Goal: Task Accomplishment & Management: Use online tool/utility

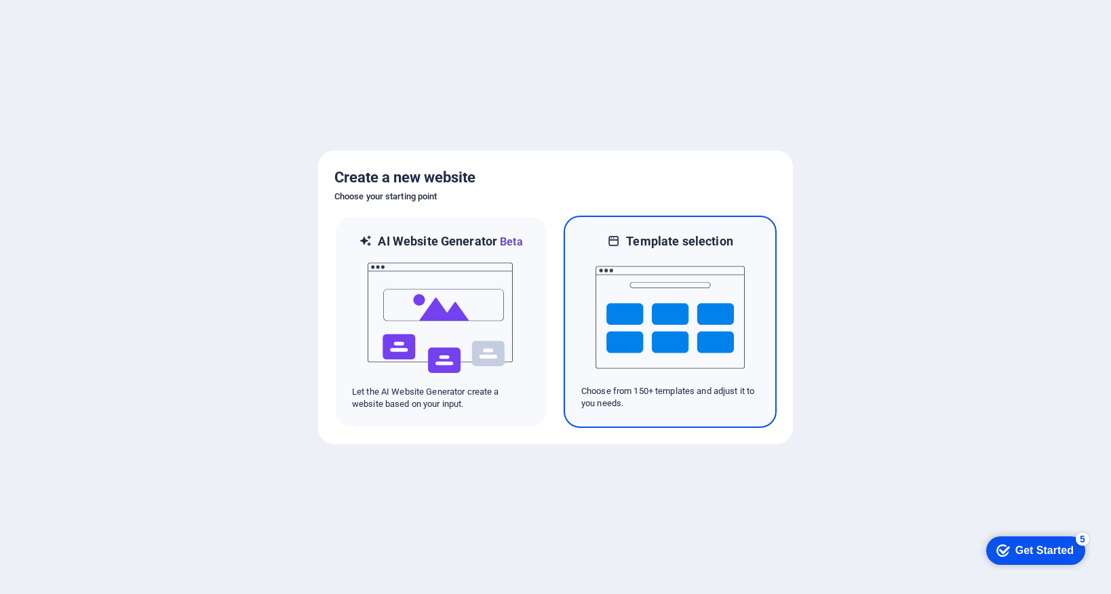
click at [659, 290] on img at bounding box center [670, 318] width 149 height 136
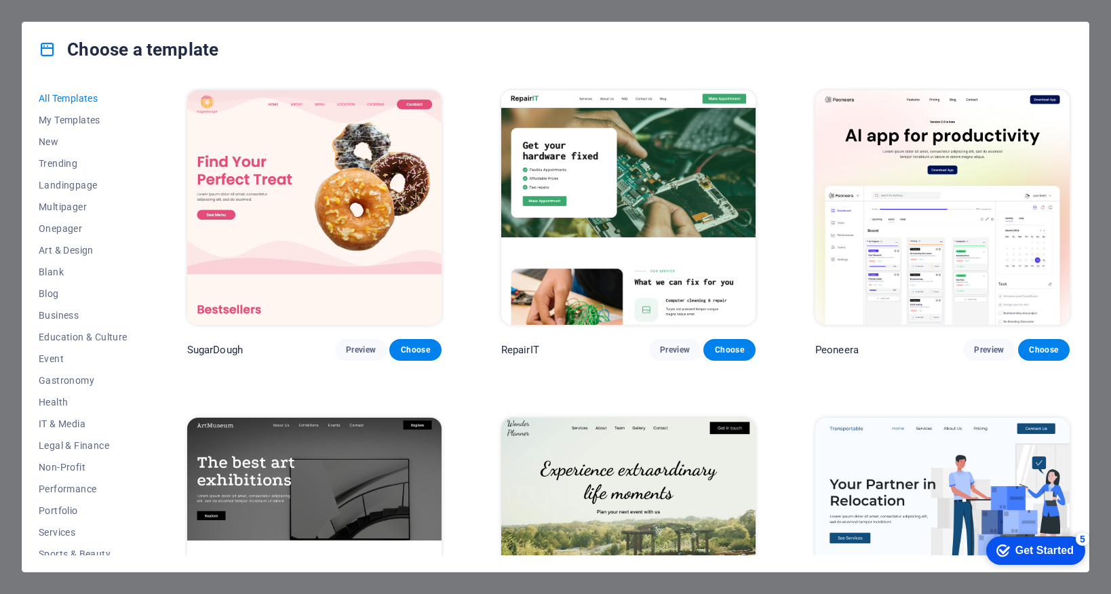
click at [336, 190] on img at bounding box center [314, 207] width 254 height 235
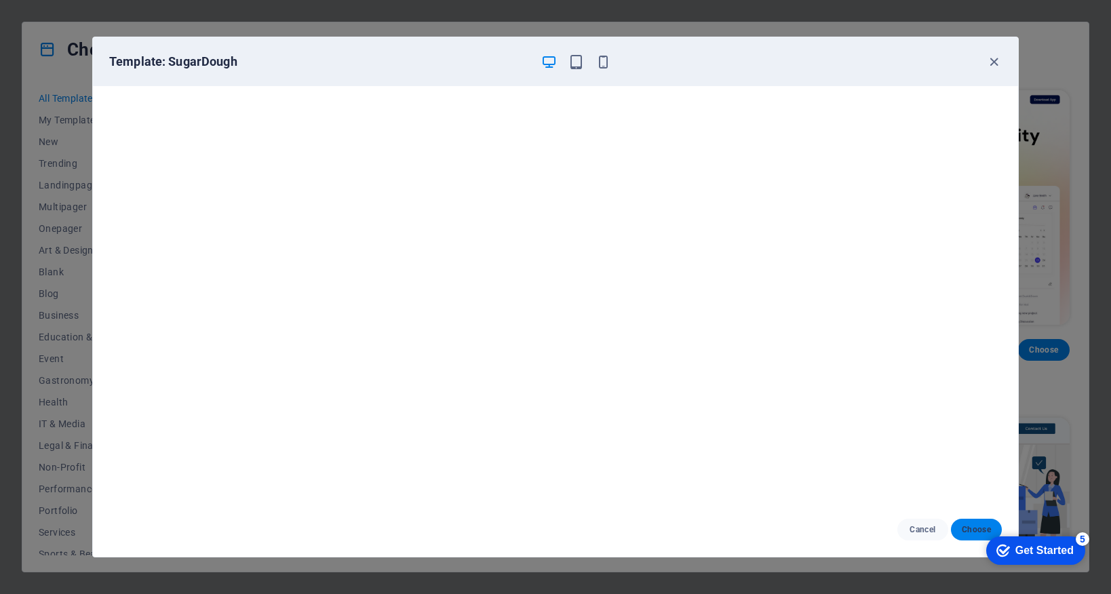
click at [965, 528] on span "Choose" at bounding box center [976, 529] width 29 height 11
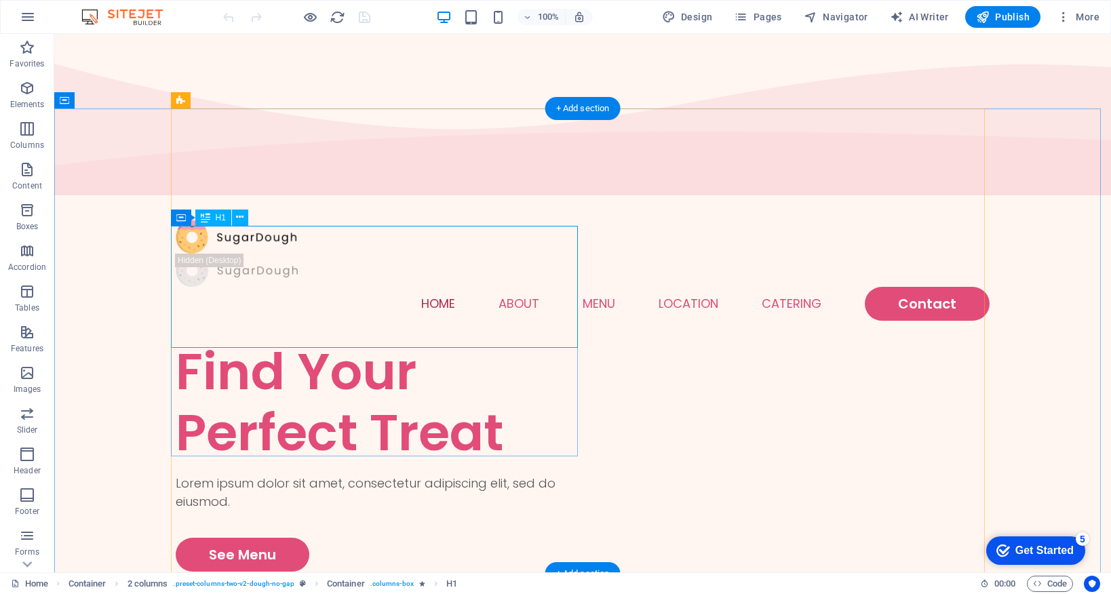
click at [232, 341] on div "Find Your Perfect Treat" at bounding box center [379, 402] width 407 height 122
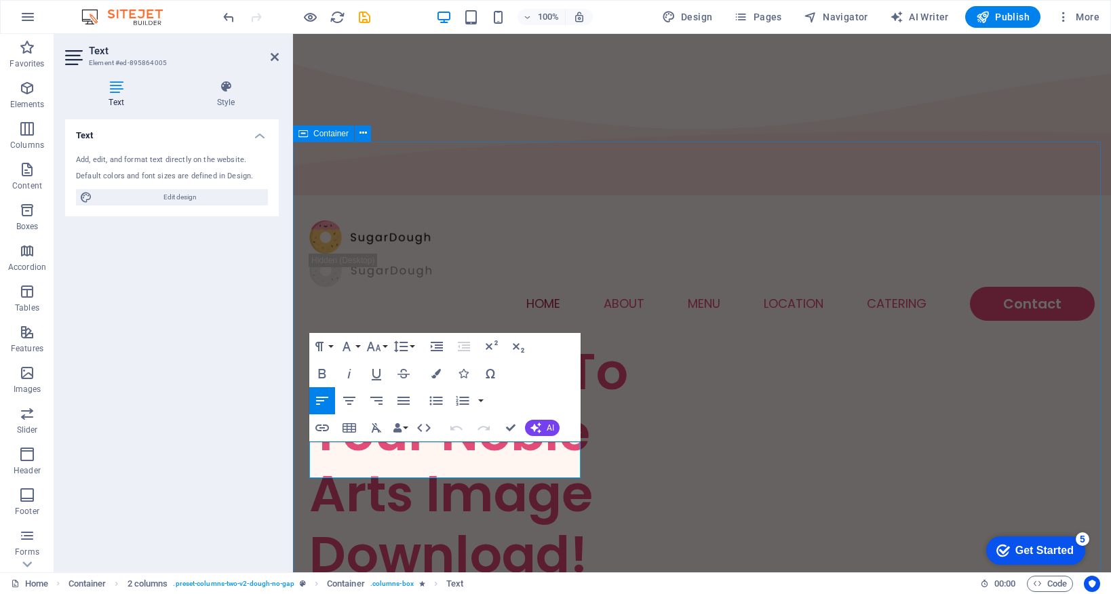
drag, startPoint x: 517, startPoint y: 468, endPoint x: 303, endPoint y: 445, distance: 214.9
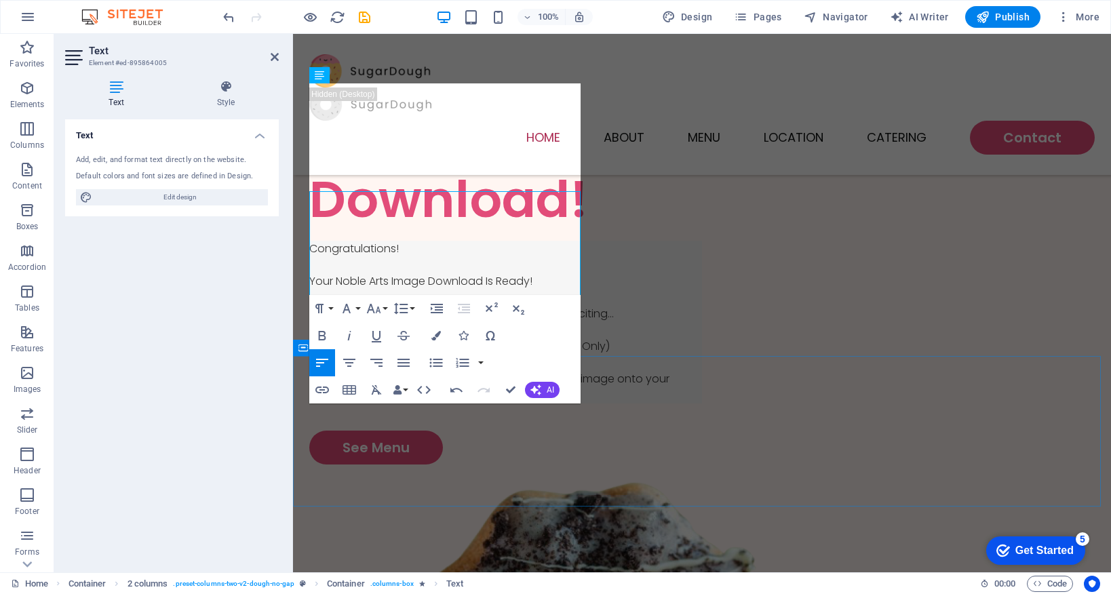
scroll to position [243, 0]
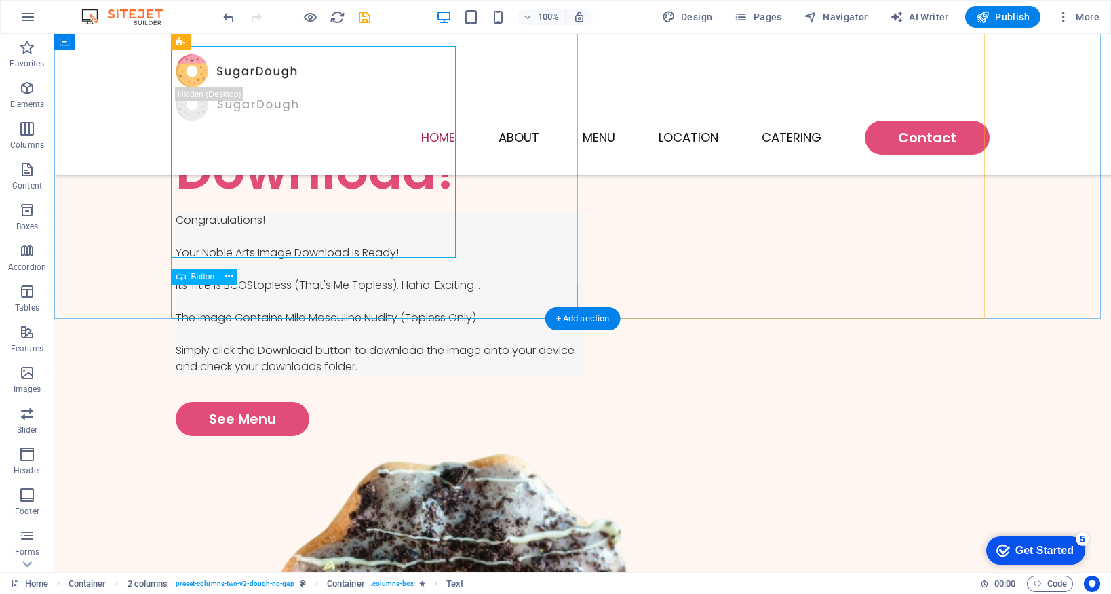
click at [237, 402] on div "See Menu" at bounding box center [379, 419] width 407 height 34
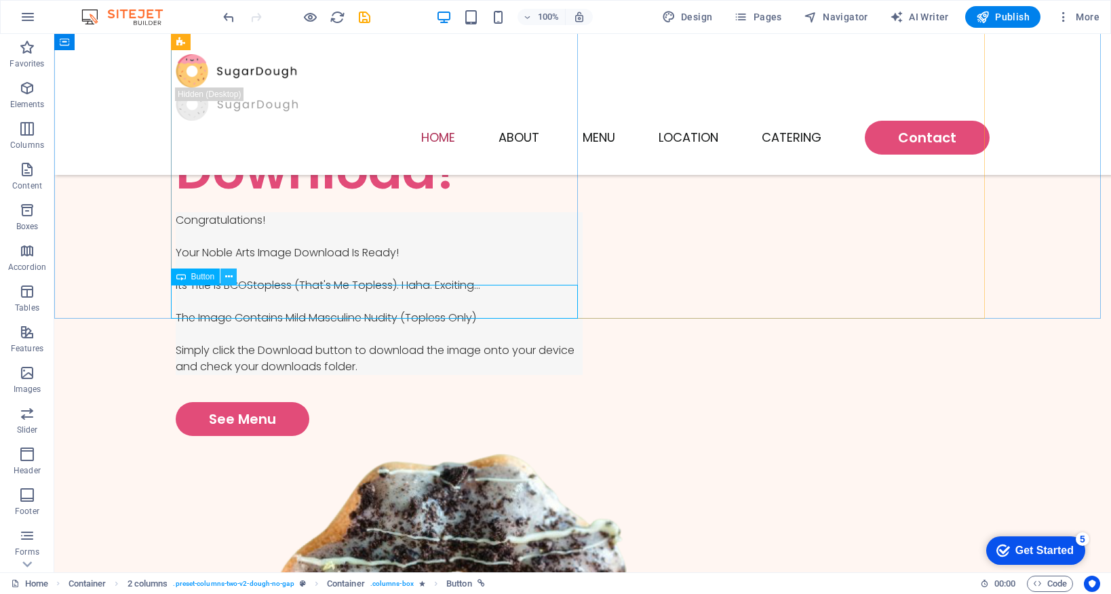
click at [228, 276] on icon at bounding box center [228, 277] width 7 height 14
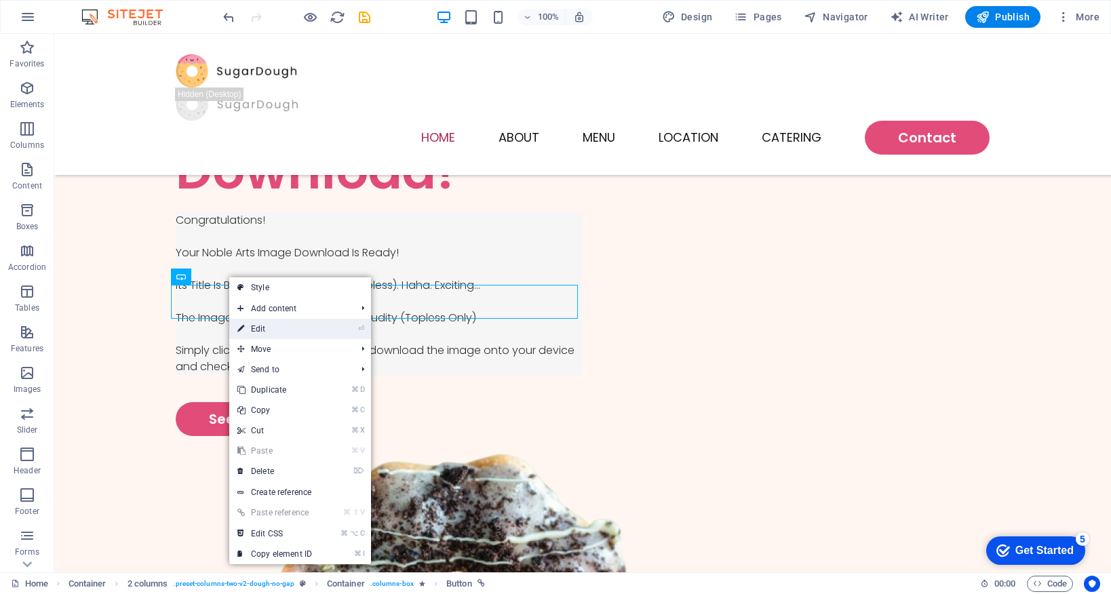
click at [313, 330] on link "⏎ Edit" at bounding box center [274, 329] width 91 height 20
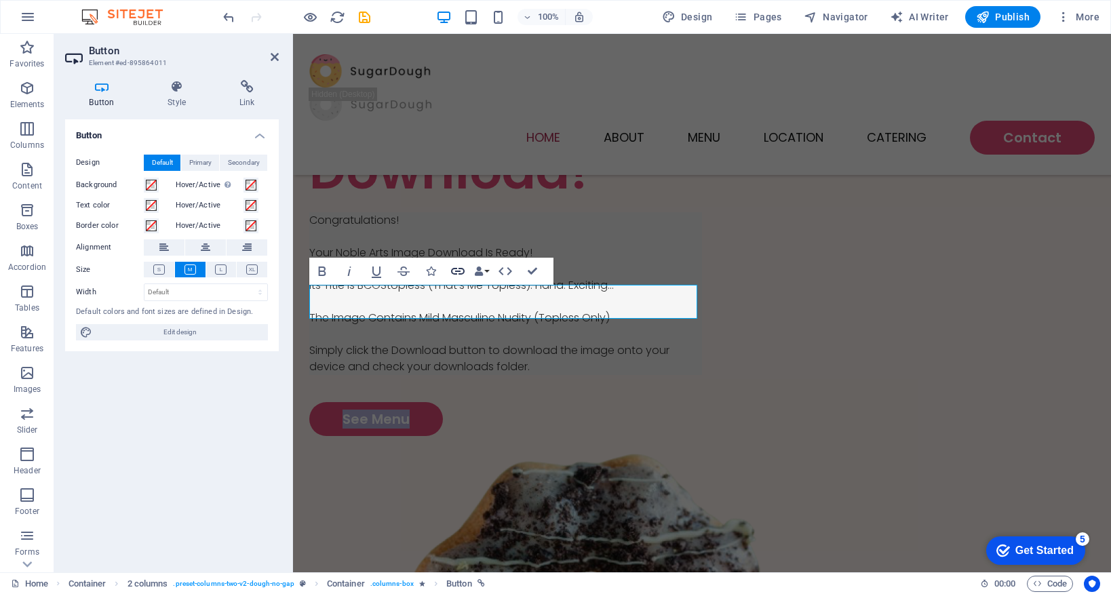
click at [457, 270] on icon "button" at bounding box center [458, 271] width 16 height 16
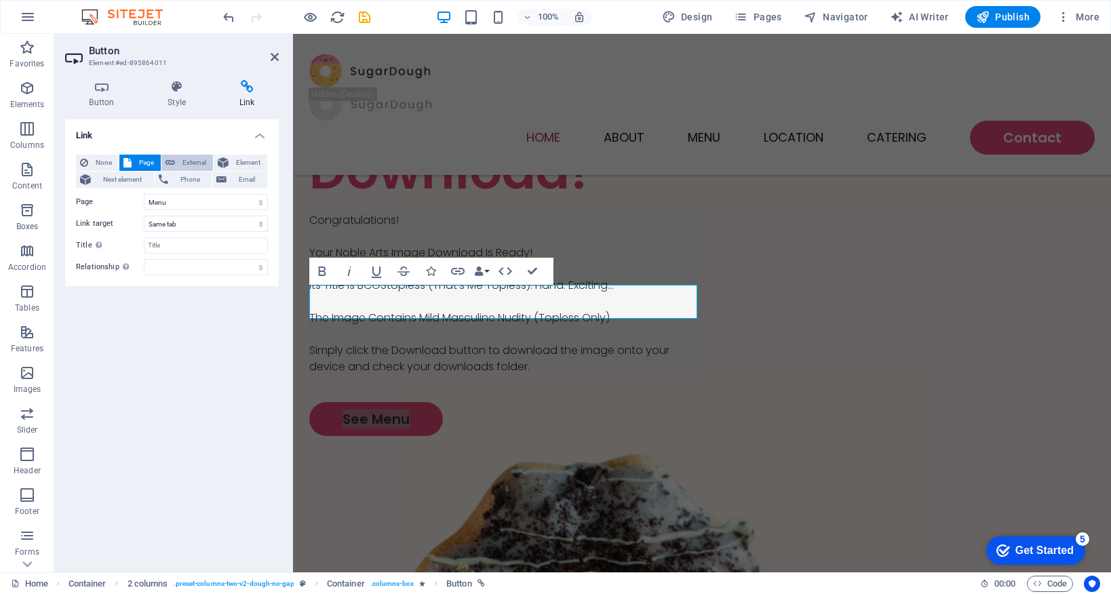
click at [178, 161] on button "External" at bounding box center [187, 163] width 52 height 16
select select "blank"
click at [197, 205] on input "/16869438" at bounding box center [206, 202] width 124 height 16
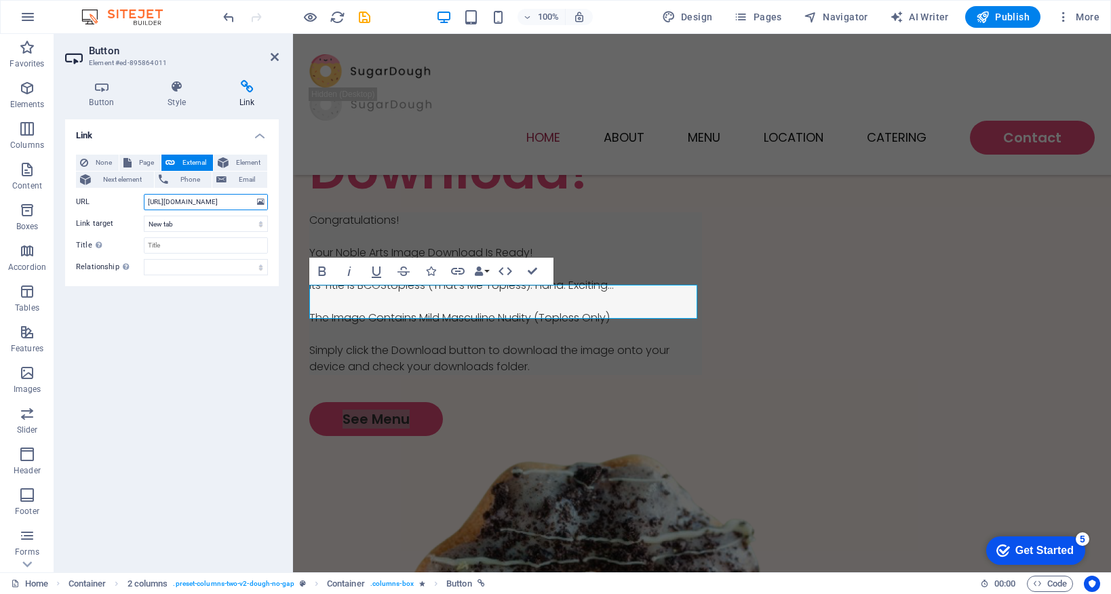
scroll to position [0, 39]
type input "[URL][DOMAIN_NAME]"
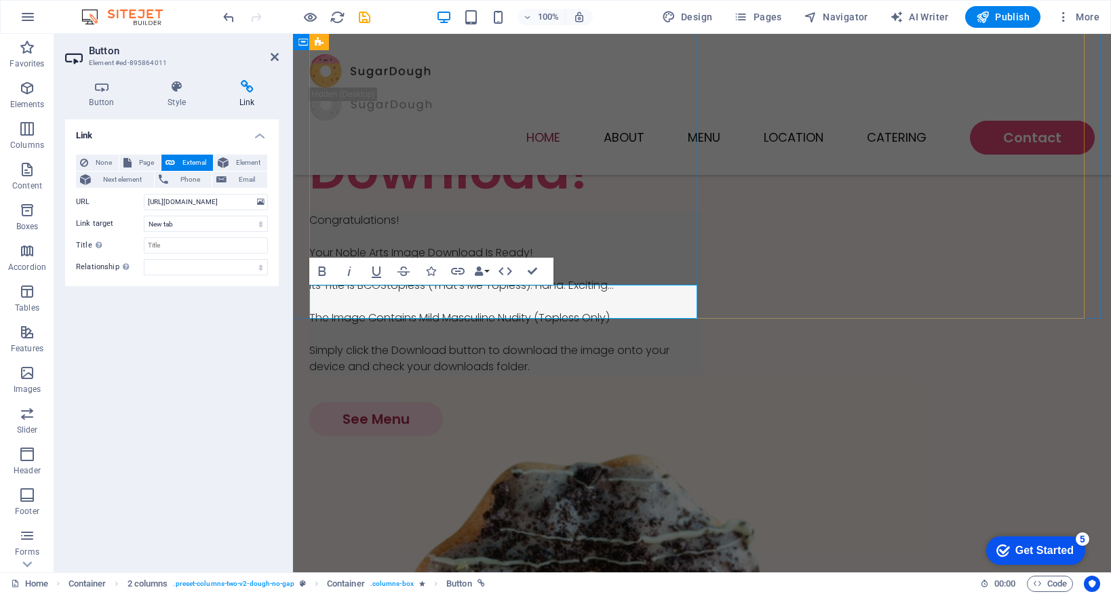
click at [419, 402] on link "See Menu" at bounding box center [376, 419] width 134 height 34
click at [418, 402] on link "See Menu" at bounding box center [376, 419] width 134 height 34
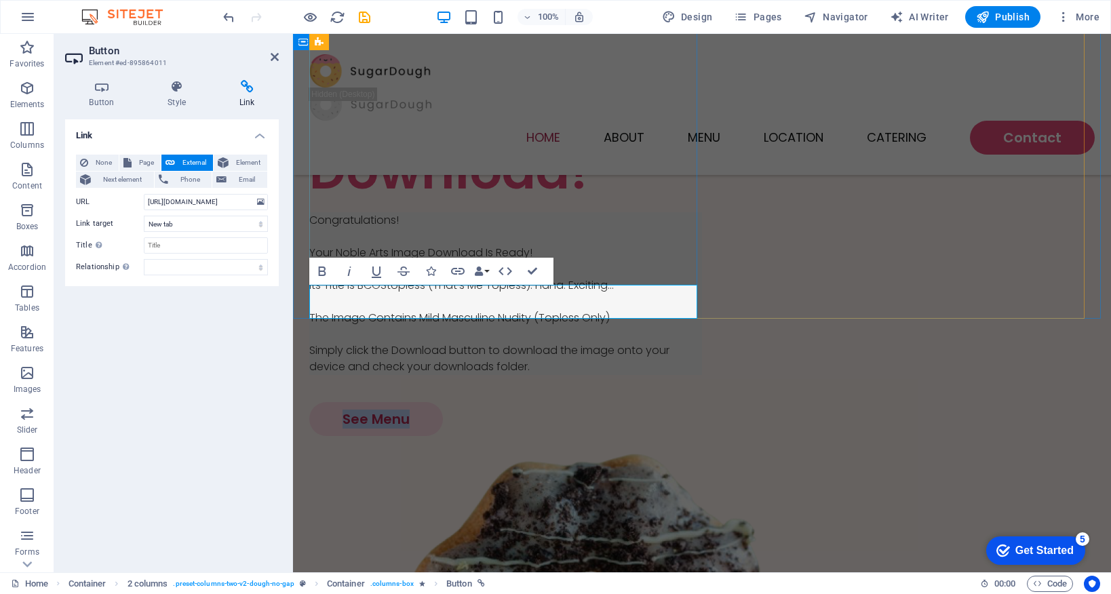
click at [418, 402] on link "See Menu" at bounding box center [376, 419] width 134 height 34
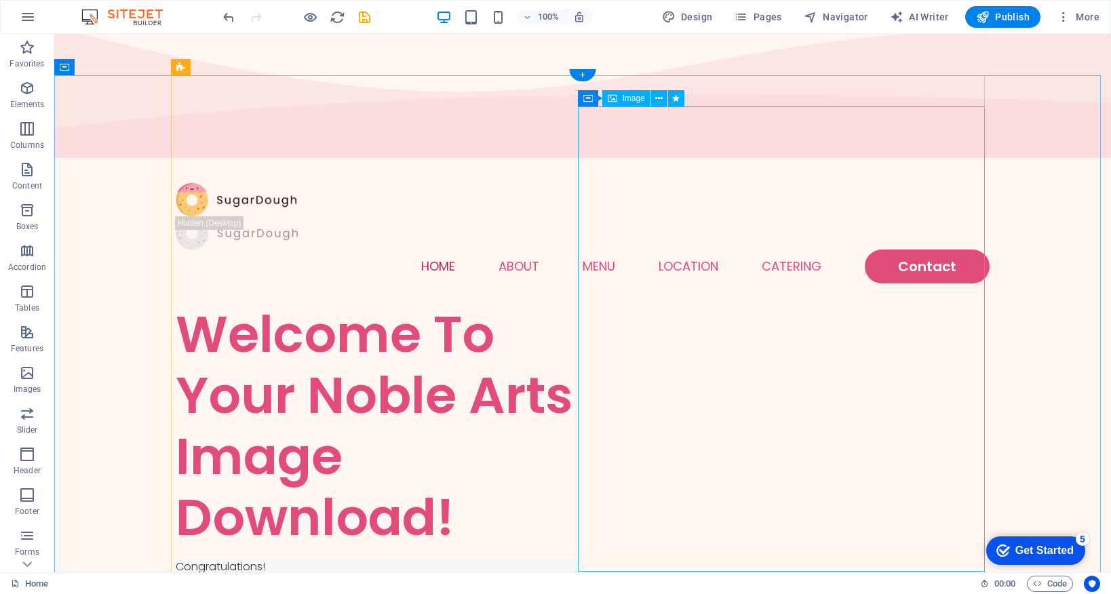
scroll to position [46, 0]
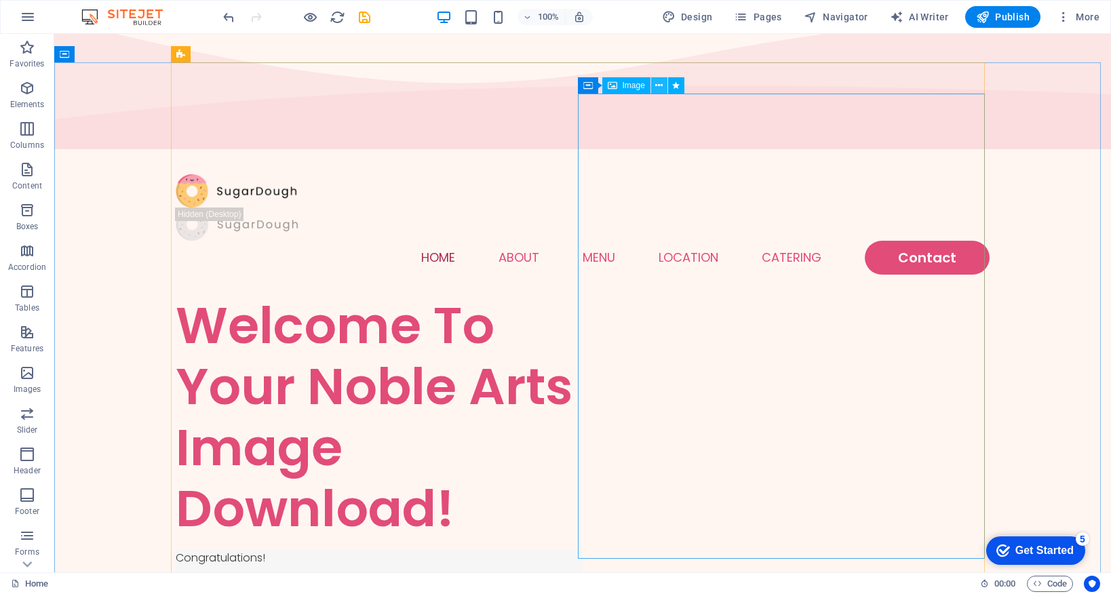
click at [660, 85] on icon at bounding box center [658, 86] width 7 height 14
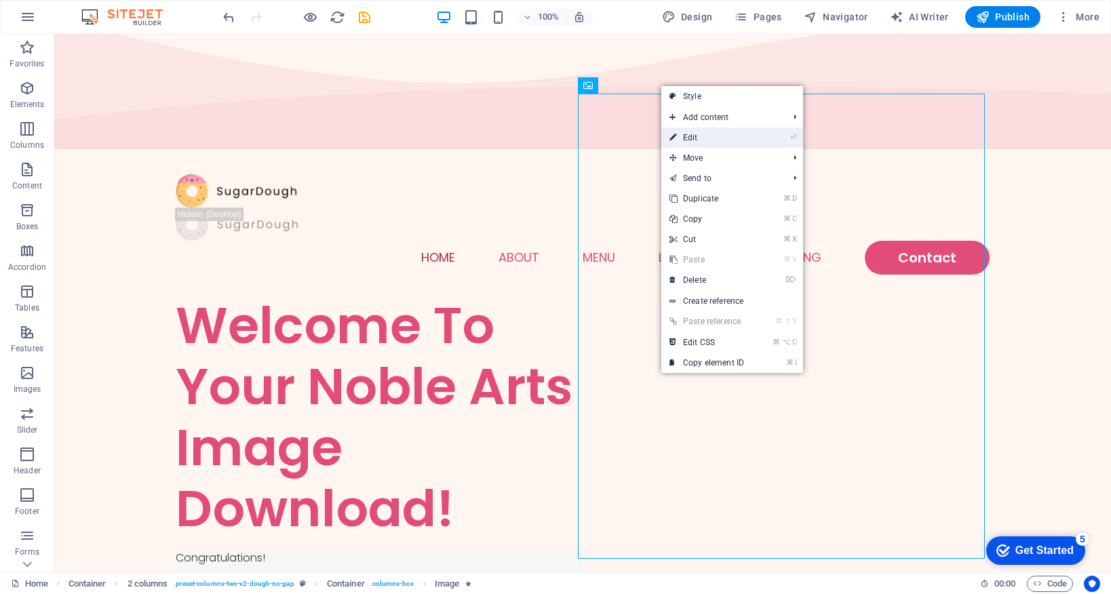
click at [691, 136] on link "⏎ Edit" at bounding box center [706, 138] width 91 height 20
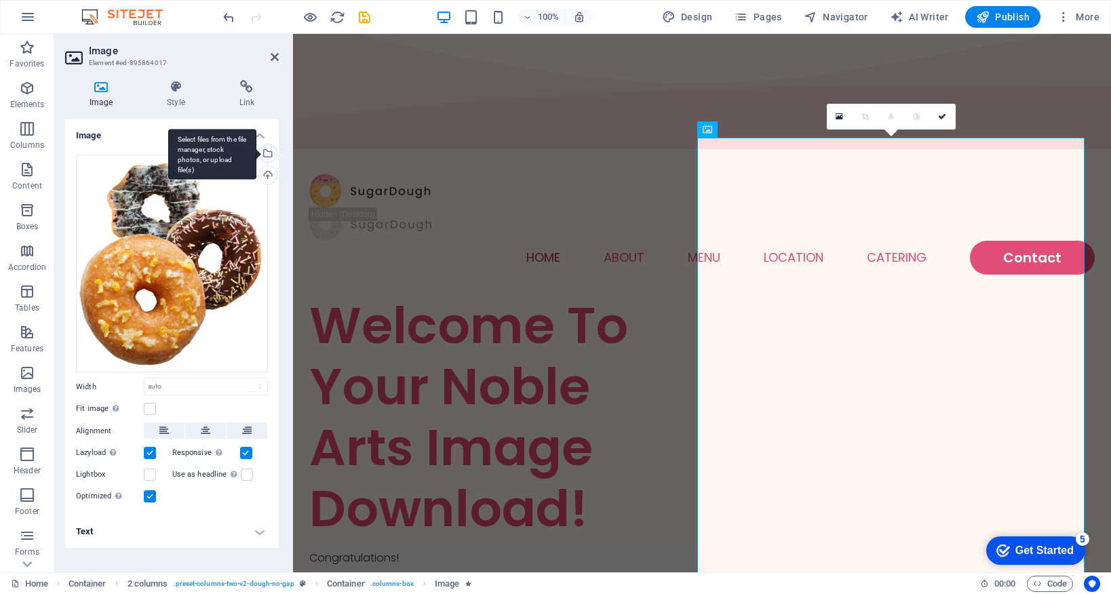
click at [271, 153] on div "Select files from the file manager, stock photos, or upload file(s)" at bounding box center [266, 154] width 20 height 20
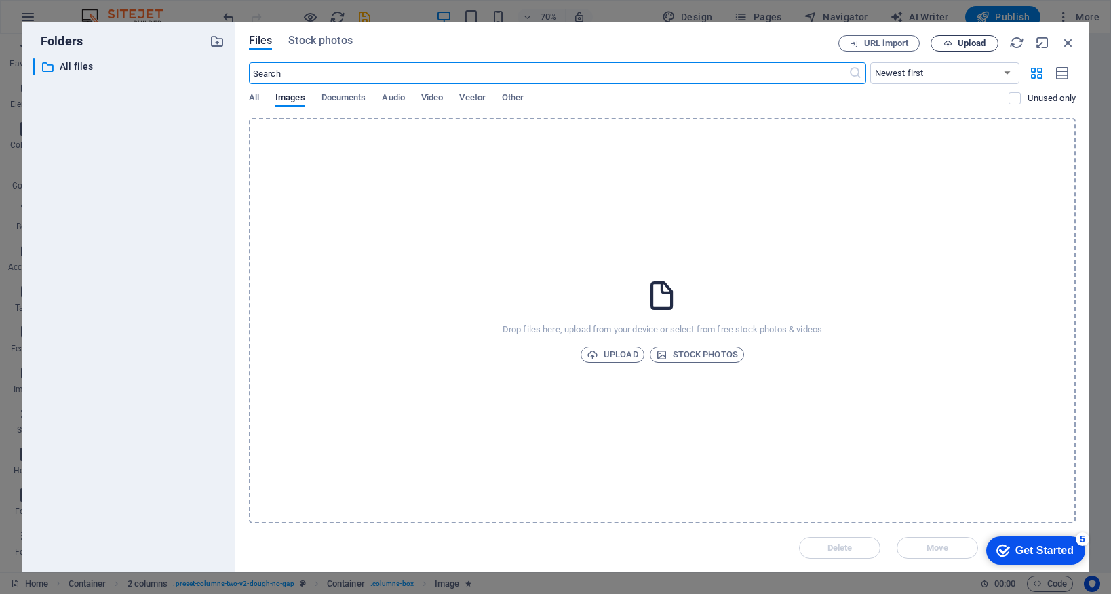
click at [946, 46] on icon "button" at bounding box center [948, 43] width 9 height 9
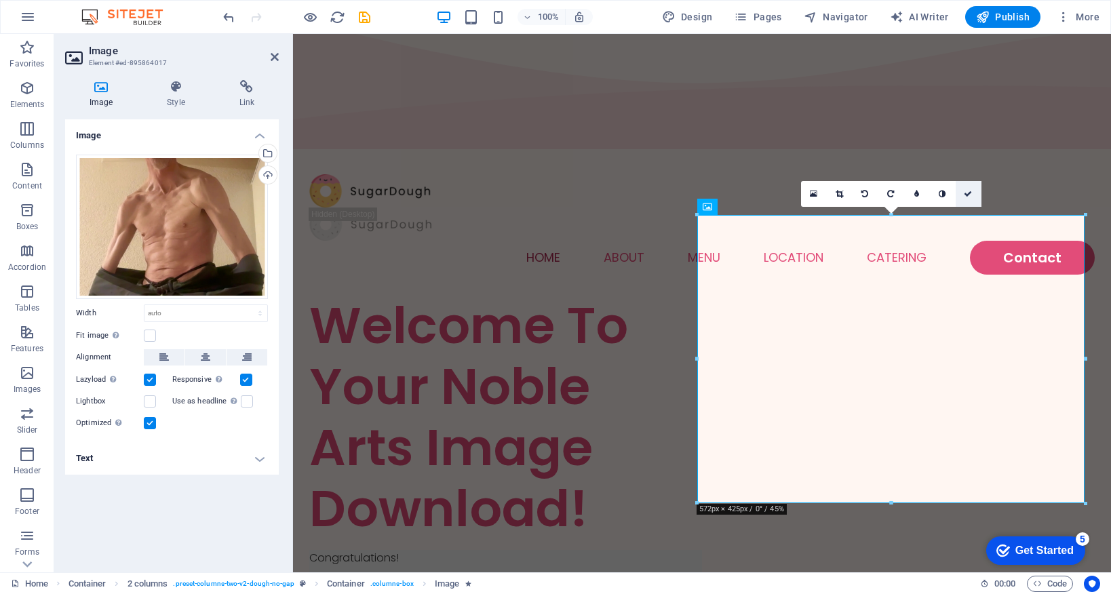
click at [966, 195] on icon at bounding box center [968, 194] width 8 height 8
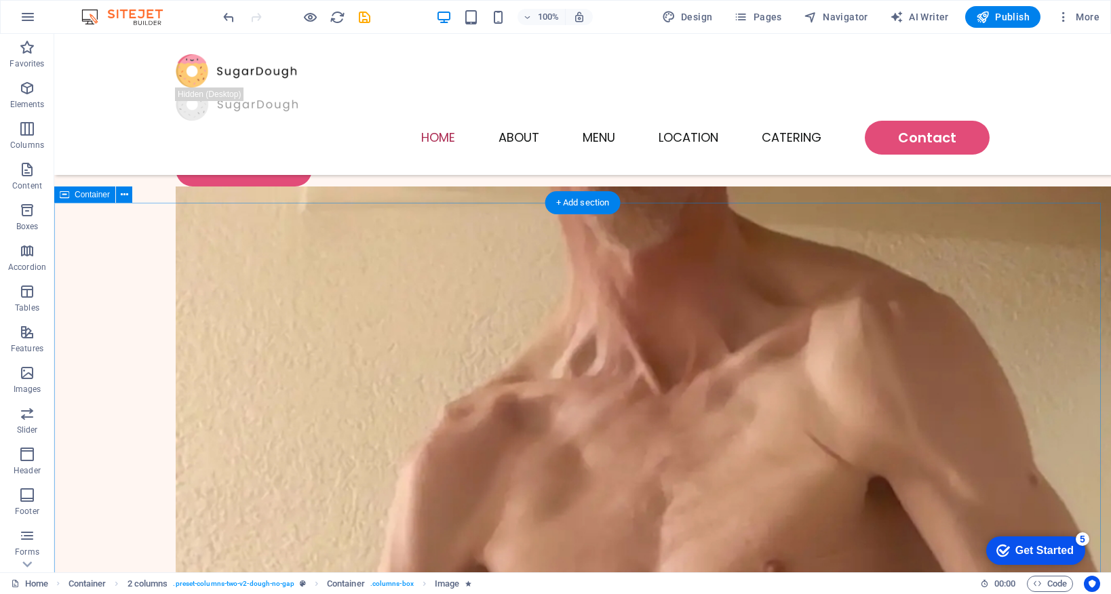
scroll to position [479, 0]
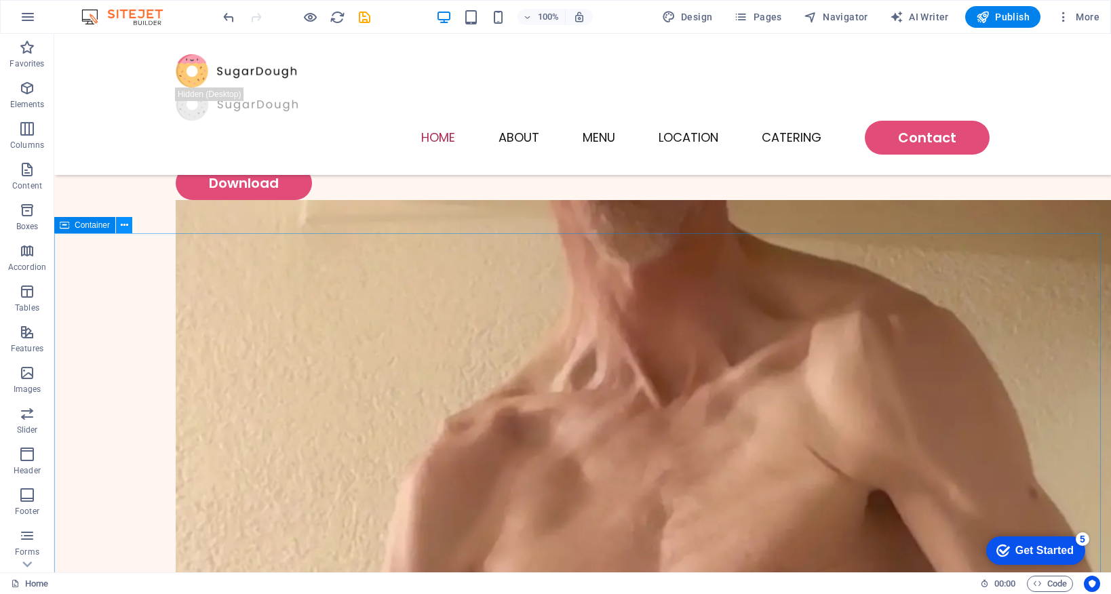
click at [125, 225] on icon at bounding box center [124, 225] width 7 height 14
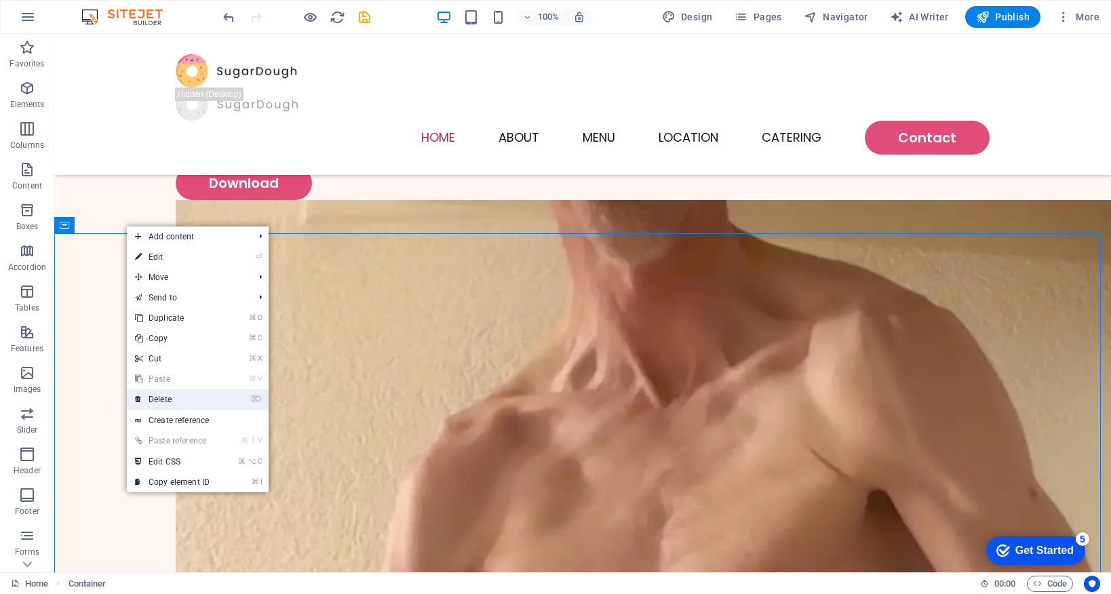
click at [137, 400] on icon at bounding box center [138, 399] width 7 height 20
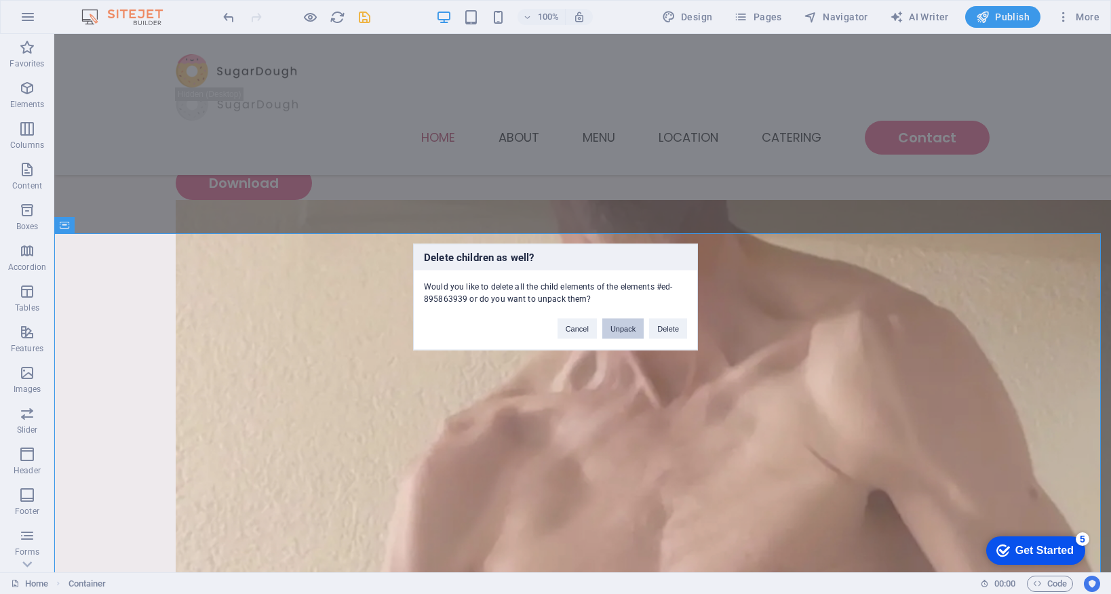
click at [610, 326] on button "Unpack" at bounding box center [622, 329] width 41 height 20
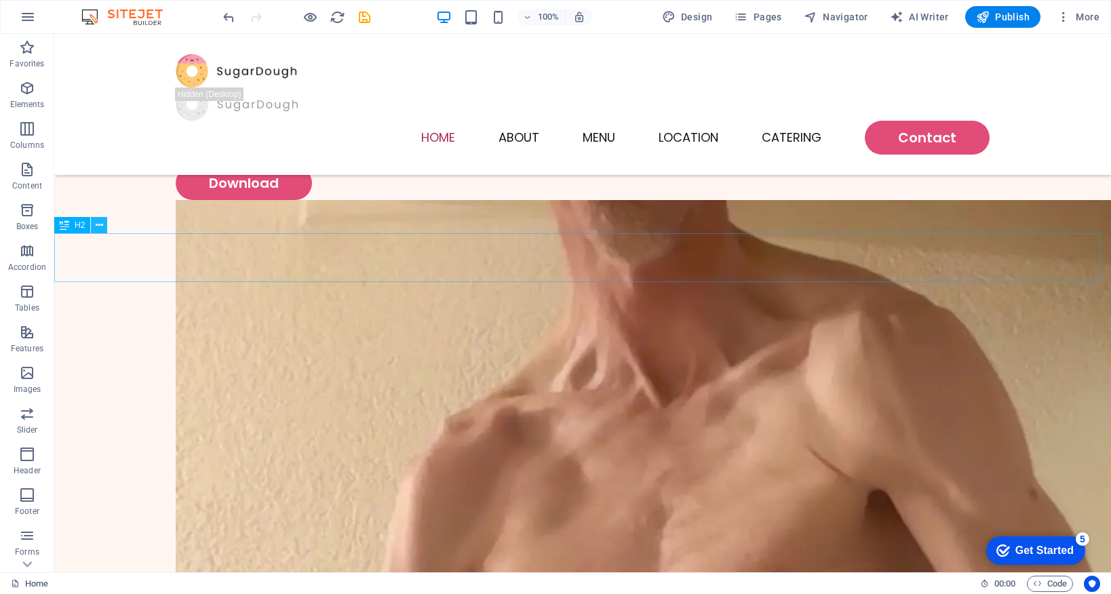
click at [100, 226] on icon at bounding box center [99, 225] width 7 height 14
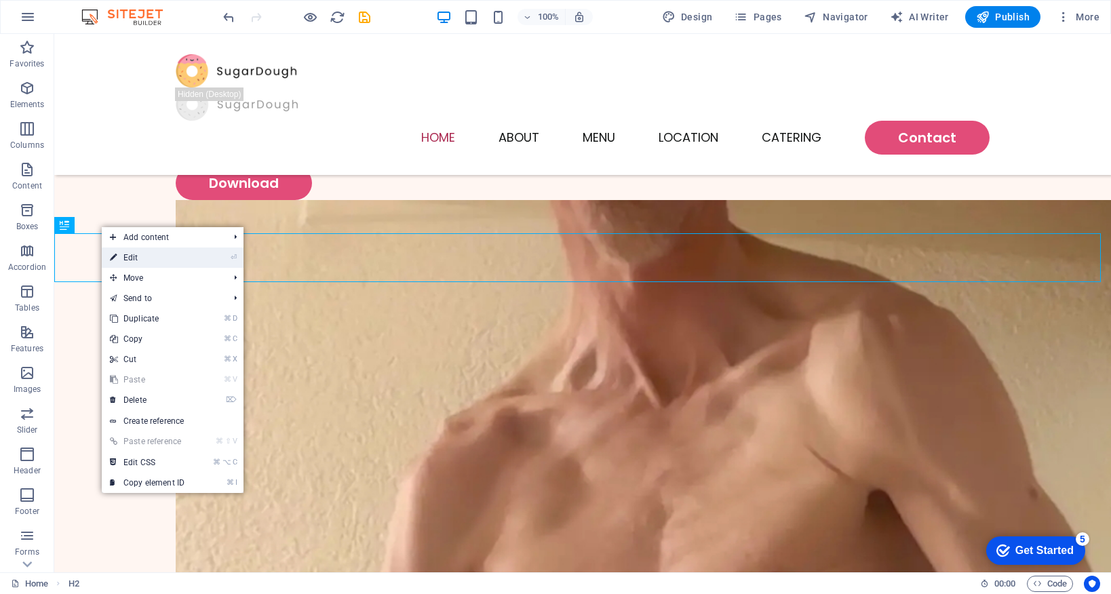
click at [180, 259] on link "⏎ Edit" at bounding box center [147, 258] width 91 height 20
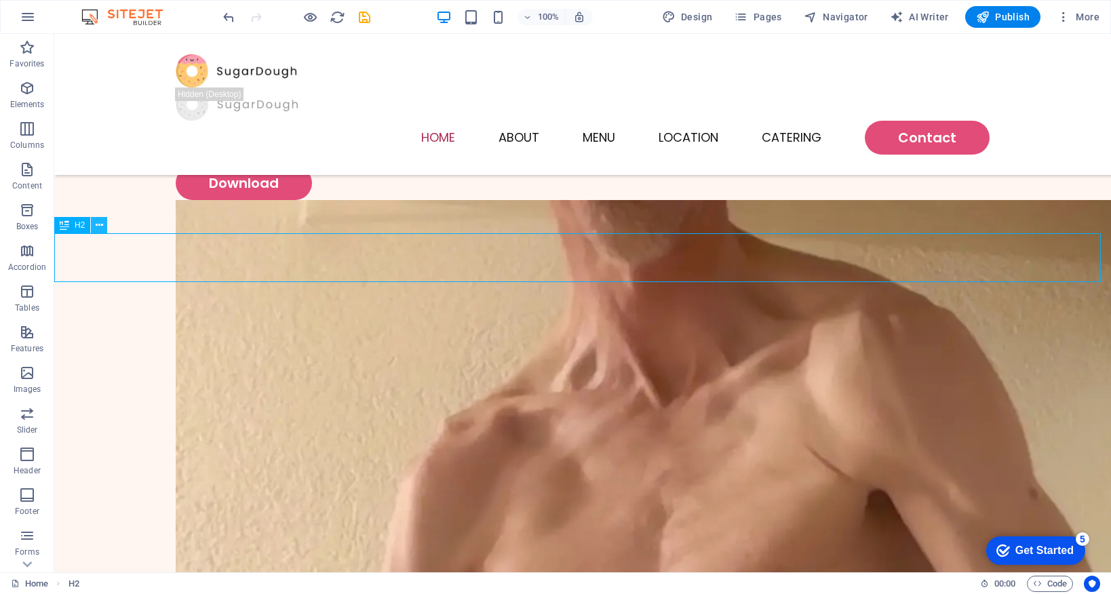
click at [98, 225] on icon at bounding box center [99, 225] width 7 height 14
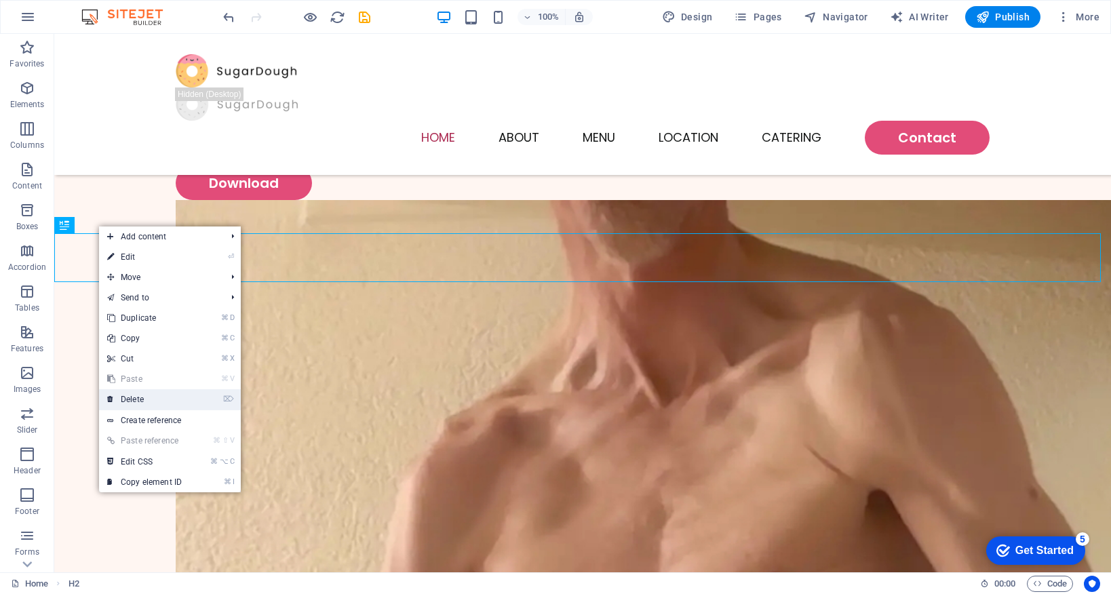
click at [194, 402] on li "⌦ Delete" at bounding box center [170, 399] width 142 height 21
click at [132, 399] on link "⌦ Delete" at bounding box center [144, 399] width 91 height 20
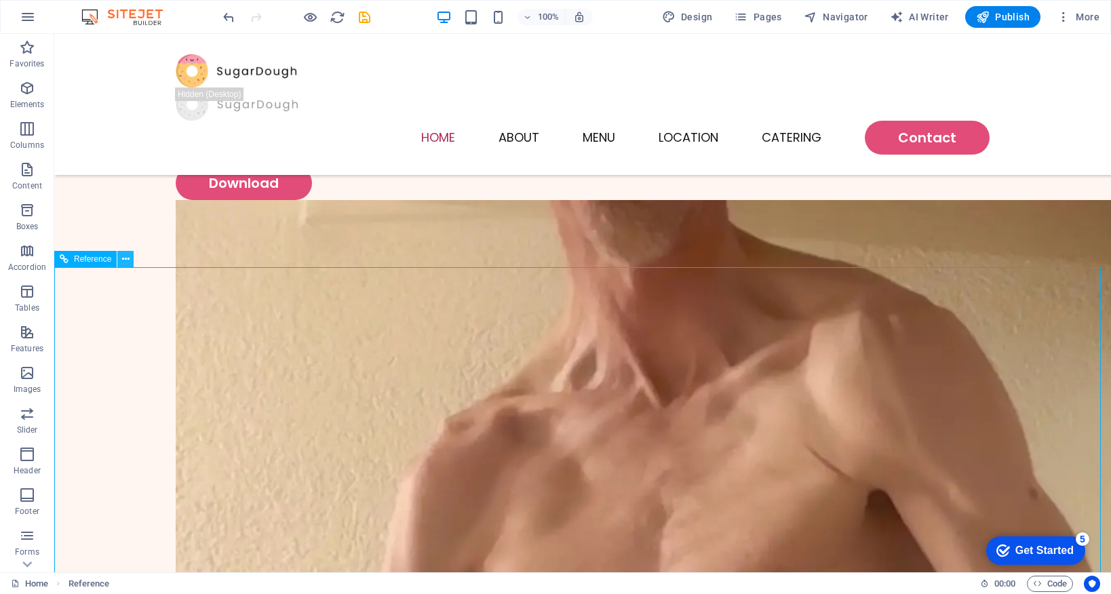
click at [128, 259] on icon at bounding box center [125, 259] width 7 height 14
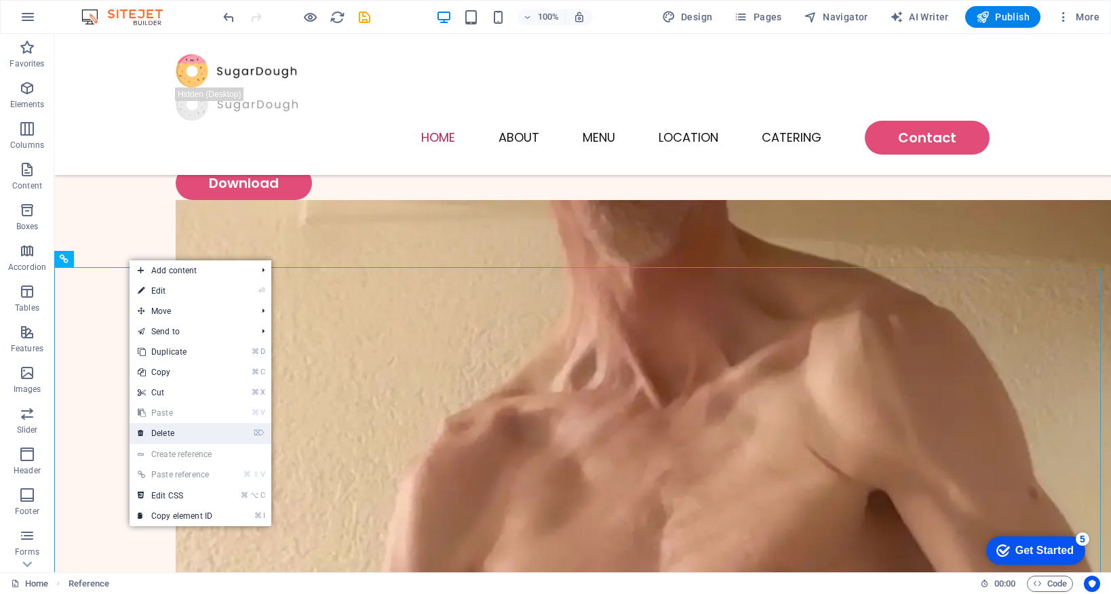
click at [212, 429] on link "⌦ Delete" at bounding box center [175, 433] width 91 height 20
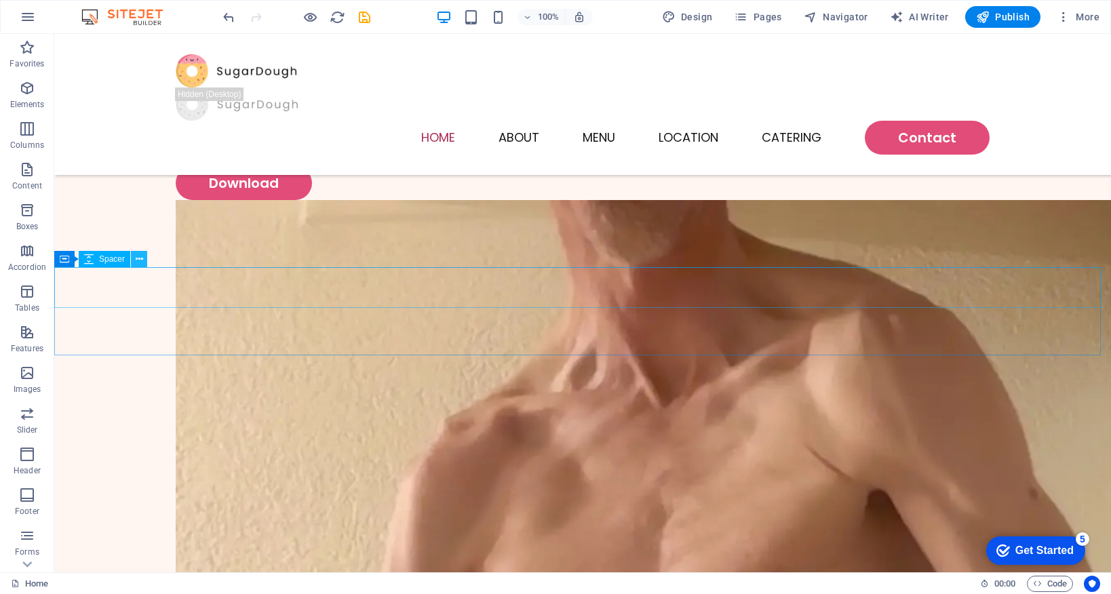
click at [139, 258] on icon at bounding box center [139, 259] width 7 height 14
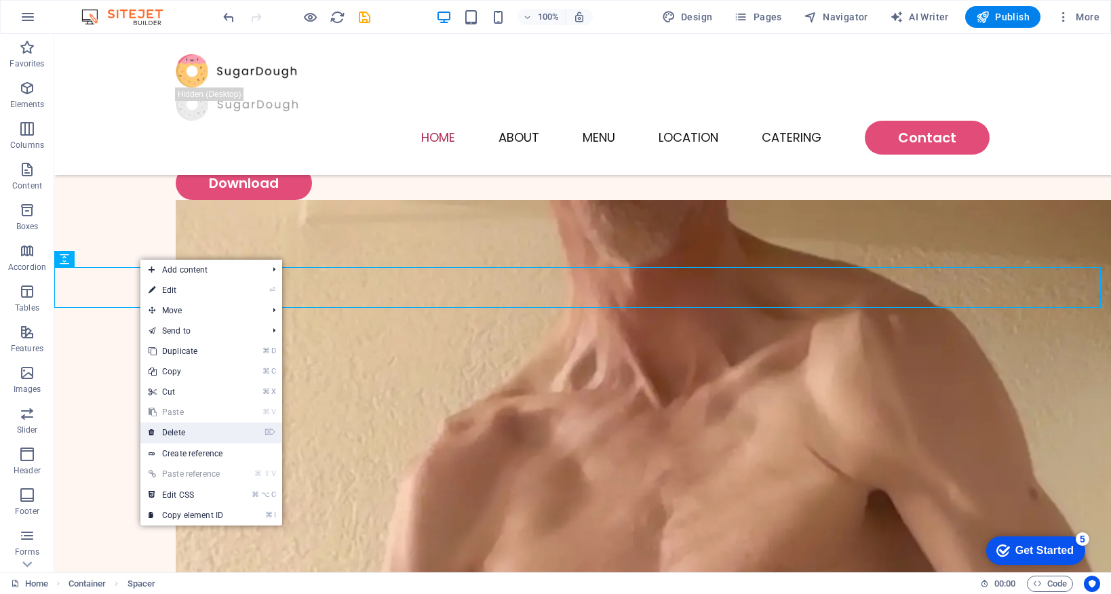
click at [230, 437] on link "⌦ Delete" at bounding box center [185, 433] width 91 height 20
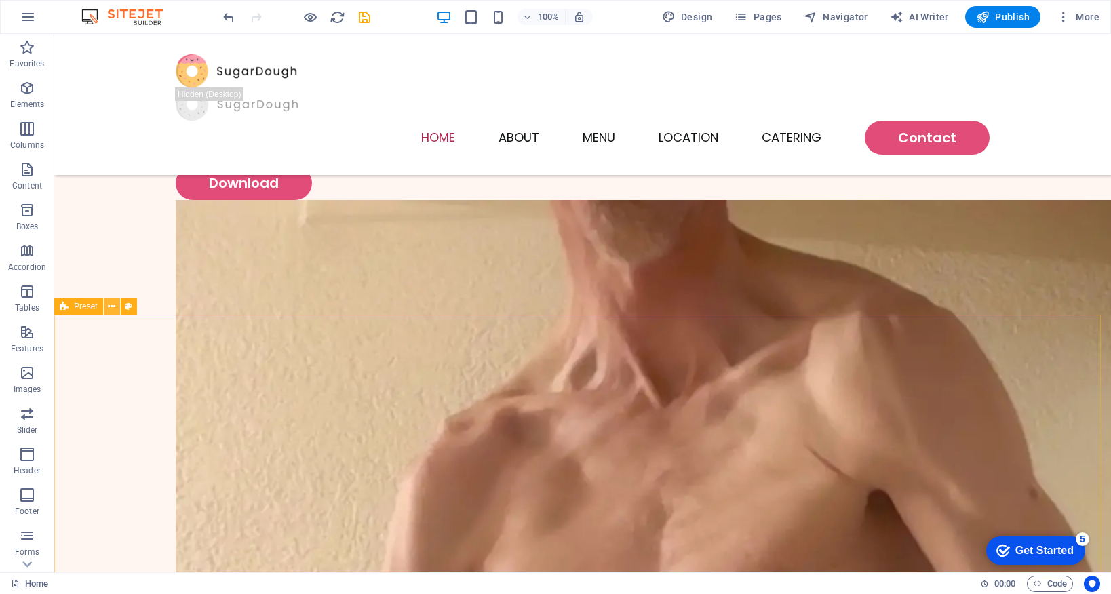
click at [111, 307] on icon at bounding box center [111, 307] width 7 height 14
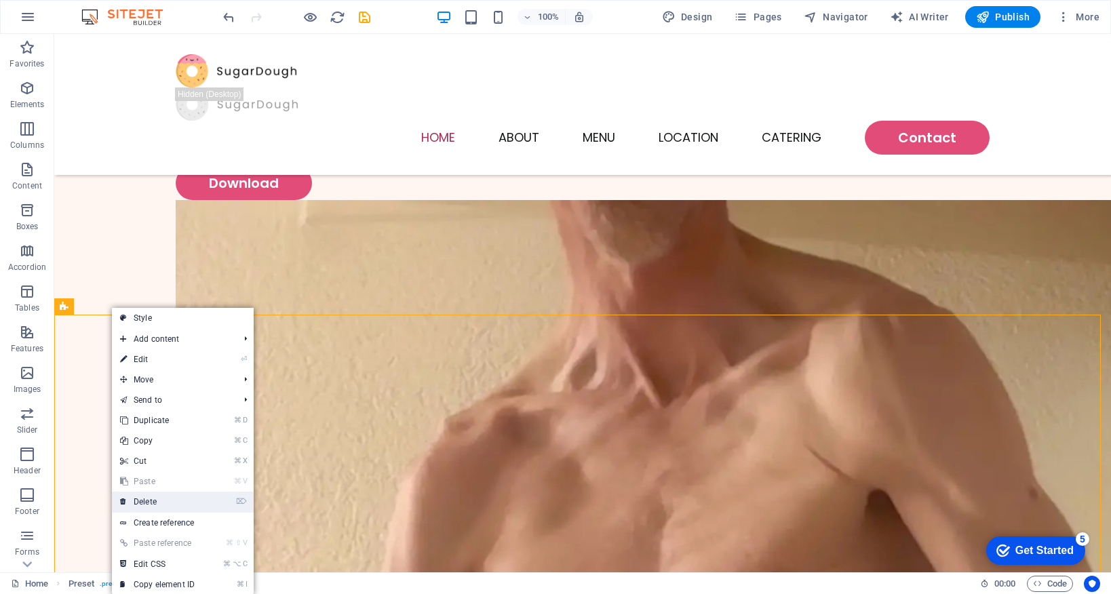
click at [204, 505] on li "⌦ Delete" at bounding box center [183, 502] width 142 height 21
click at [168, 504] on link "⌦ Delete" at bounding box center [157, 502] width 91 height 20
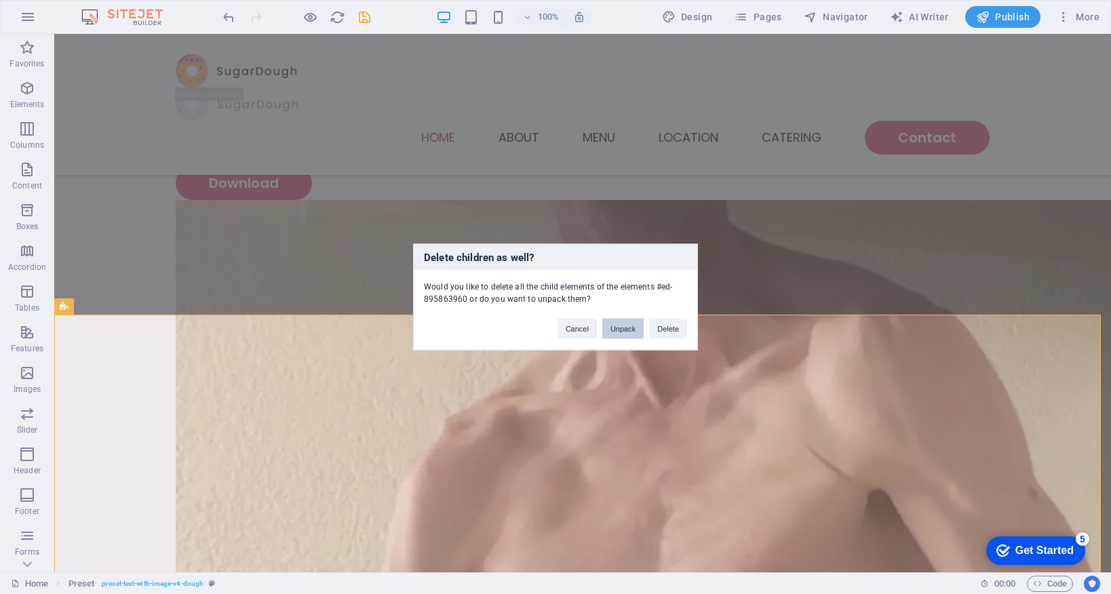
click at [615, 328] on button "Unpack" at bounding box center [622, 329] width 41 height 20
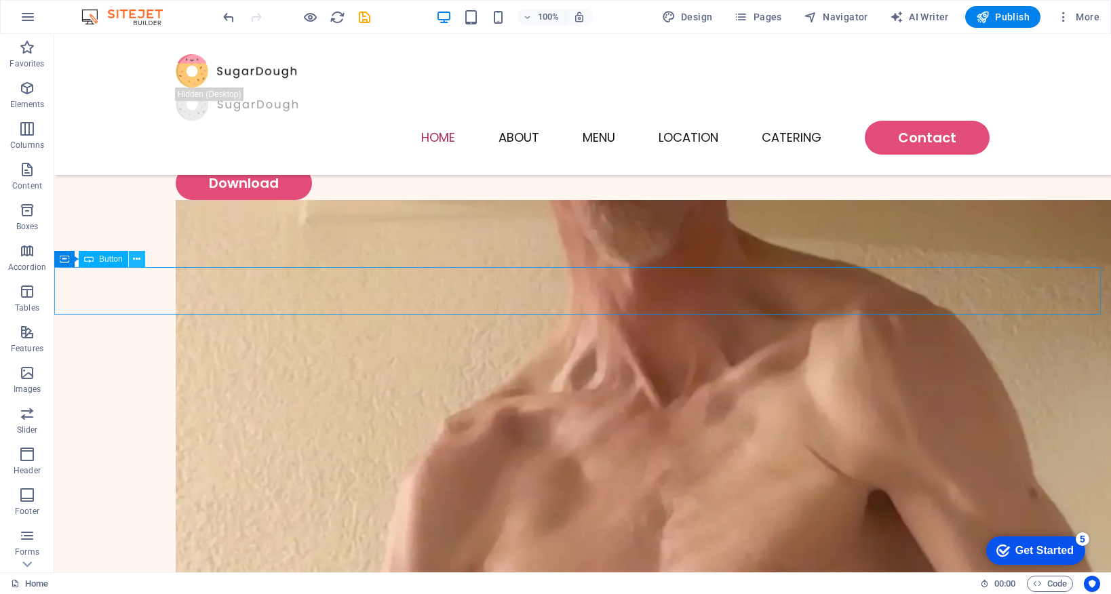
click at [137, 260] on icon at bounding box center [136, 259] width 7 height 14
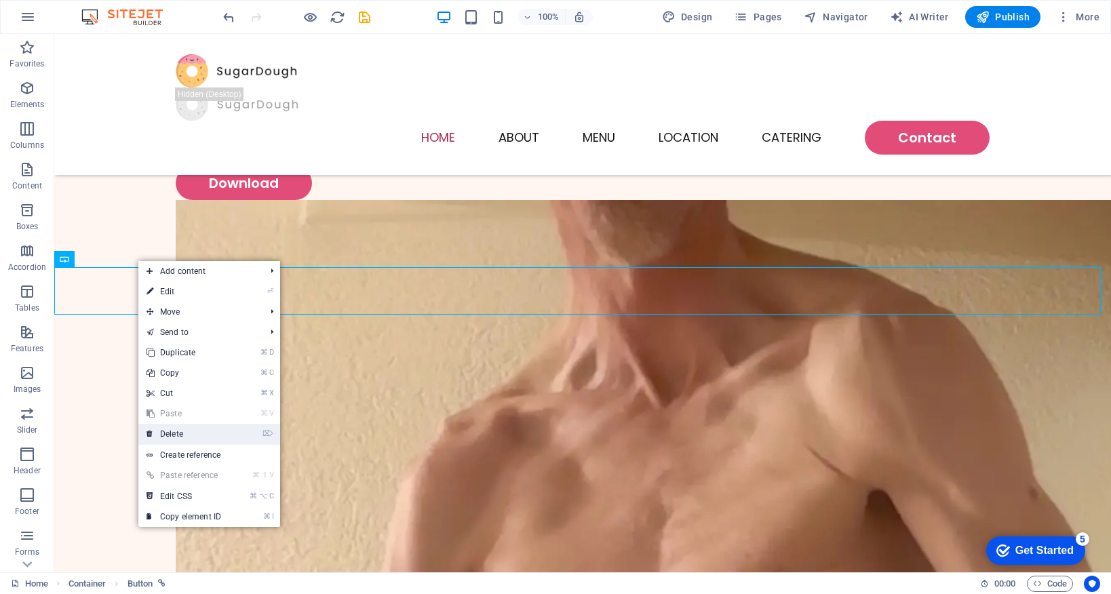
click at [210, 436] on link "⌦ Delete" at bounding box center [183, 434] width 91 height 20
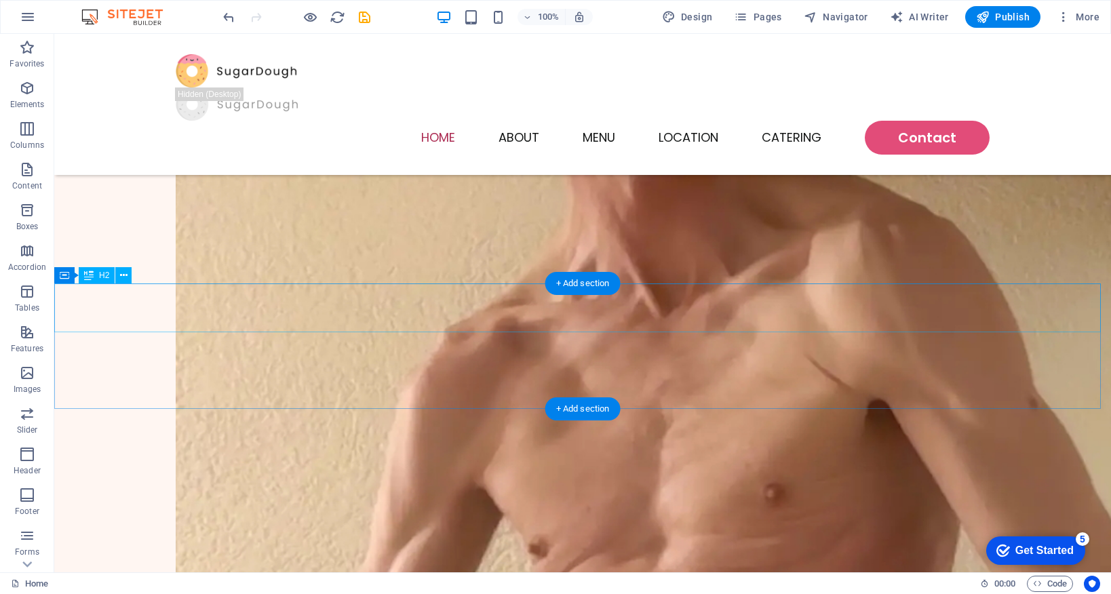
scroll to position [570, 0]
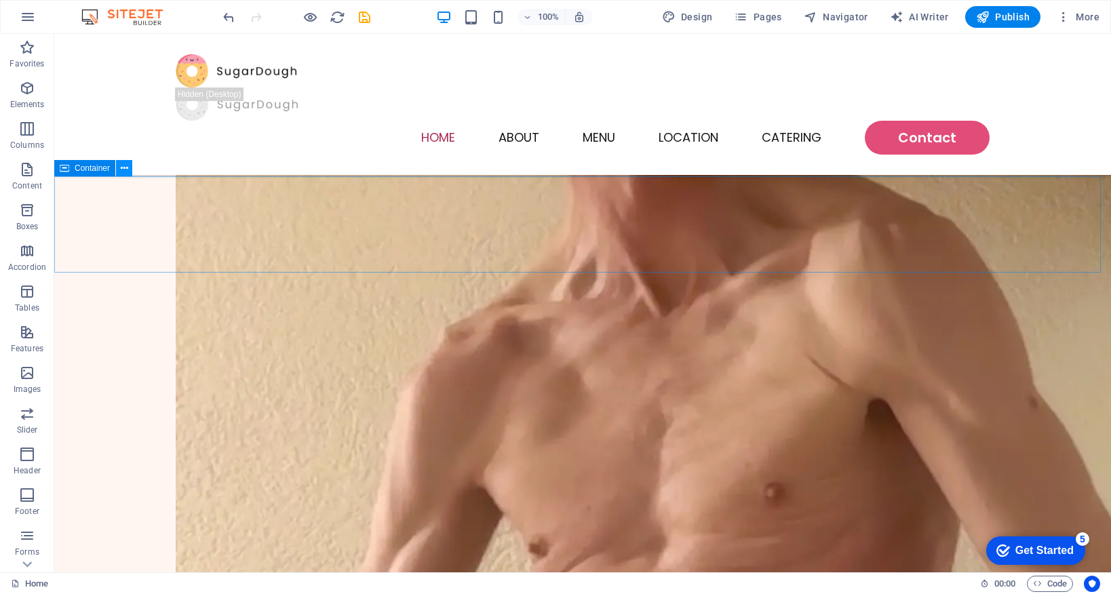
click at [121, 168] on icon at bounding box center [124, 168] width 7 height 14
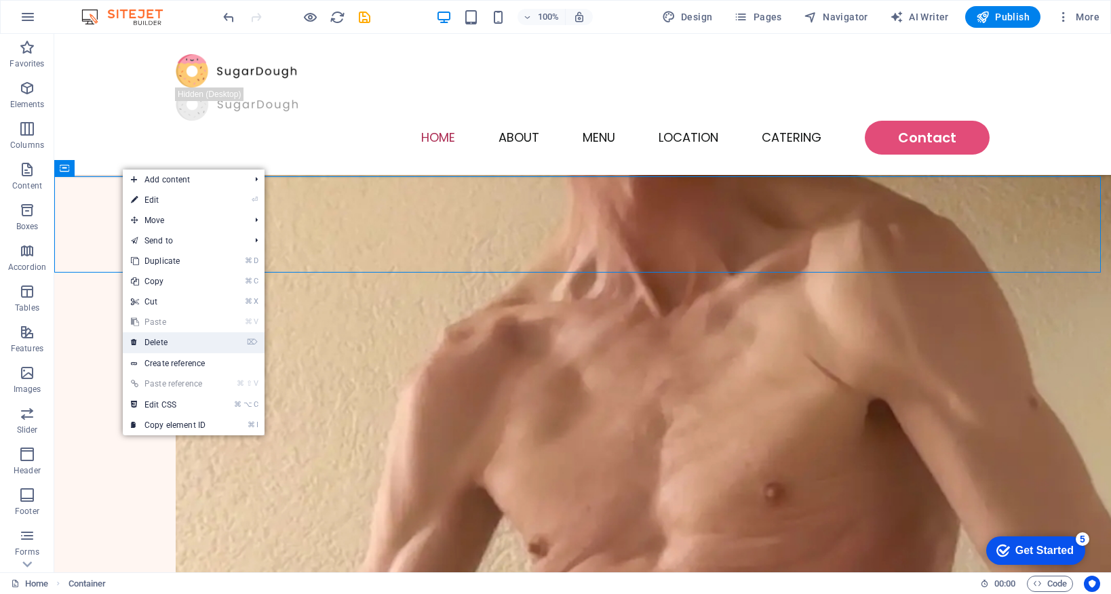
click at [191, 343] on link "⌦ Delete" at bounding box center [168, 342] width 91 height 20
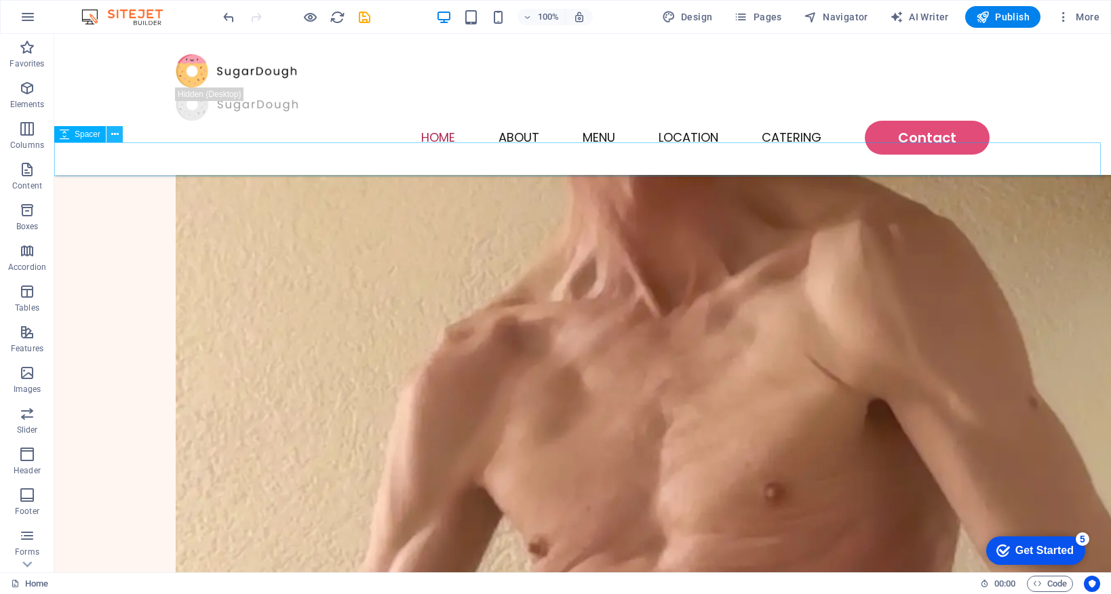
click at [117, 134] on icon at bounding box center [114, 135] width 7 height 14
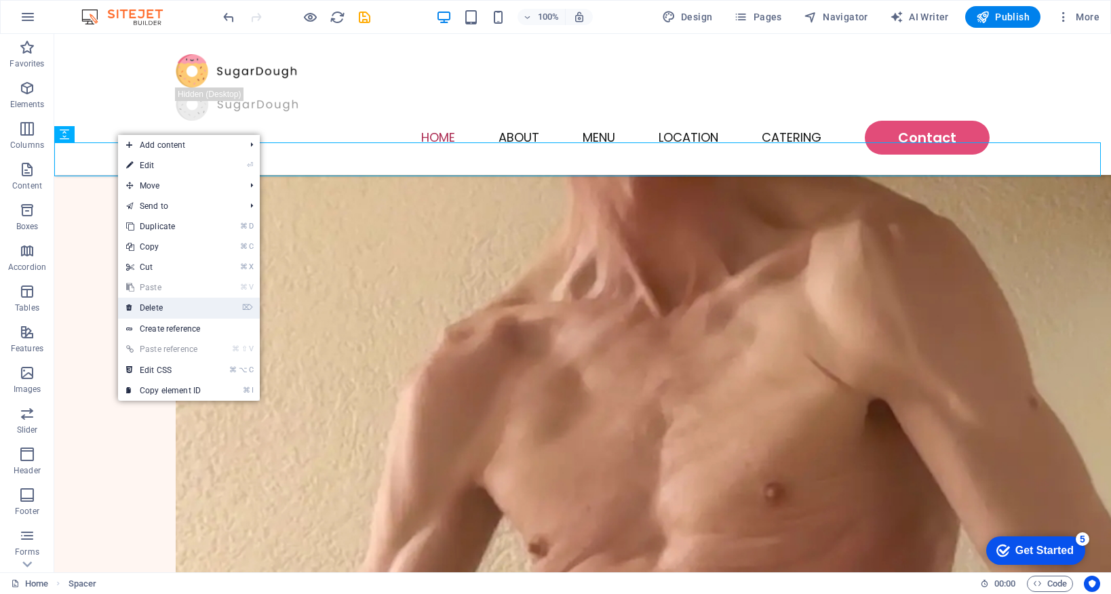
click at [182, 309] on link "⌦ Delete" at bounding box center [163, 308] width 91 height 20
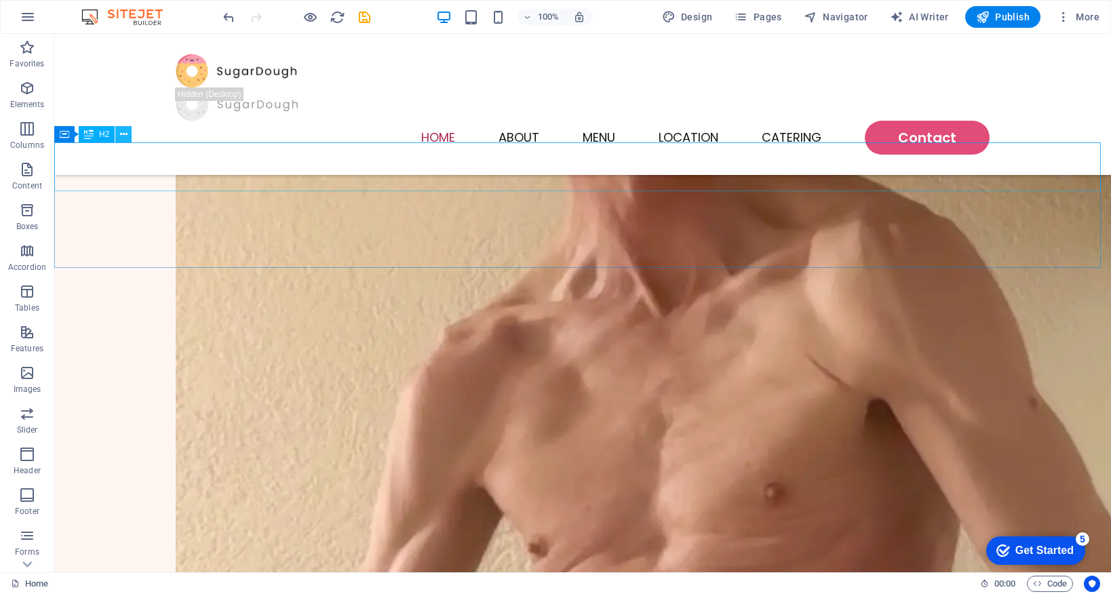
click at [122, 135] on icon at bounding box center [123, 135] width 7 height 14
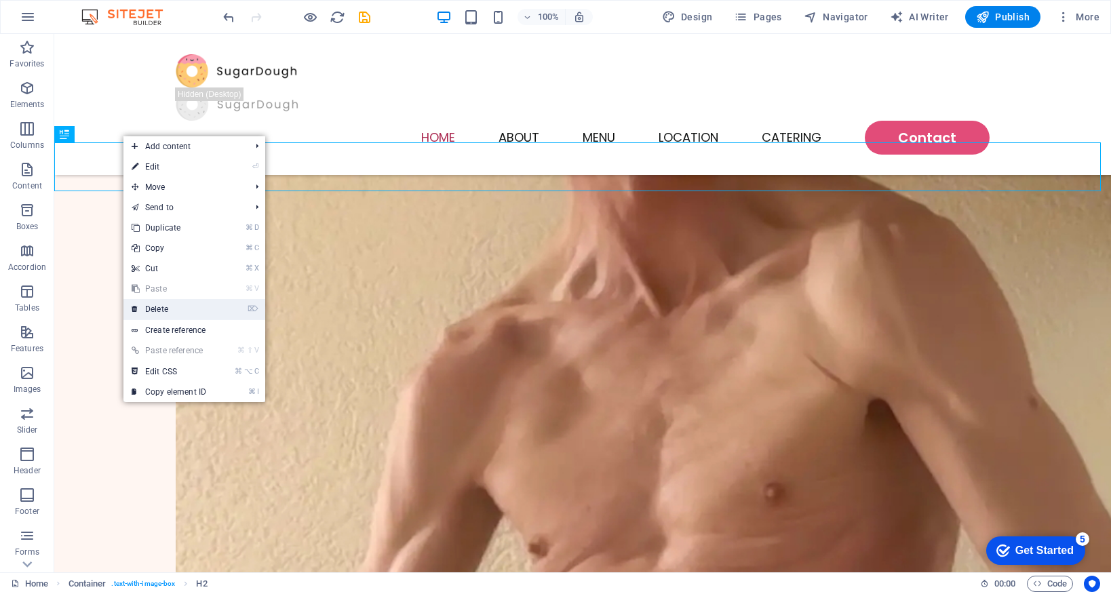
click at [194, 309] on link "⌦ Delete" at bounding box center [168, 309] width 91 height 20
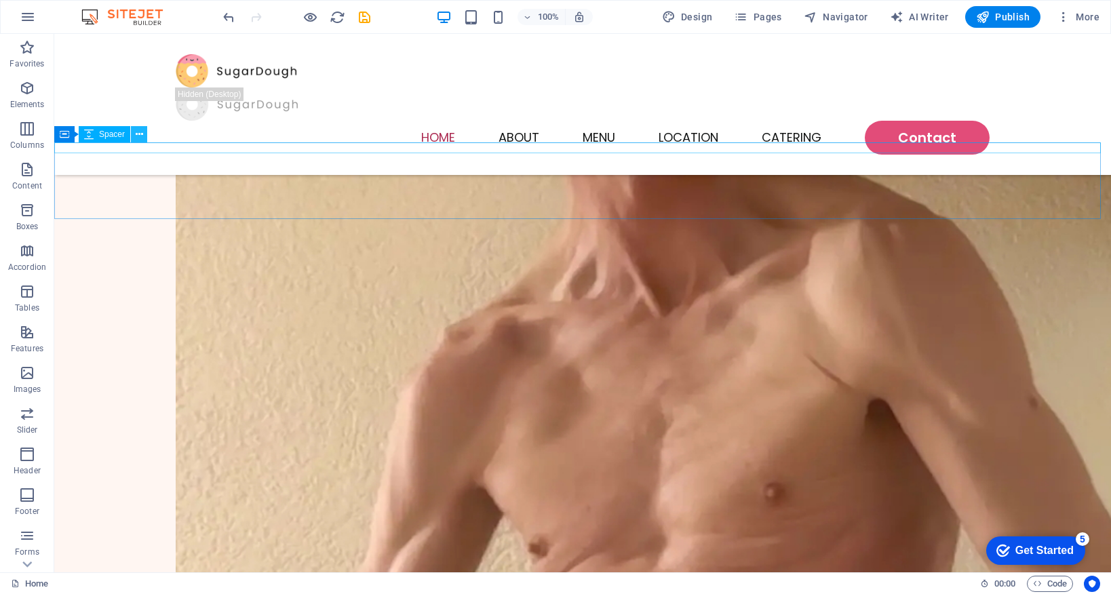
click at [140, 135] on icon at bounding box center [139, 135] width 7 height 14
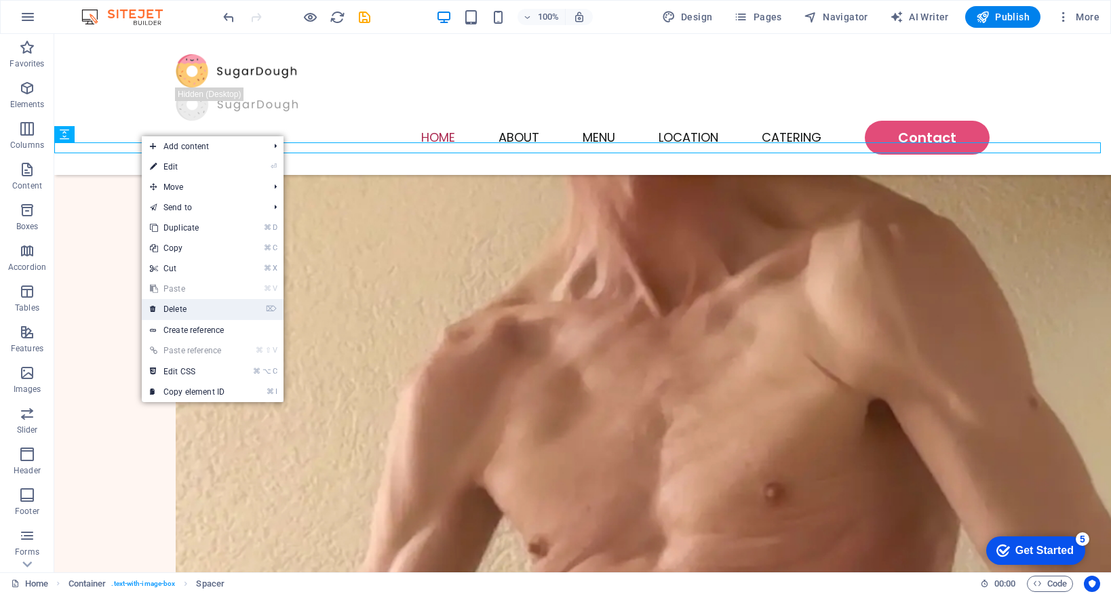
click at [226, 313] on link "⌦ Delete" at bounding box center [187, 309] width 91 height 20
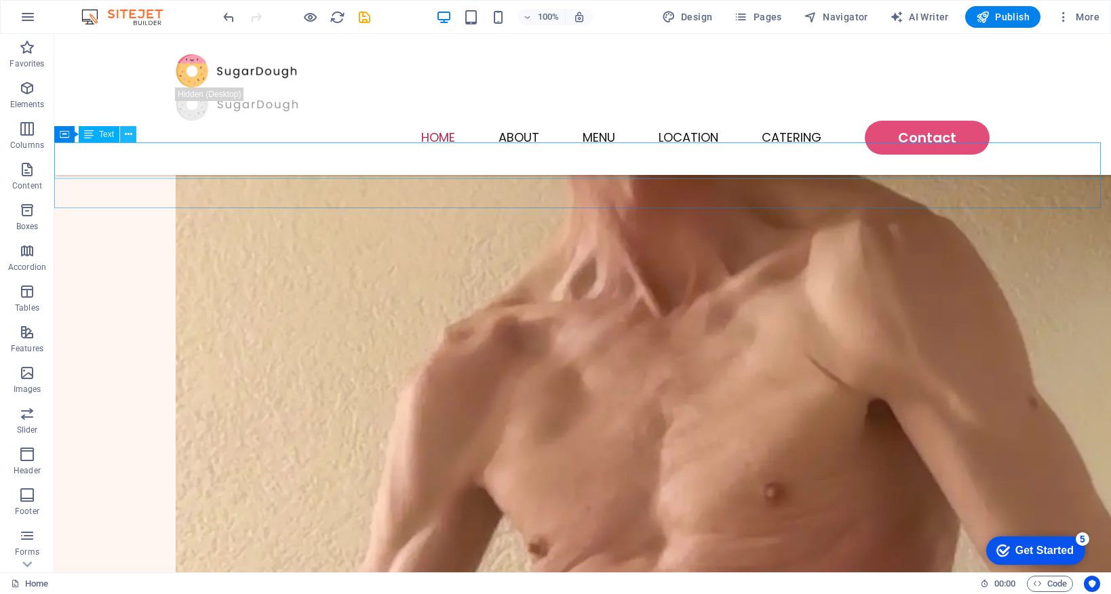
click at [129, 135] on icon at bounding box center [128, 135] width 7 height 14
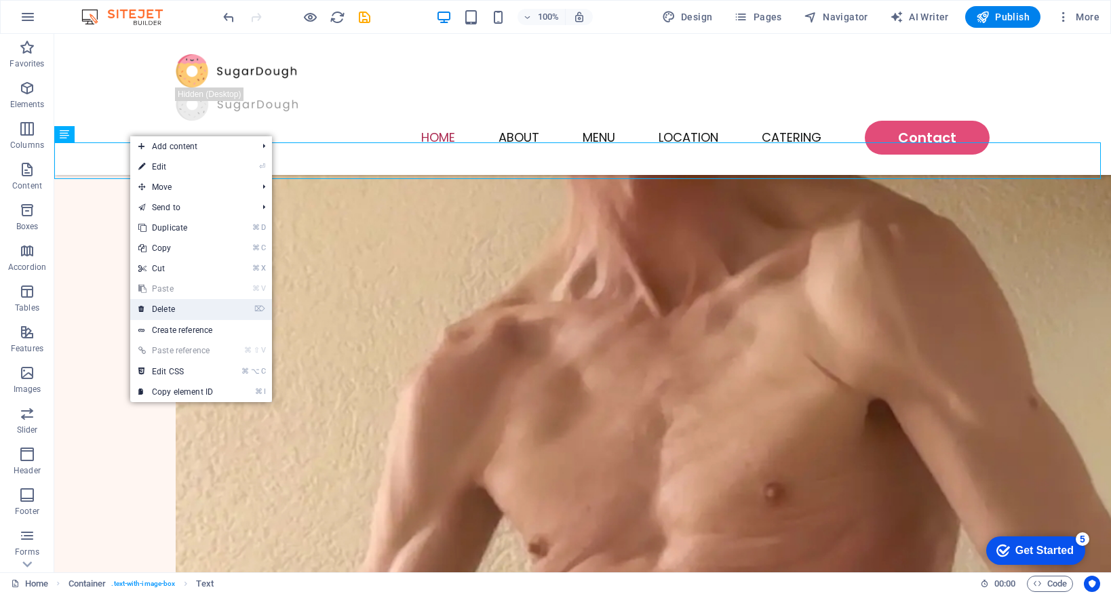
click at [214, 306] on link "⌦ Delete" at bounding box center [175, 309] width 91 height 20
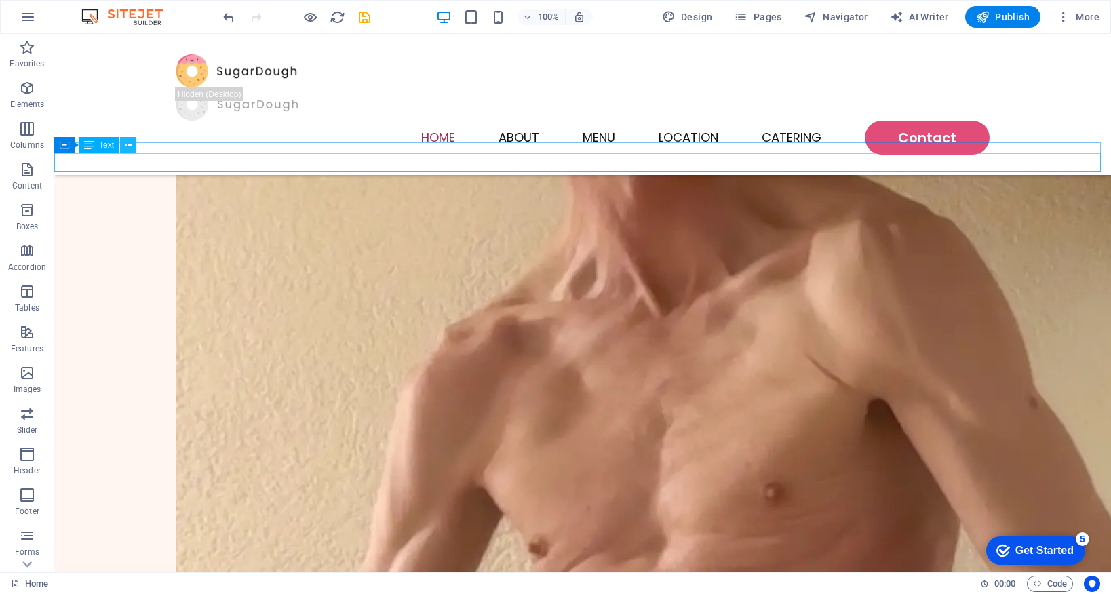
click at [130, 147] on icon at bounding box center [128, 145] width 7 height 14
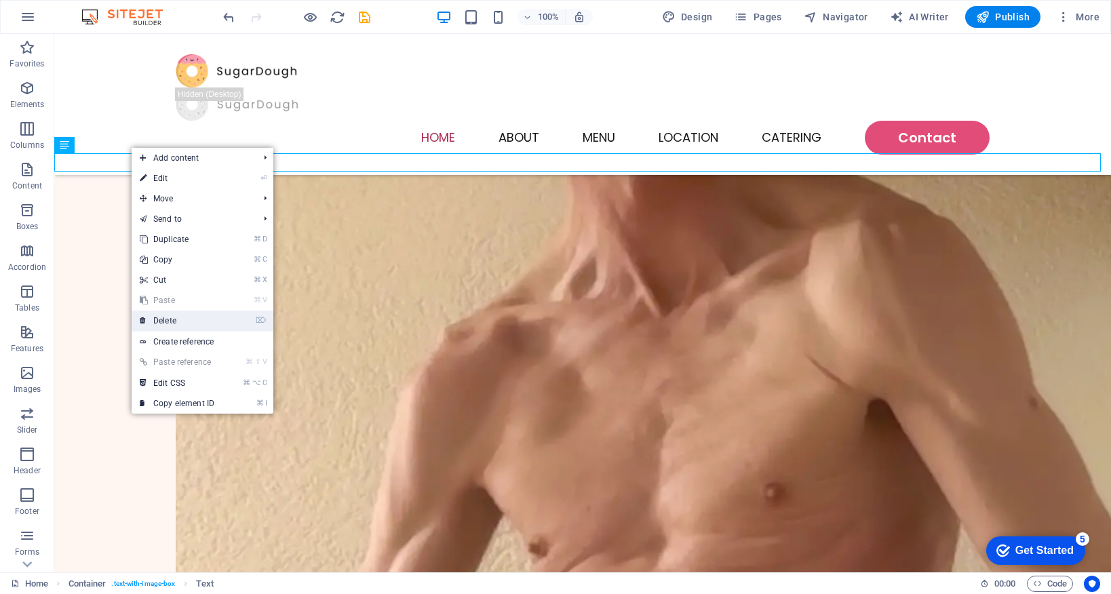
click at [214, 324] on link "⌦ Delete" at bounding box center [177, 321] width 91 height 20
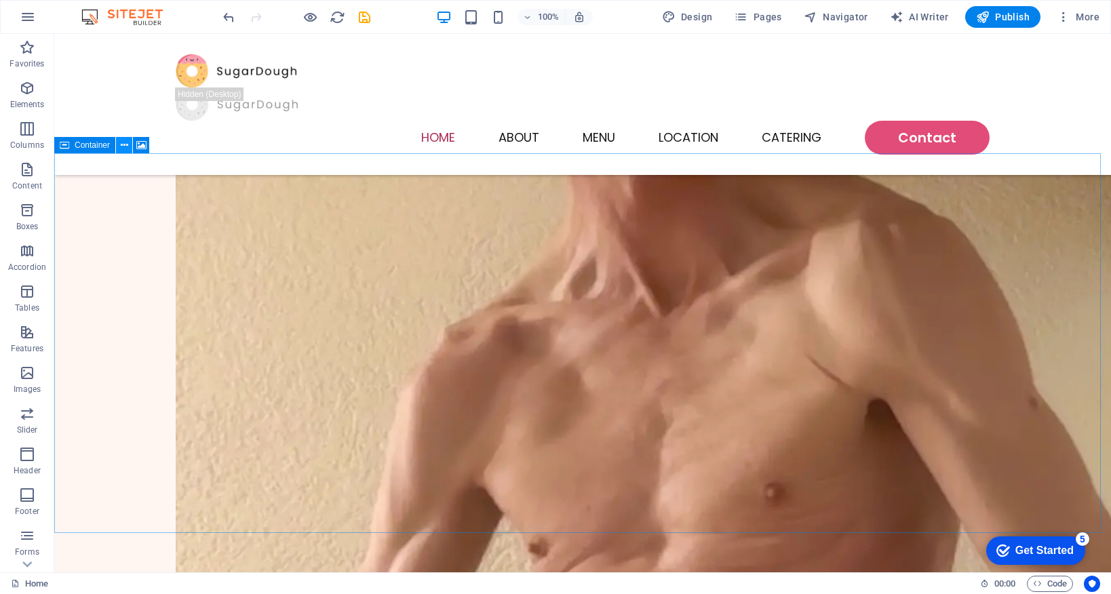
click at [125, 146] on icon at bounding box center [124, 145] width 7 height 14
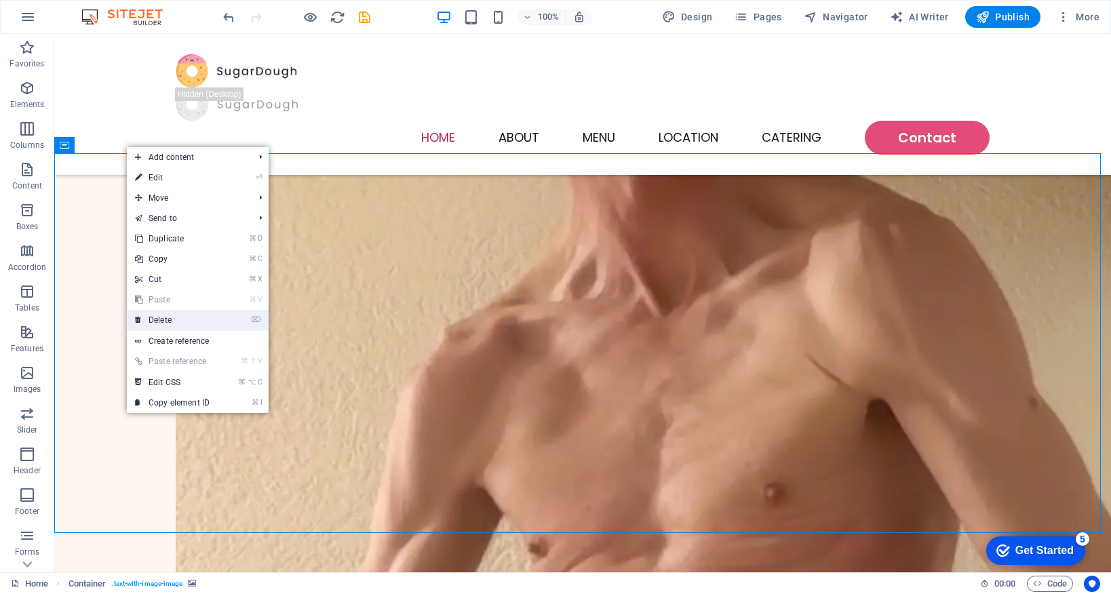
click at [216, 318] on link "⌦ Delete" at bounding box center [172, 320] width 91 height 20
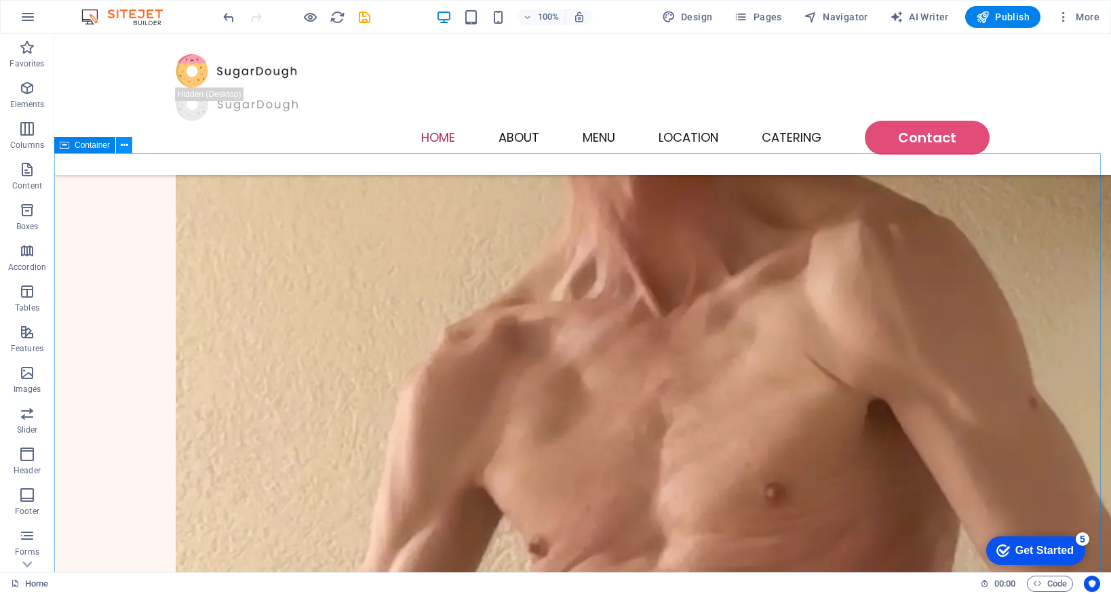
click at [125, 144] on icon at bounding box center [124, 145] width 7 height 14
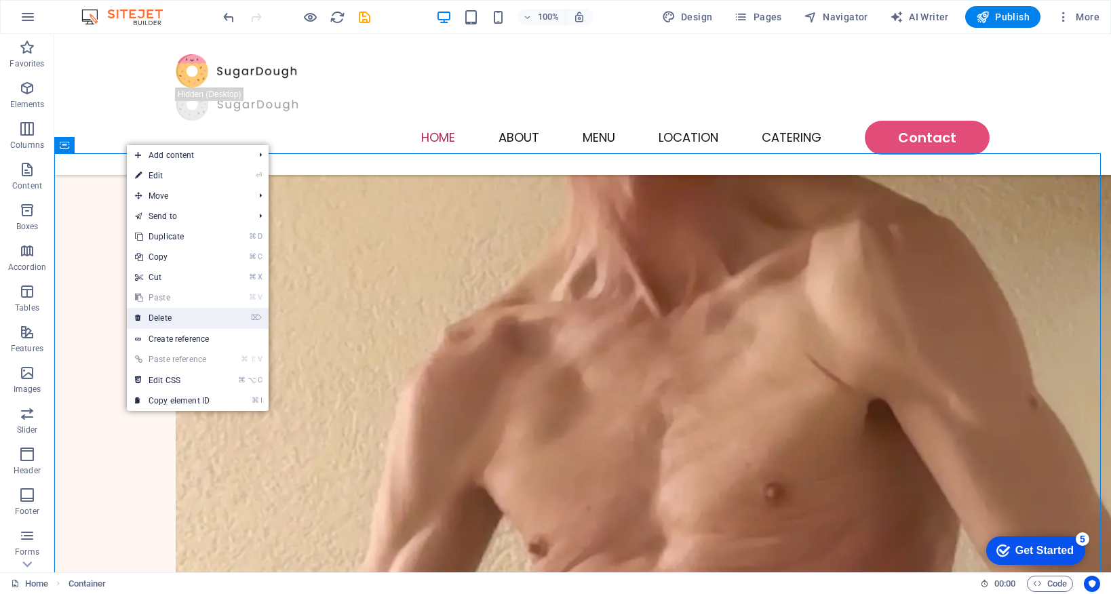
click at [209, 320] on link "⌦ Delete" at bounding box center [172, 318] width 91 height 20
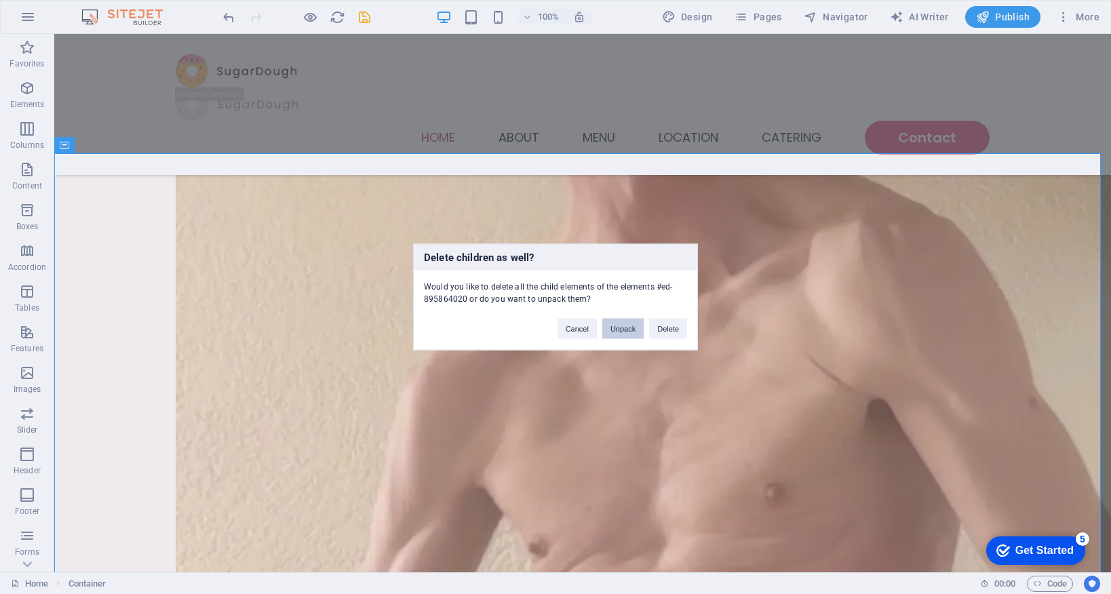
click at [615, 332] on button "Unpack" at bounding box center [622, 329] width 41 height 20
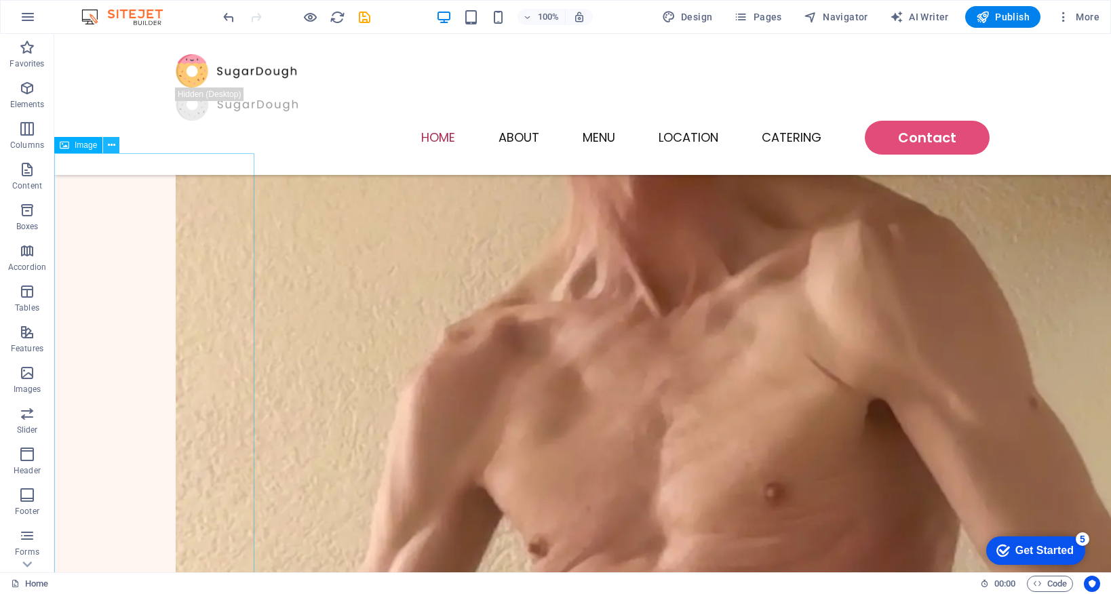
click at [111, 148] on icon at bounding box center [111, 145] width 7 height 14
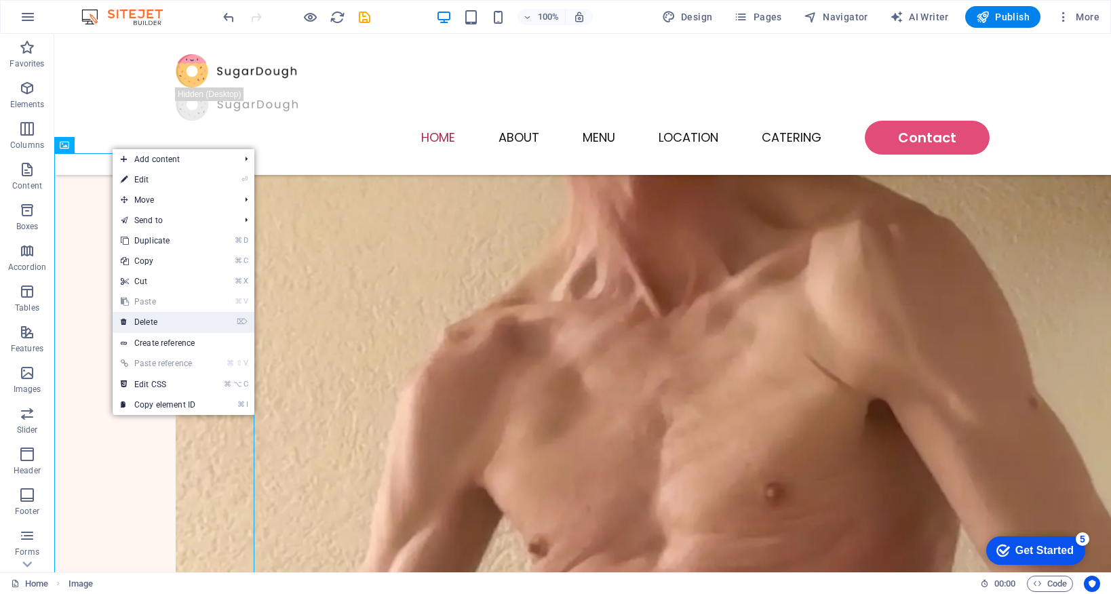
click at [200, 328] on link "⌦ Delete" at bounding box center [158, 322] width 91 height 20
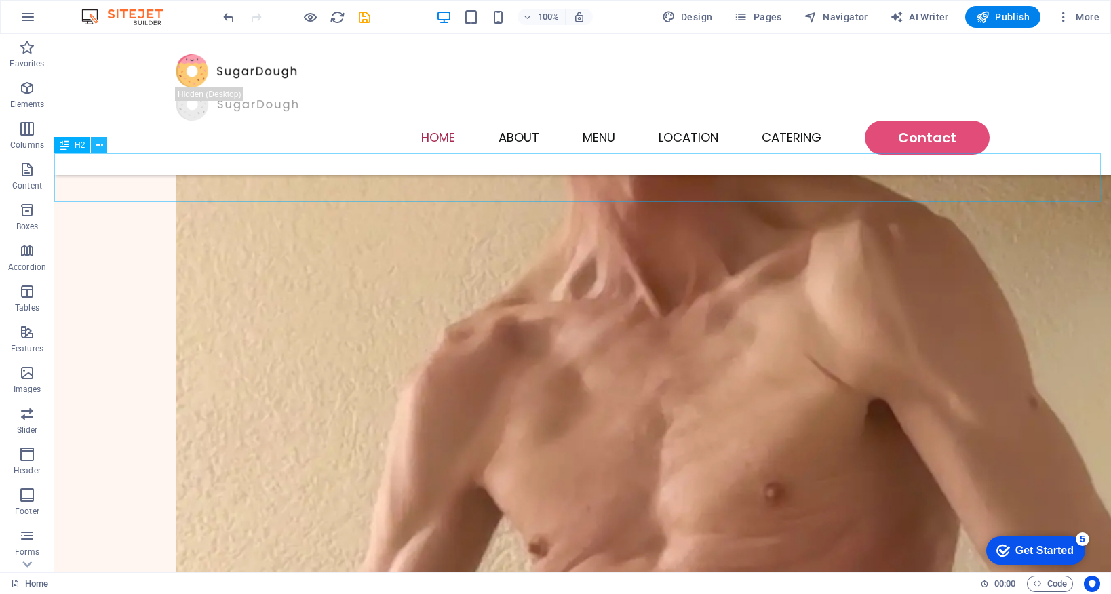
click at [102, 144] on icon at bounding box center [99, 145] width 7 height 14
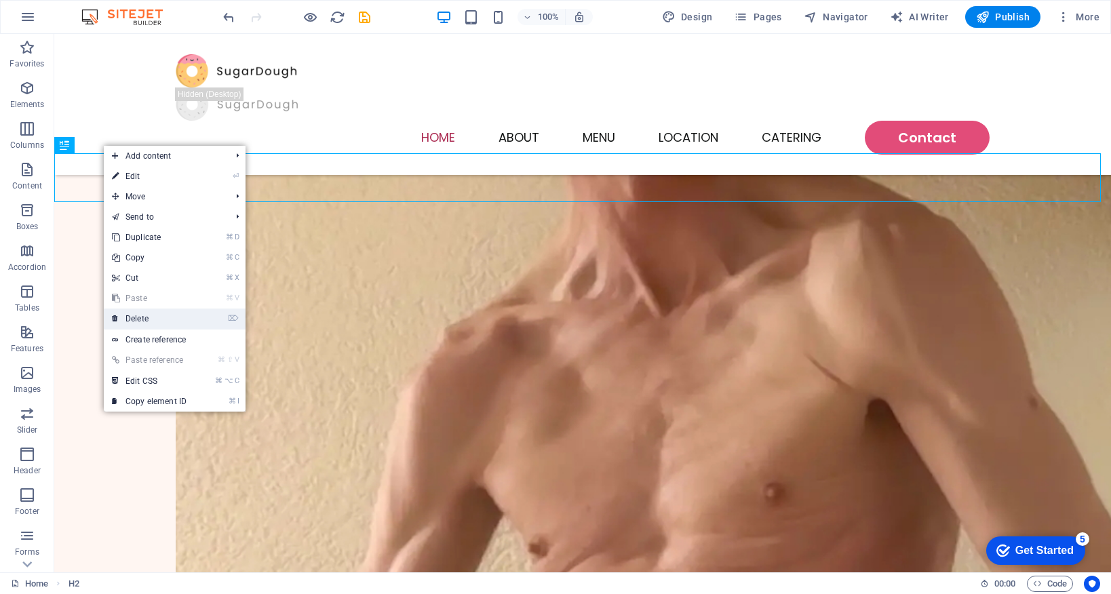
click at [185, 319] on link "⌦ Delete" at bounding box center [149, 319] width 91 height 20
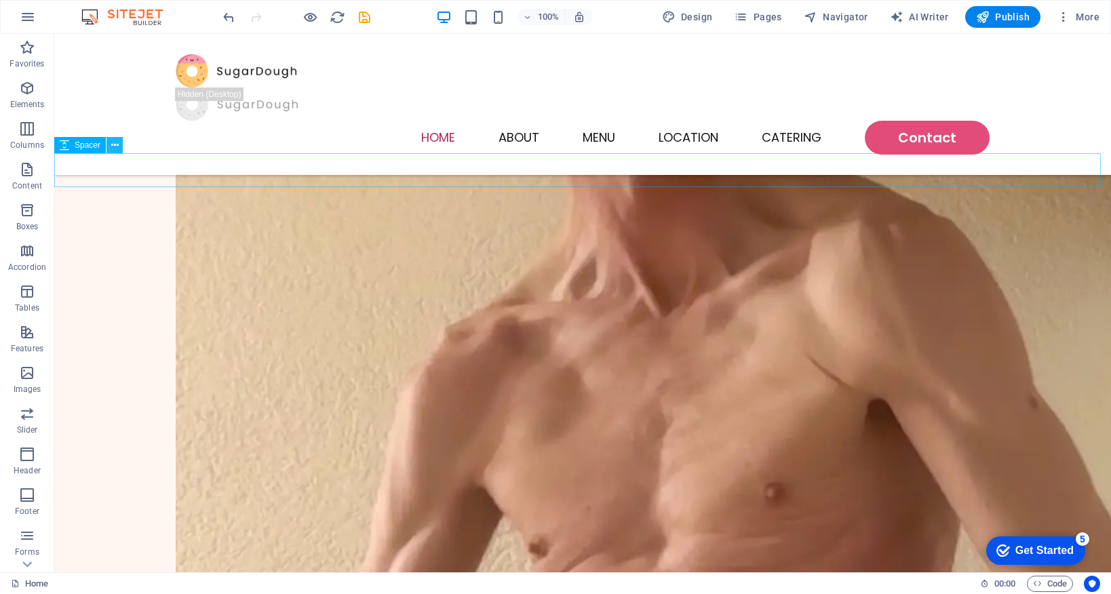
click at [111, 148] on icon at bounding box center [114, 145] width 7 height 14
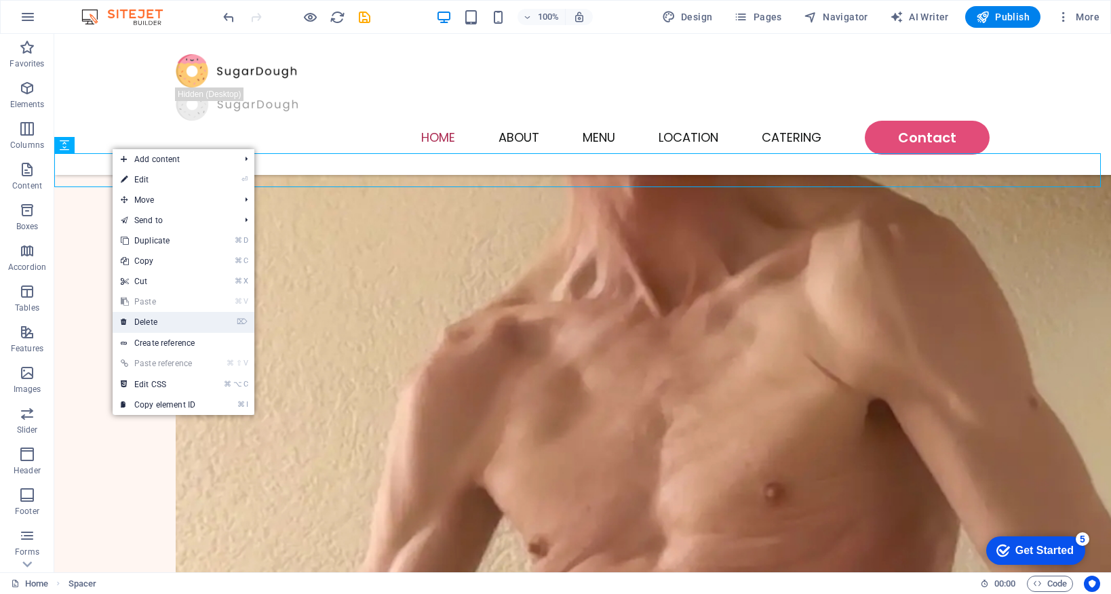
click at [197, 321] on link "⌦ Delete" at bounding box center [158, 322] width 91 height 20
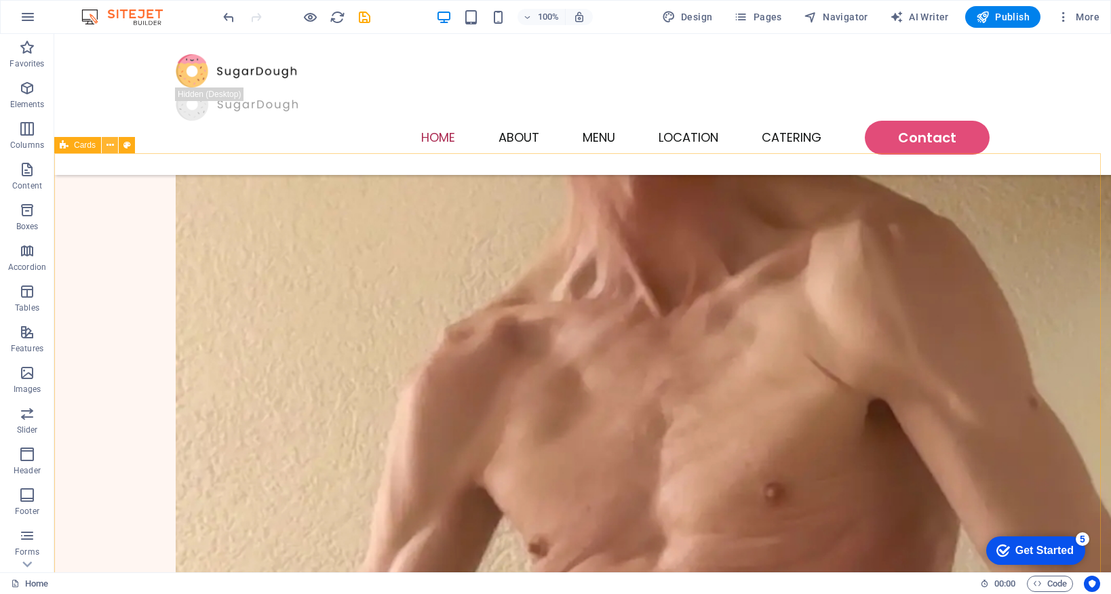
click at [112, 149] on icon at bounding box center [110, 145] width 7 height 14
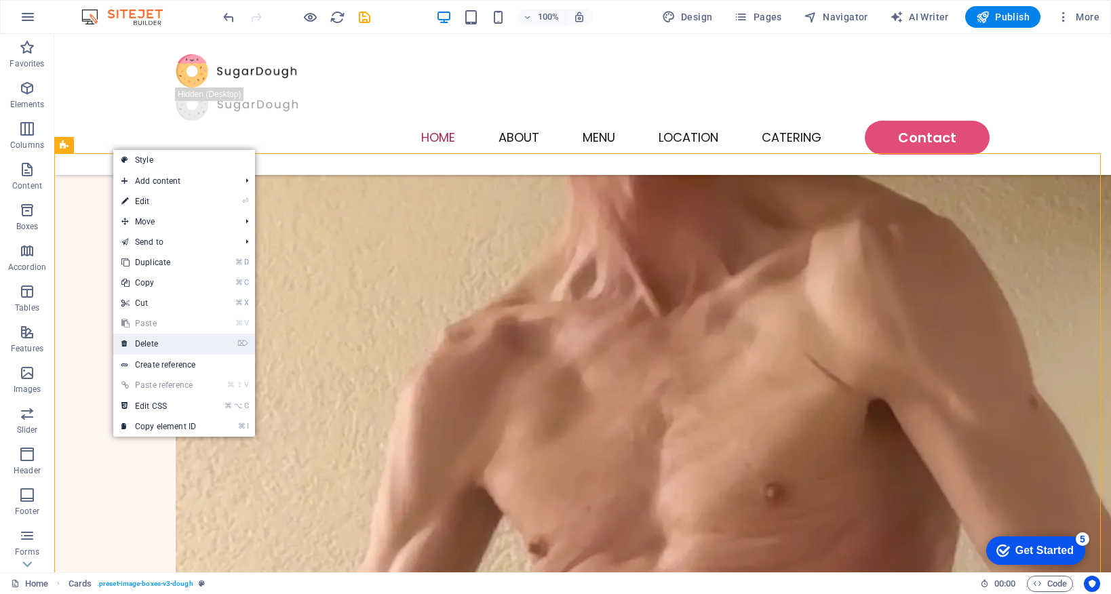
click at [193, 343] on link "⌦ Delete" at bounding box center [158, 344] width 91 height 20
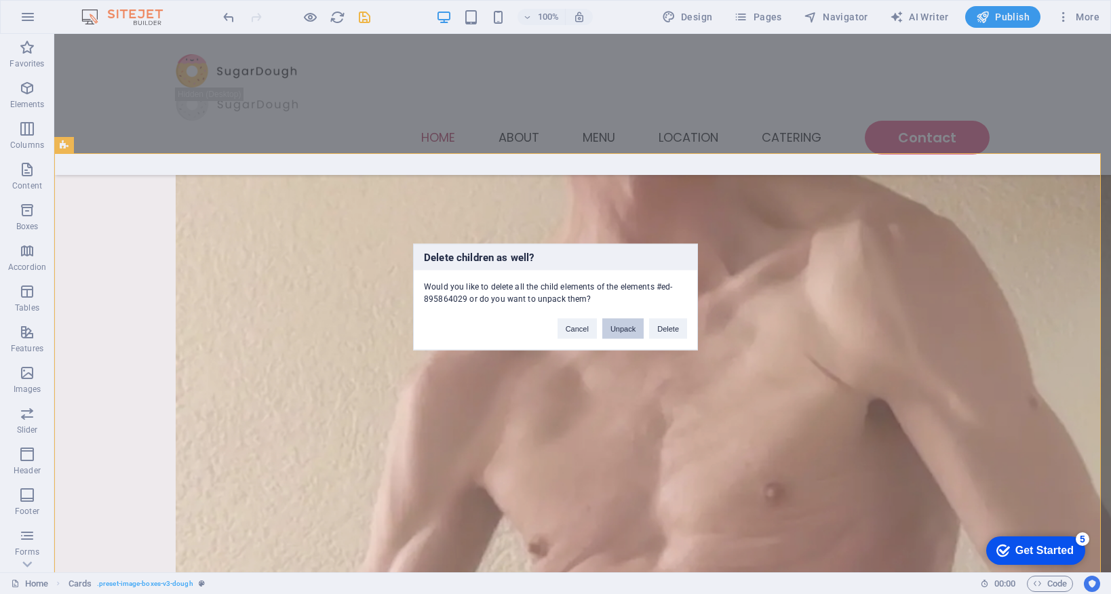
click at [613, 332] on button "Unpack" at bounding box center [622, 329] width 41 height 20
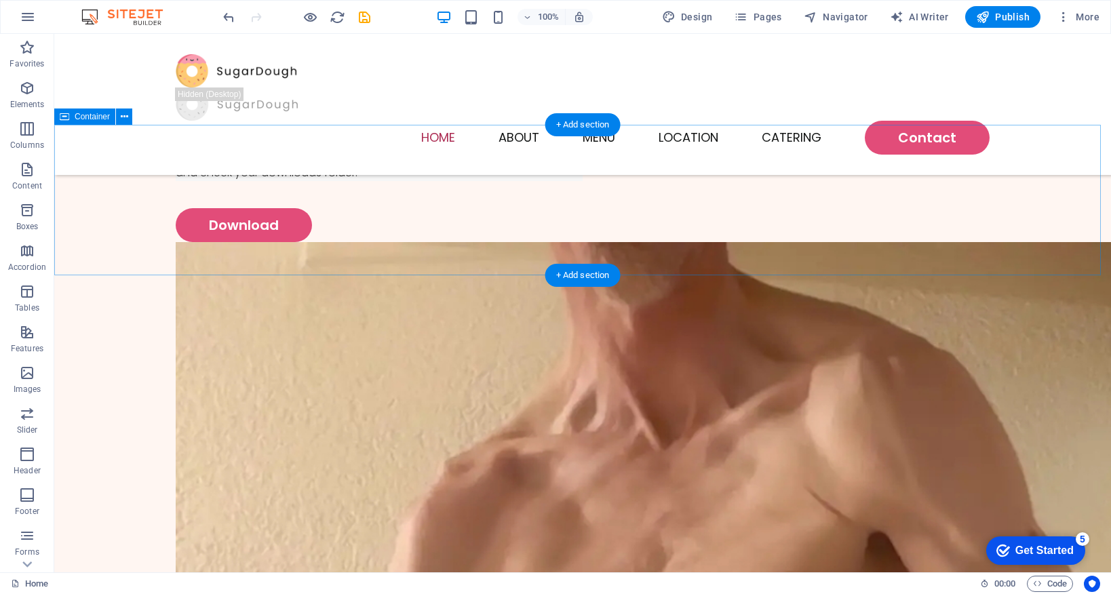
scroll to position [540, 0]
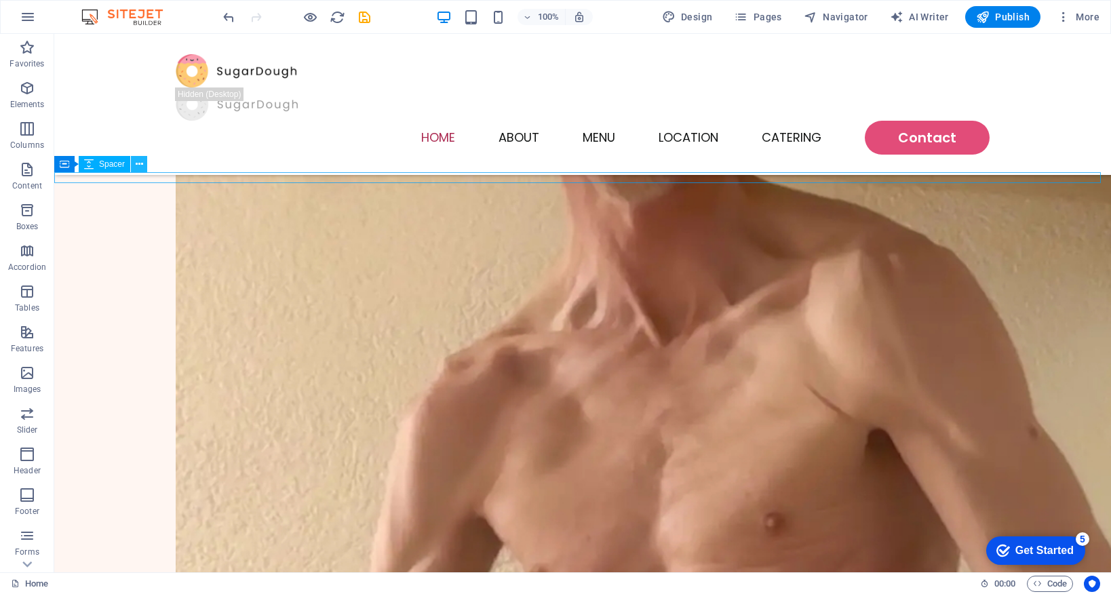
click at [138, 165] on icon at bounding box center [139, 164] width 7 height 14
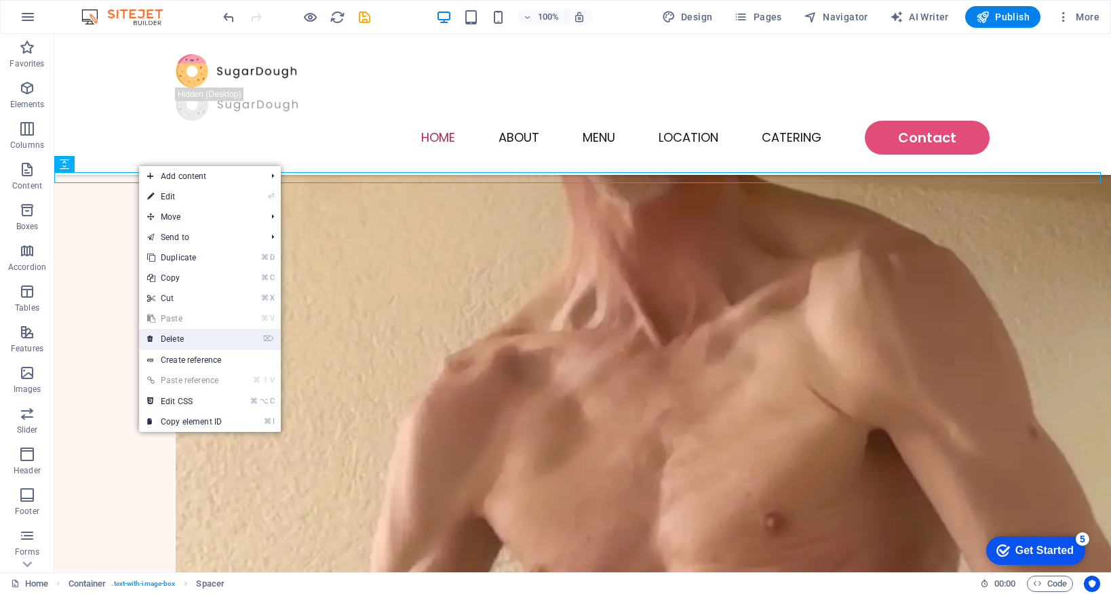
click at [216, 338] on link "⌦ Delete" at bounding box center [184, 339] width 91 height 20
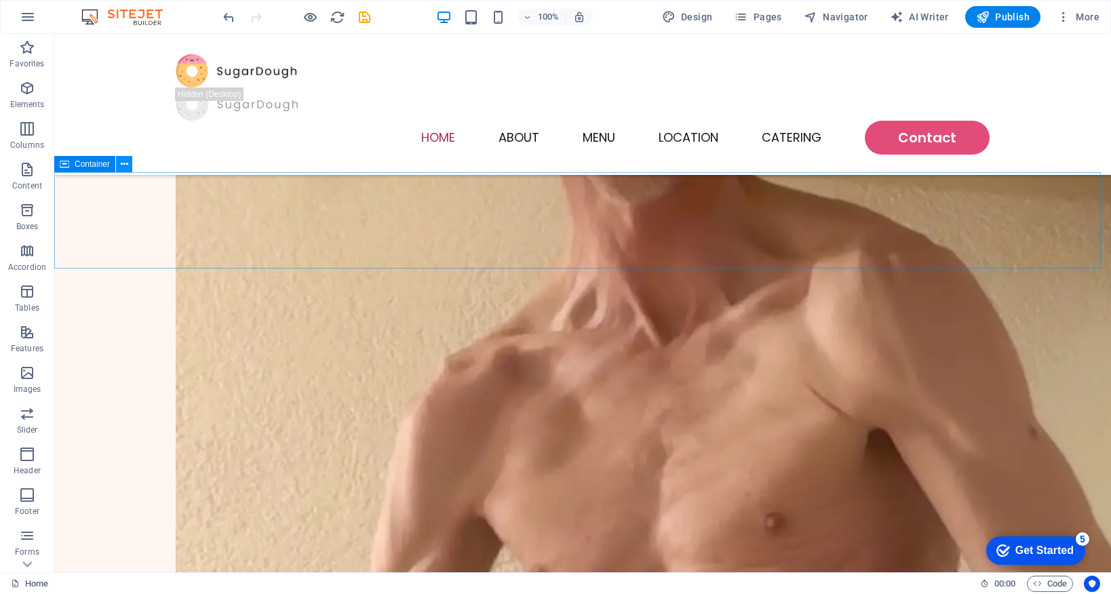
click at [123, 163] on icon at bounding box center [124, 164] width 7 height 14
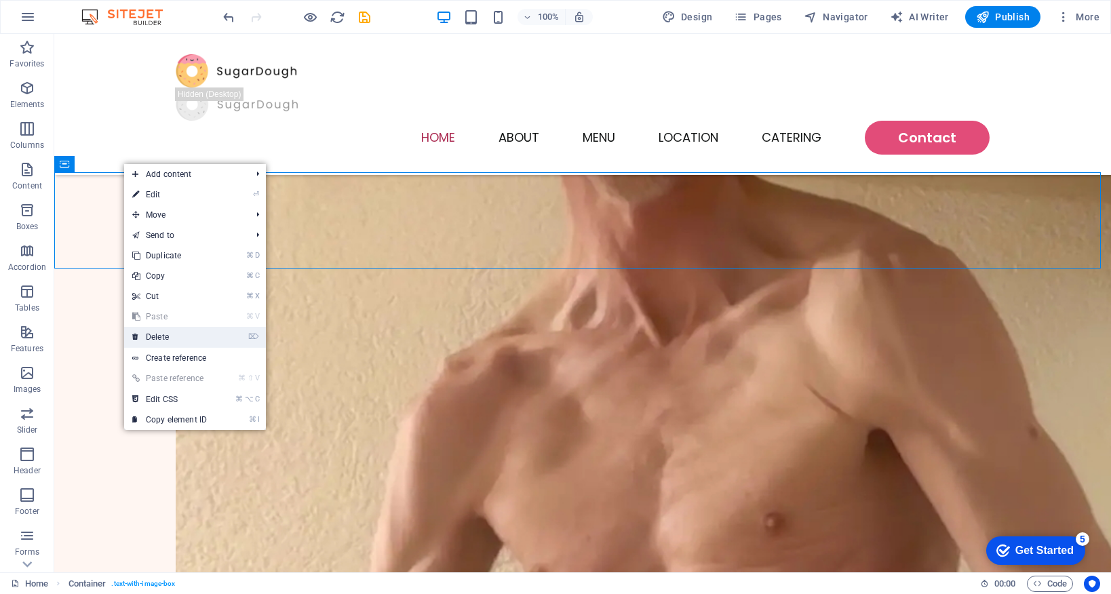
click at [201, 332] on link "⌦ Delete" at bounding box center [169, 337] width 91 height 20
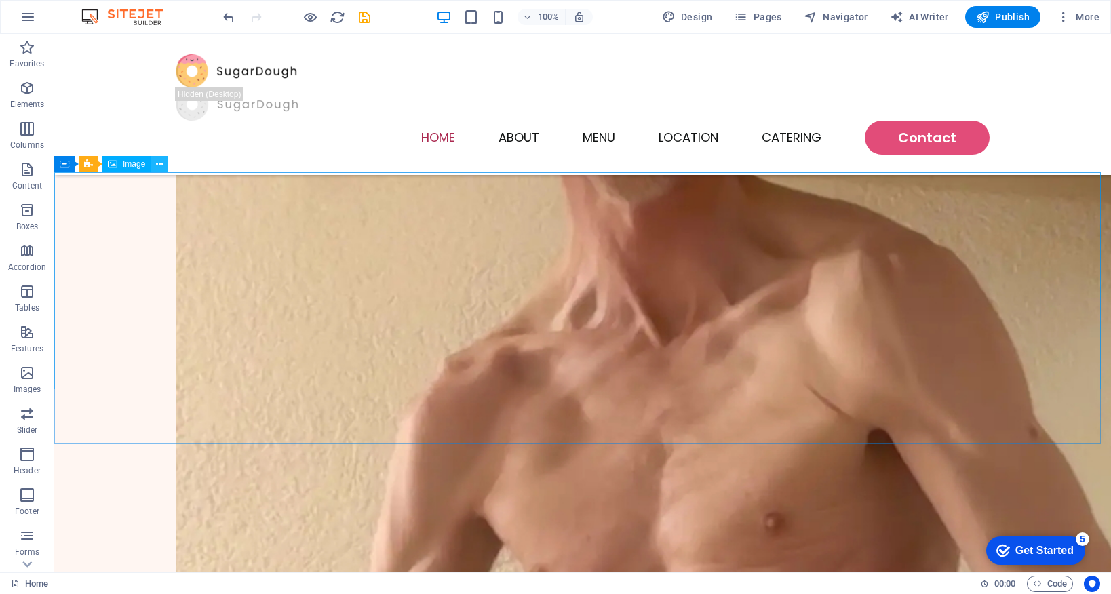
click at [163, 163] on button at bounding box center [159, 164] width 16 height 16
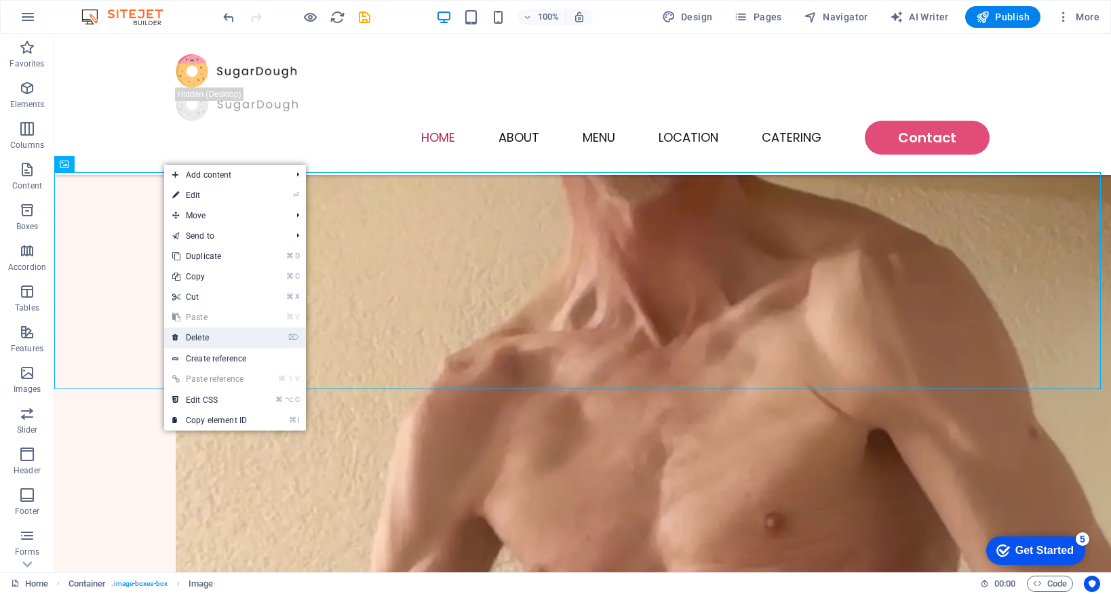
click at [258, 338] on li "⌦ Delete" at bounding box center [235, 338] width 142 height 21
click at [225, 336] on link "⌦ Delete" at bounding box center [209, 338] width 91 height 20
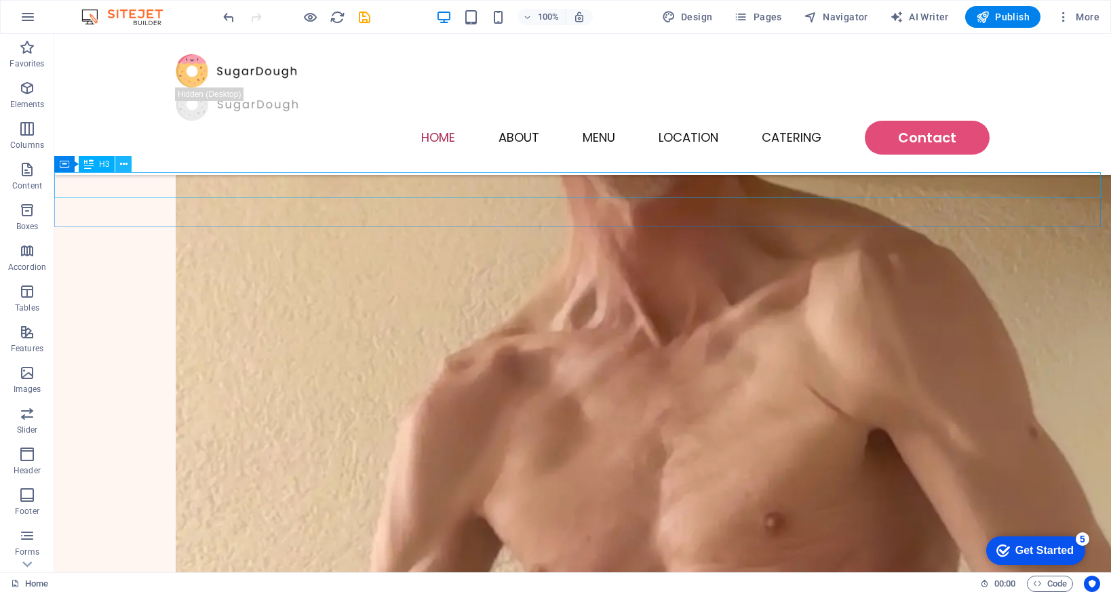
click at [122, 166] on icon at bounding box center [123, 164] width 7 height 14
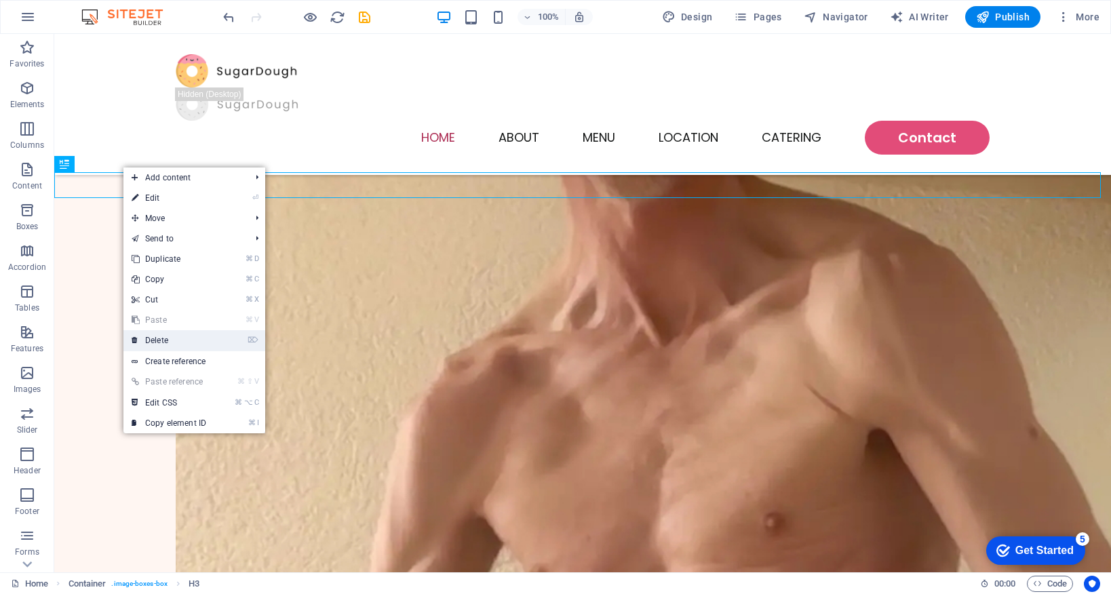
click at [193, 347] on link "⌦ Delete" at bounding box center [168, 340] width 91 height 20
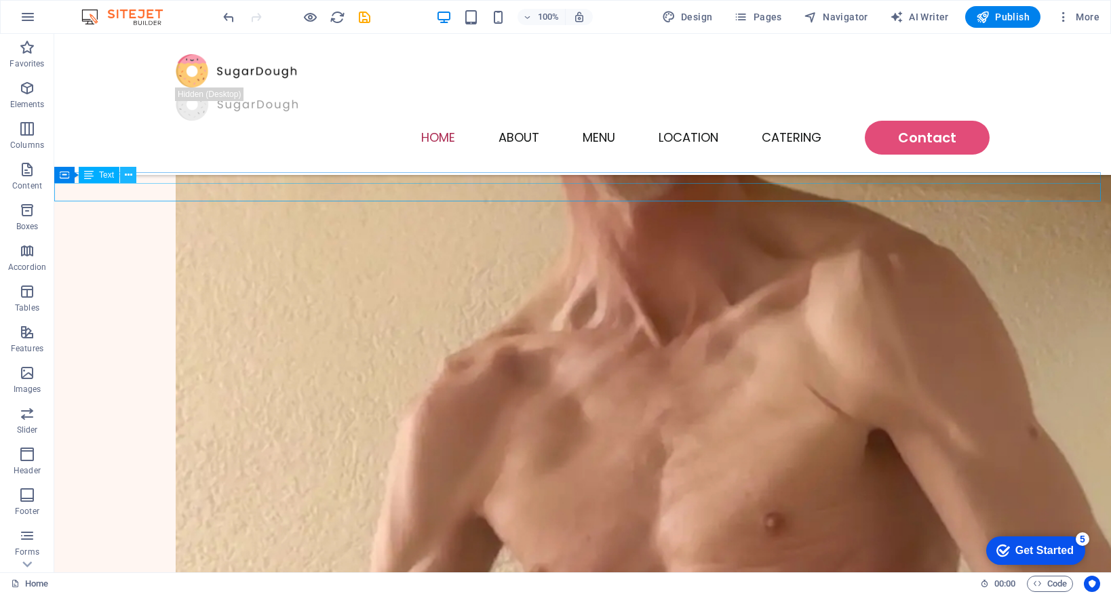
click at [130, 172] on icon at bounding box center [128, 175] width 7 height 14
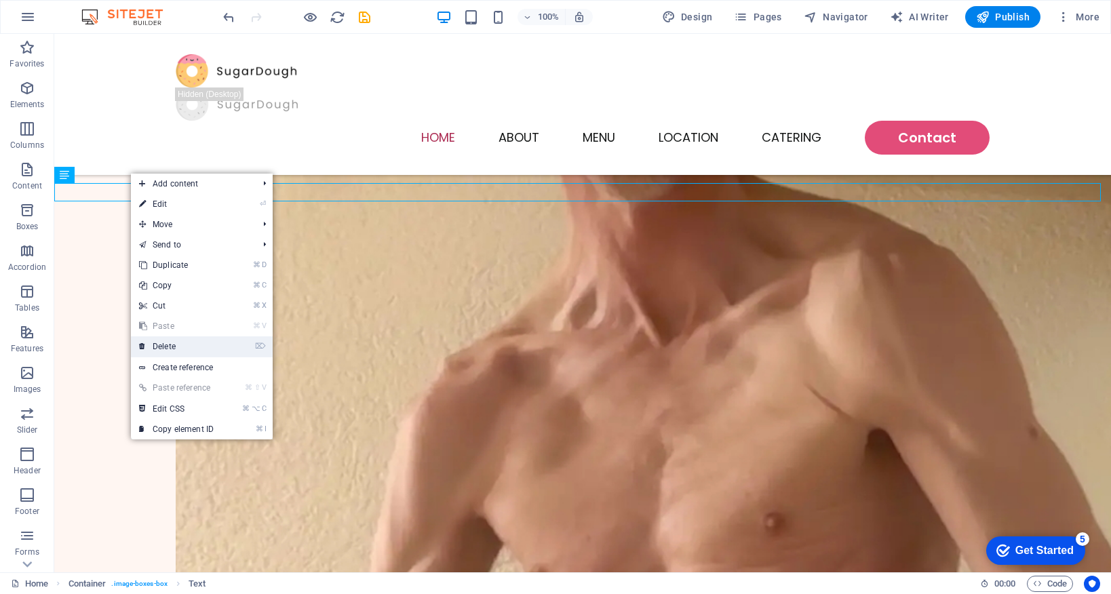
click at [197, 343] on link "⌦ Delete" at bounding box center [176, 346] width 91 height 20
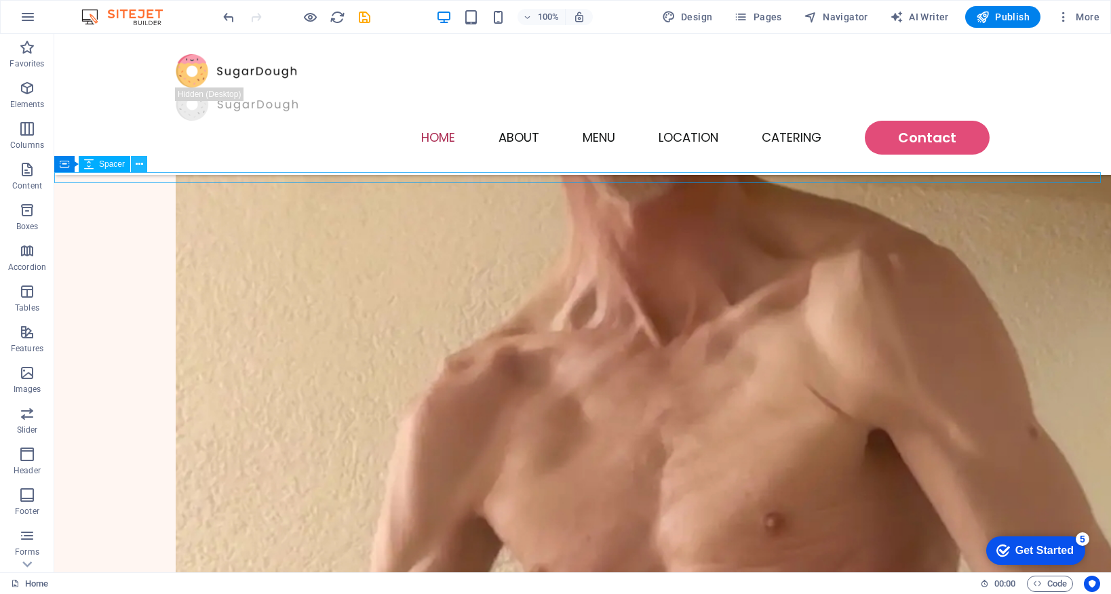
click at [140, 161] on icon at bounding box center [139, 164] width 7 height 14
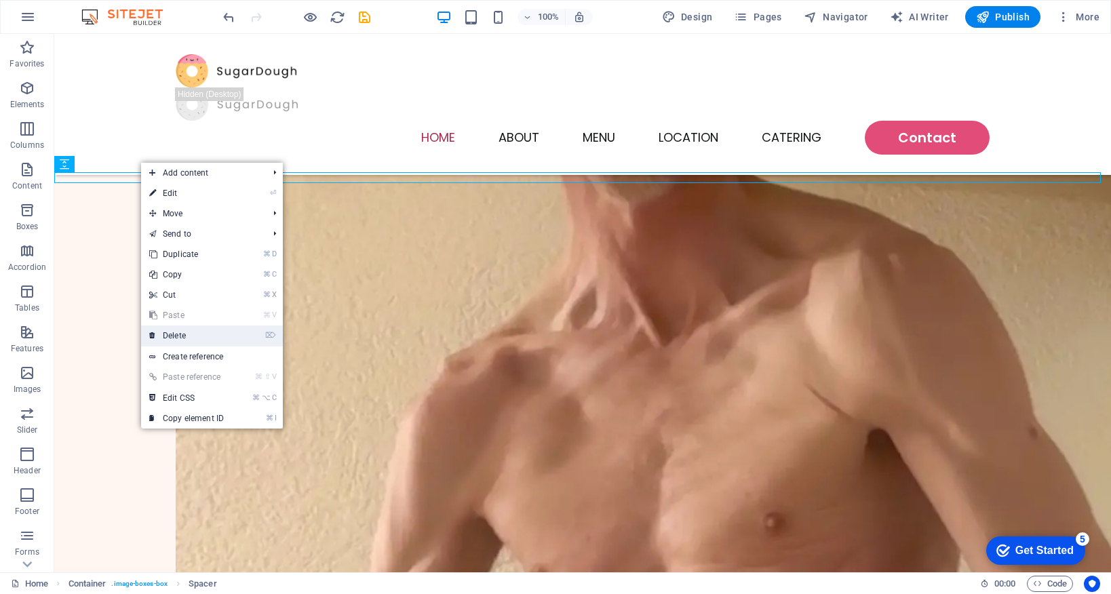
click at [216, 340] on link "⌦ Delete" at bounding box center [186, 336] width 91 height 20
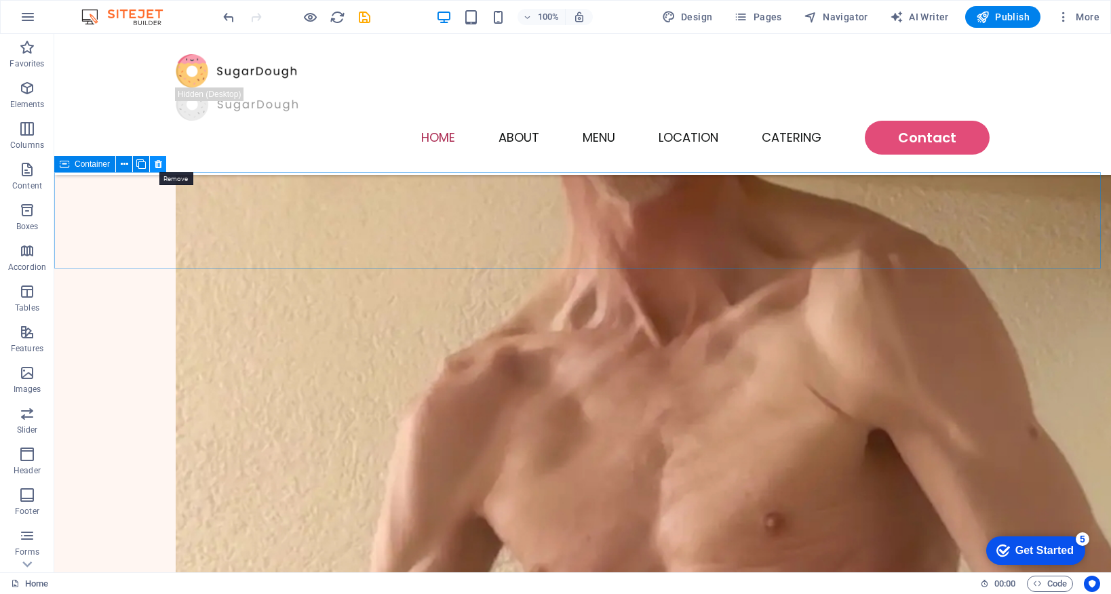
click at [157, 163] on icon at bounding box center [158, 164] width 7 height 14
click at [159, 165] on icon at bounding box center [159, 164] width 7 height 14
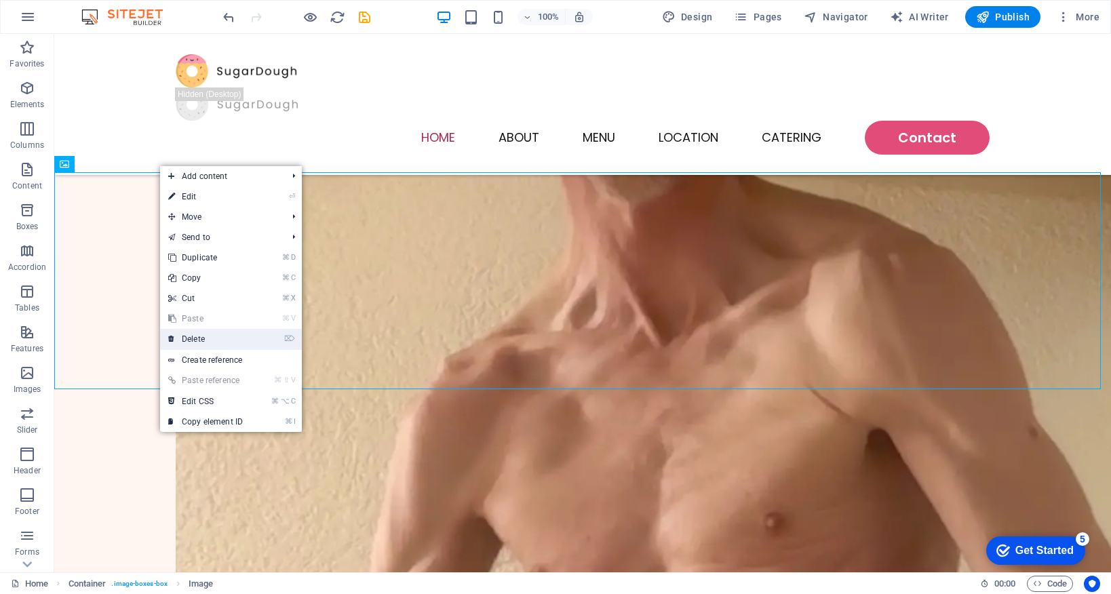
click at [233, 339] on link "⌦ Delete" at bounding box center [205, 339] width 91 height 20
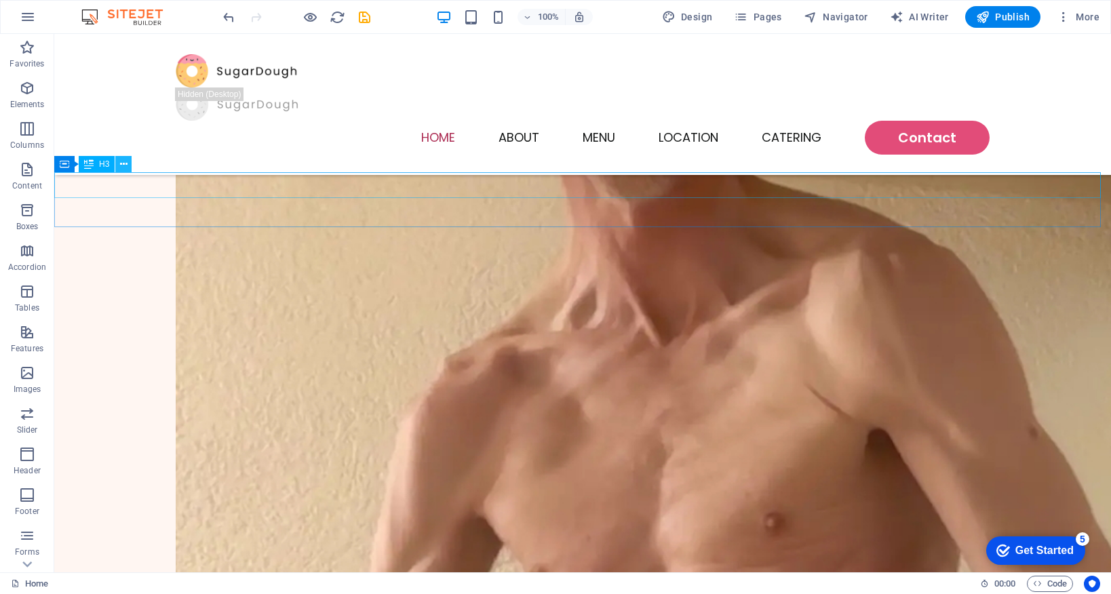
click at [125, 167] on icon at bounding box center [123, 164] width 7 height 14
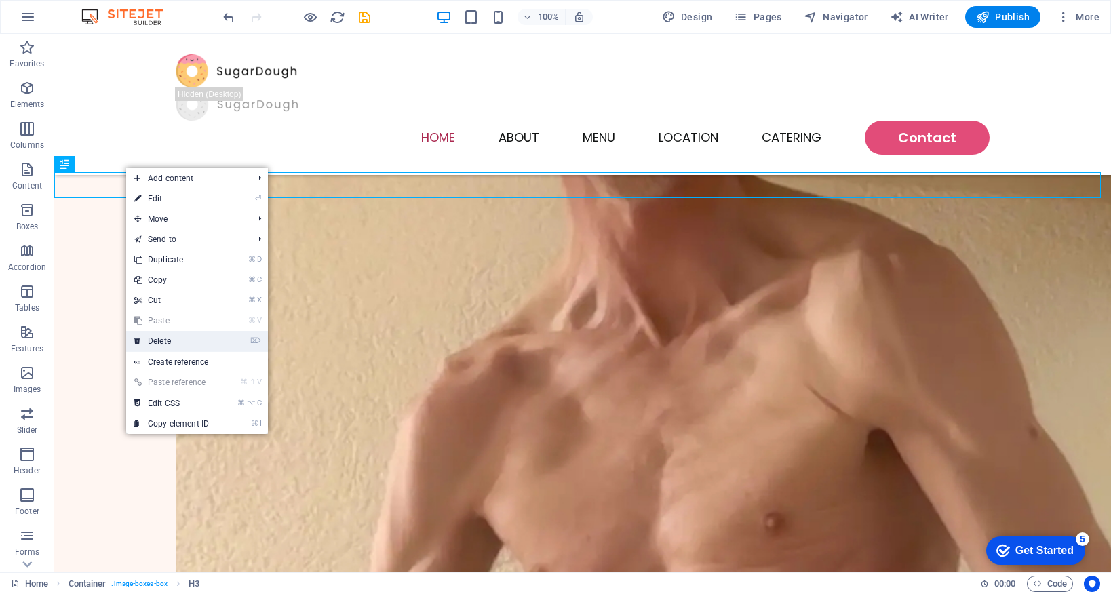
click at [204, 340] on link "⌦ Delete" at bounding box center [171, 341] width 91 height 20
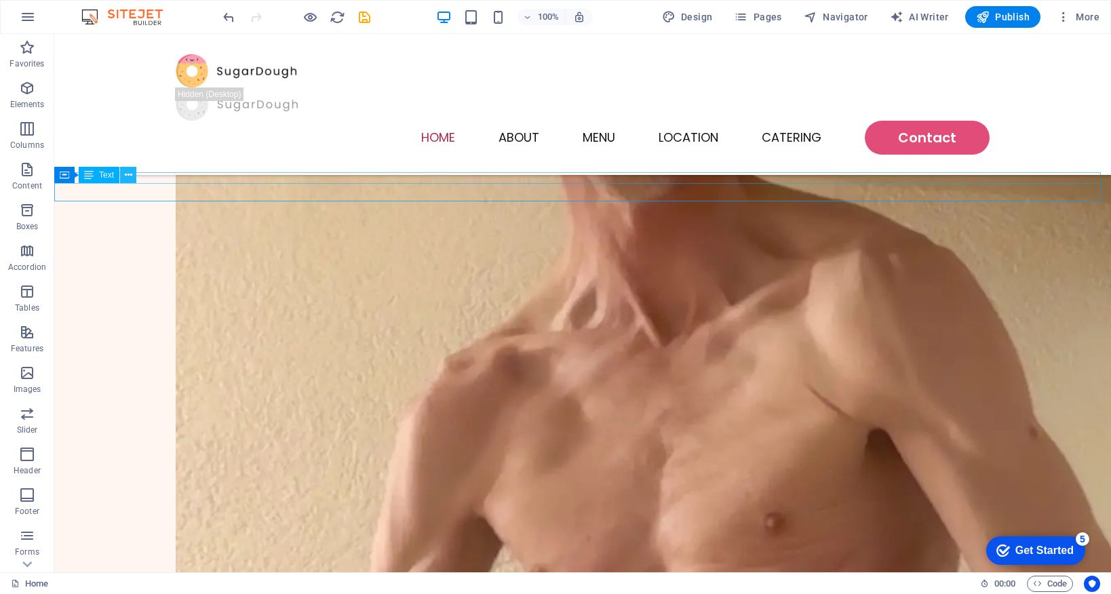
click at [130, 175] on icon at bounding box center [128, 175] width 7 height 14
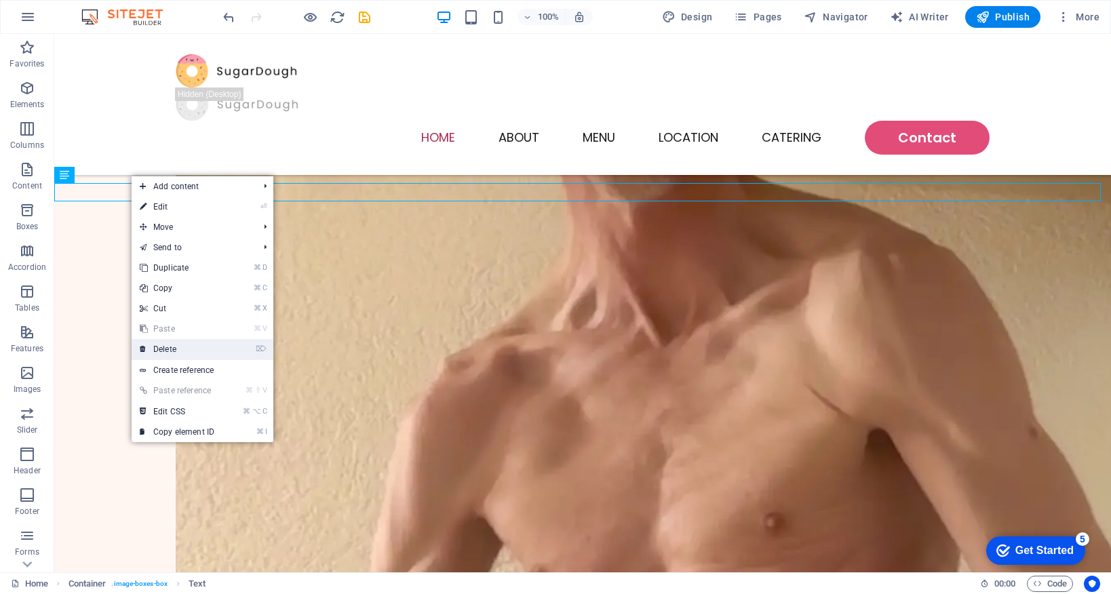
click at [201, 343] on link "⌦ Delete" at bounding box center [177, 349] width 91 height 20
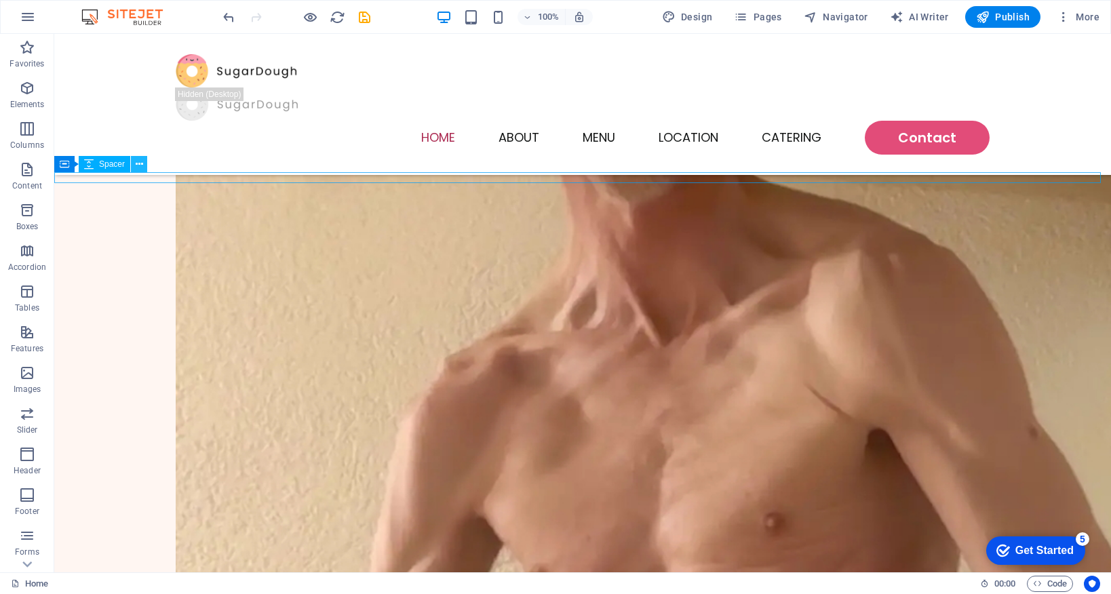
click at [138, 165] on icon at bounding box center [139, 164] width 7 height 14
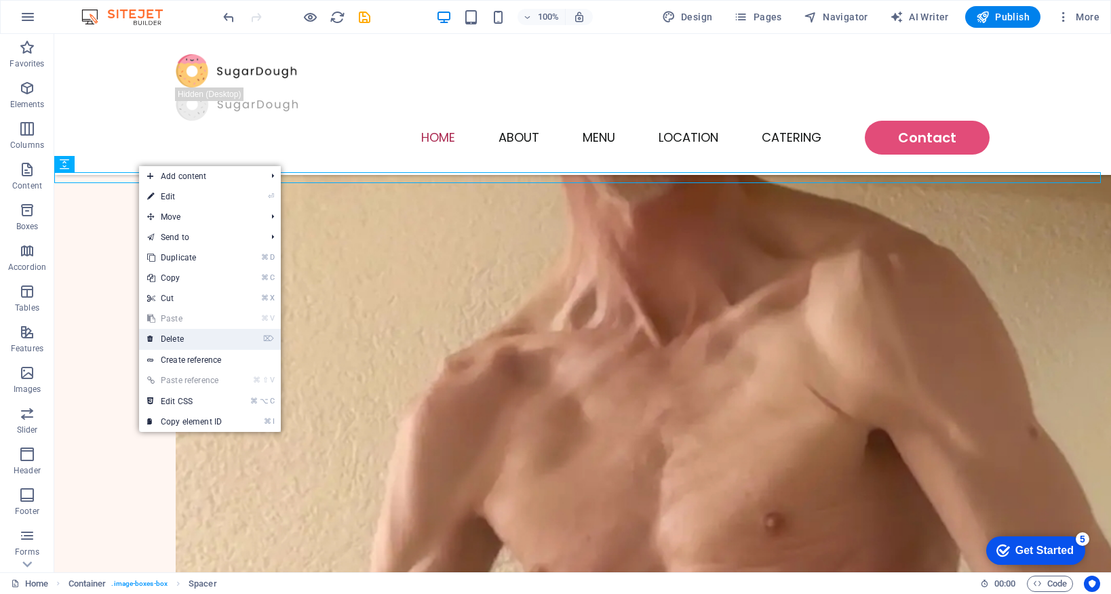
click at [214, 342] on link "⌦ Delete" at bounding box center [184, 339] width 91 height 20
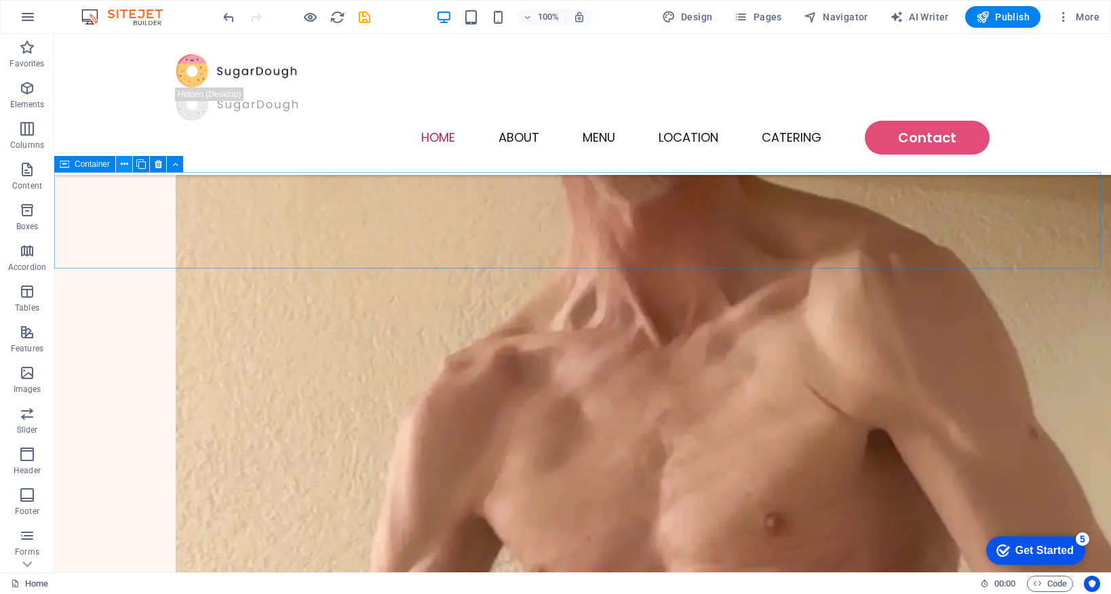
click at [124, 163] on icon at bounding box center [124, 164] width 7 height 14
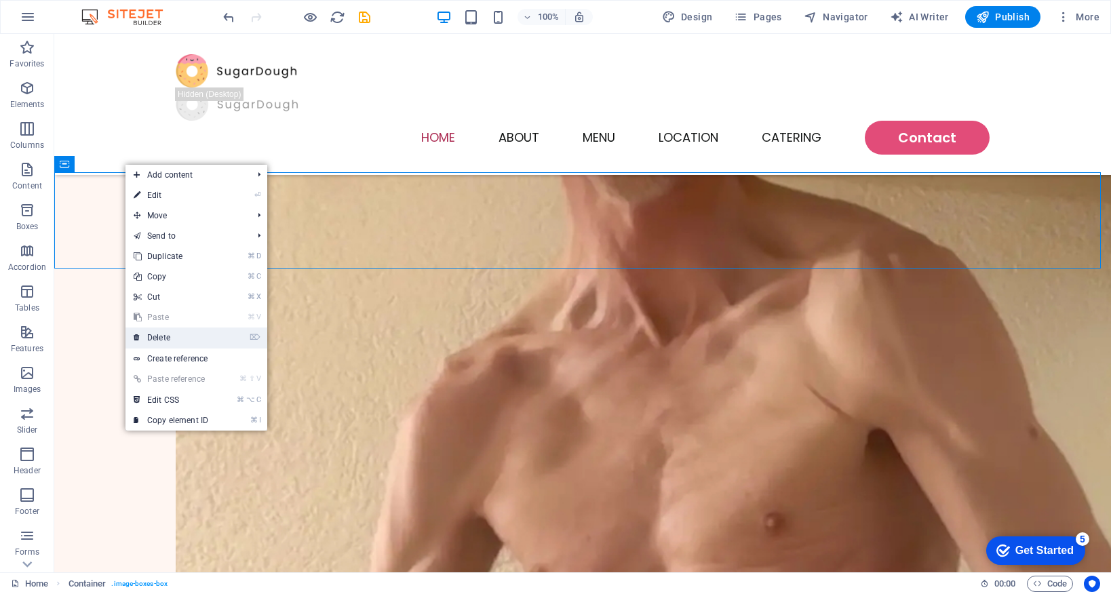
click at [208, 336] on link "⌦ Delete" at bounding box center [170, 338] width 91 height 20
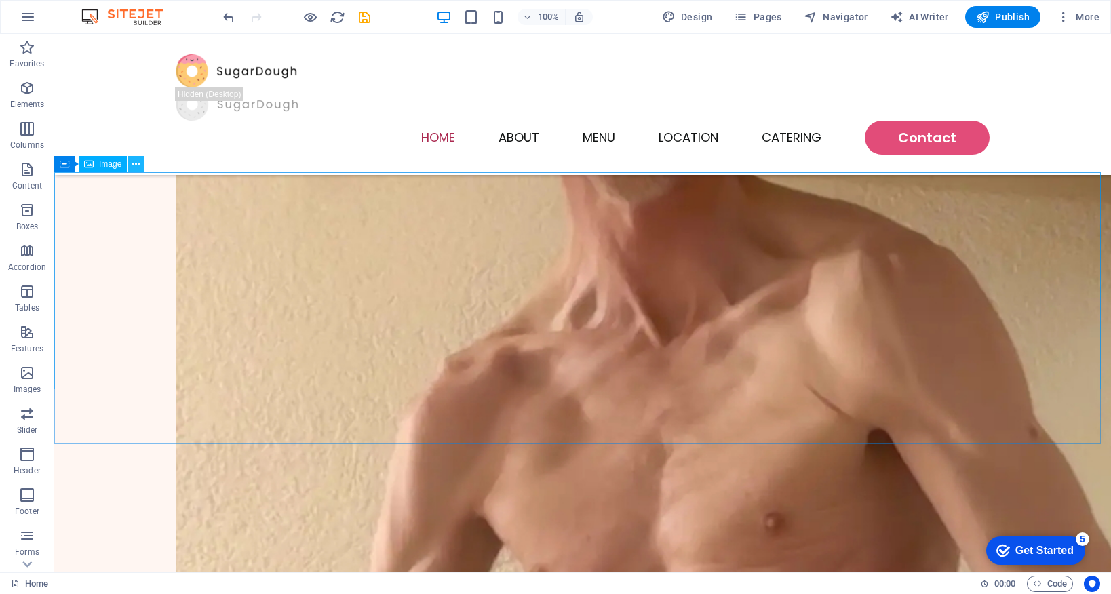
click at [138, 163] on icon at bounding box center [135, 164] width 7 height 14
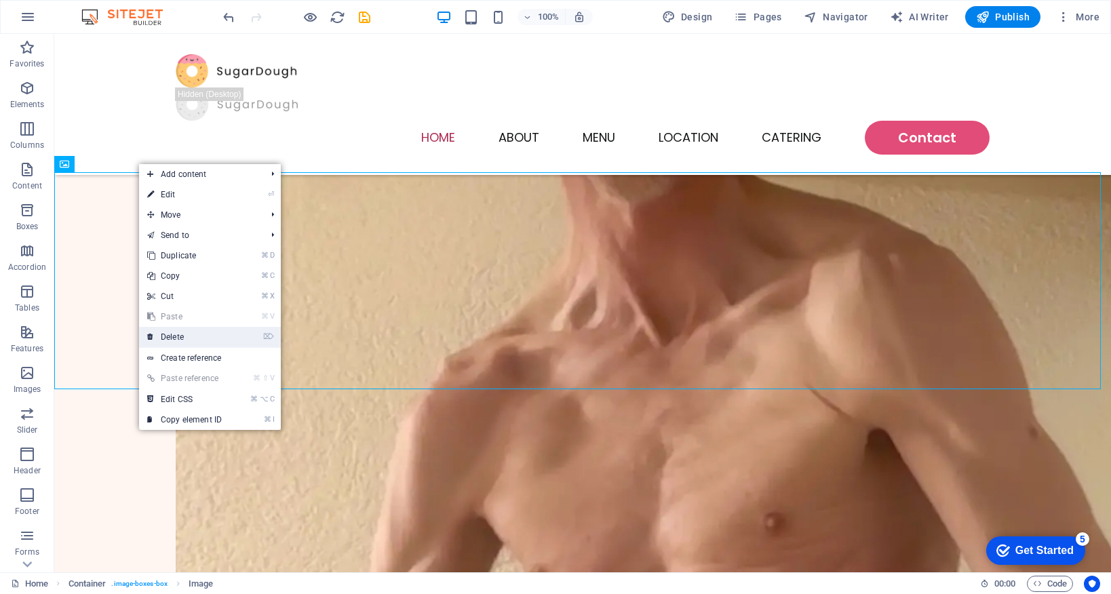
click at [200, 340] on link "⌦ Delete" at bounding box center [184, 337] width 91 height 20
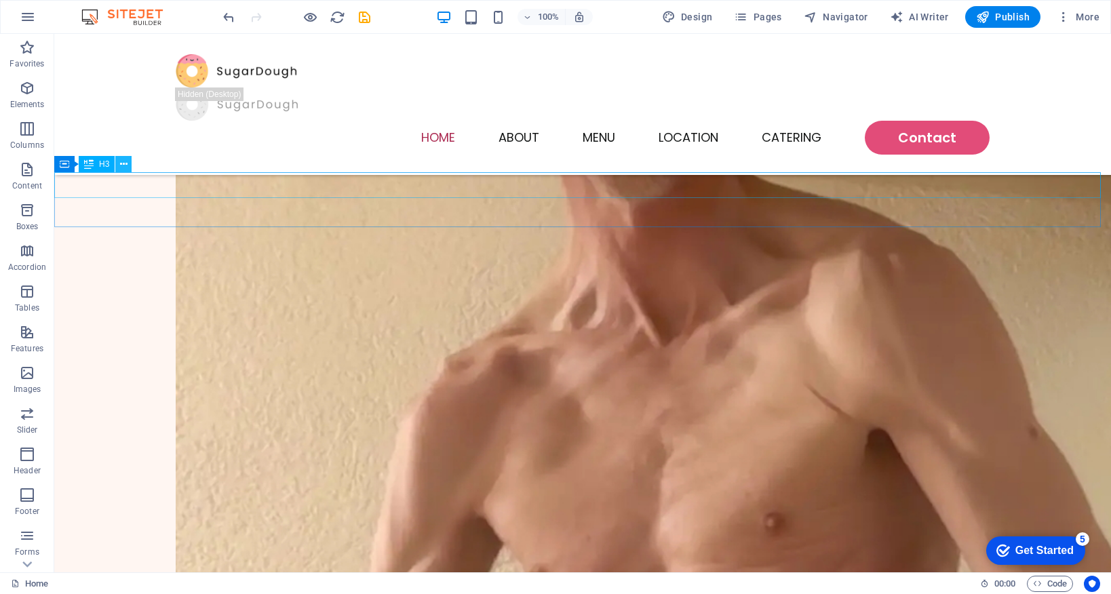
click at [126, 165] on icon at bounding box center [123, 164] width 7 height 14
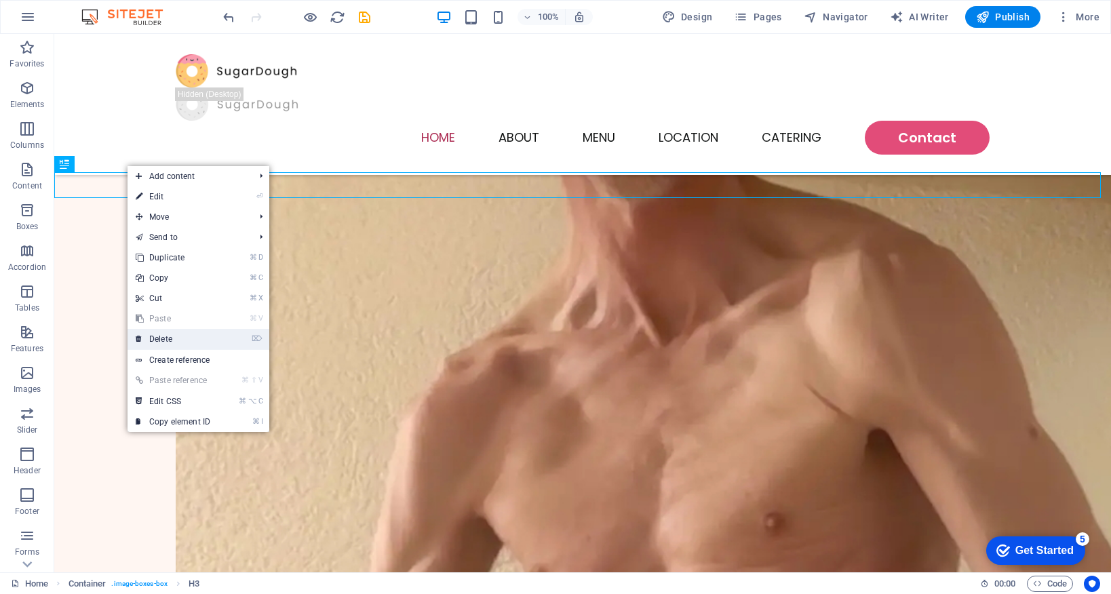
click at [203, 339] on link "⌦ Delete" at bounding box center [173, 339] width 91 height 20
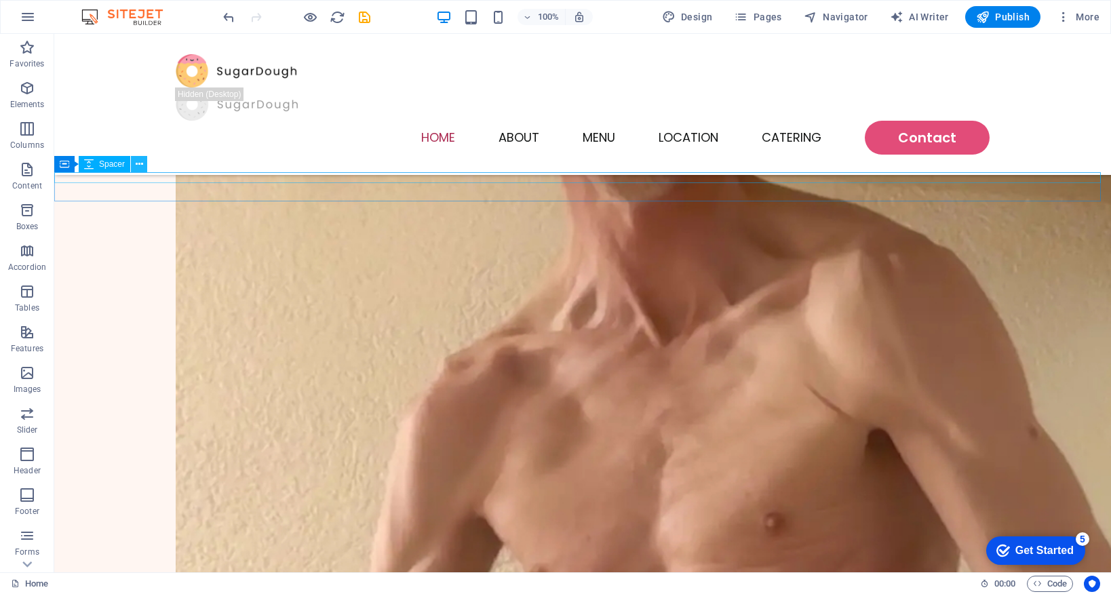
click at [138, 164] on icon at bounding box center [139, 164] width 7 height 14
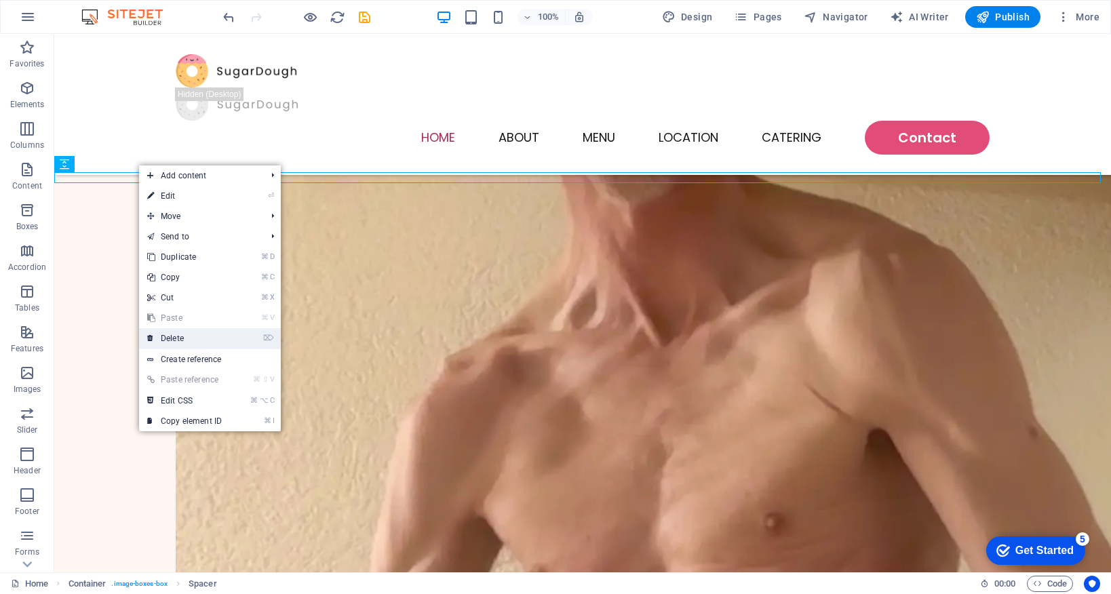
click at [214, 338] on link "⌦ Delete" at bounding box center [184, 338] width 91 height 20
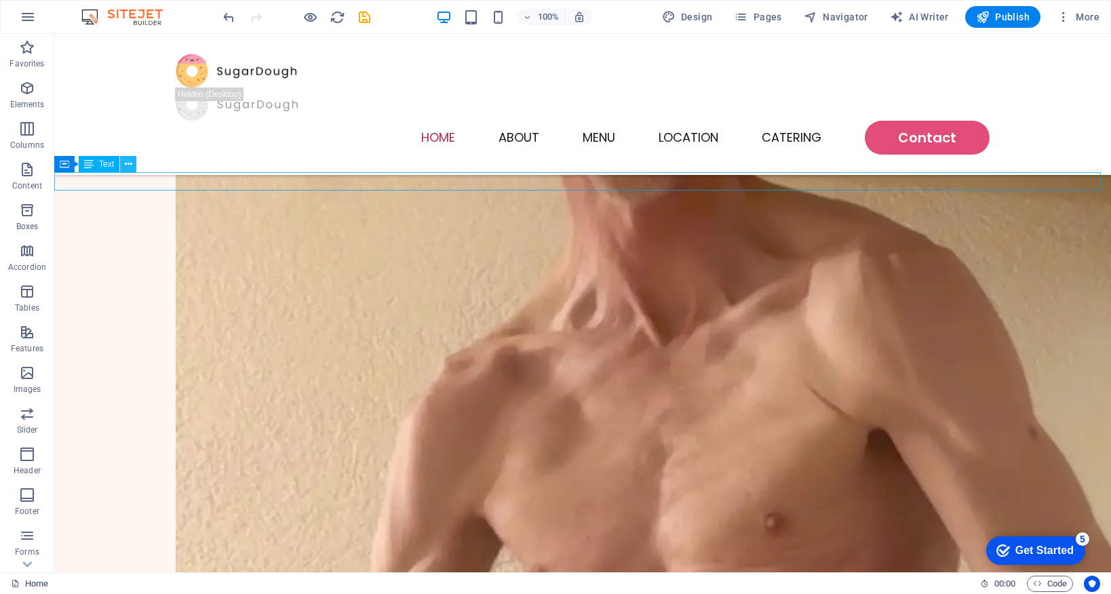
click at [128, 161] on icon at bounding box center [128, 164] width 7 height 14
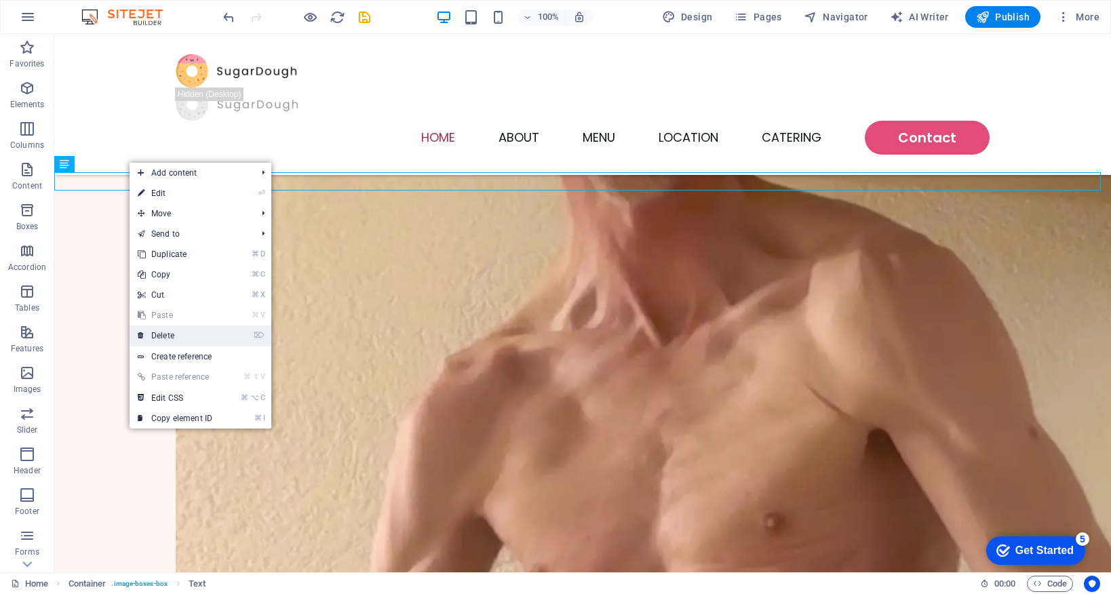
click at [208, 333] on link "⌦ Delete" at bounding box center [175, 336] width 91 height 20
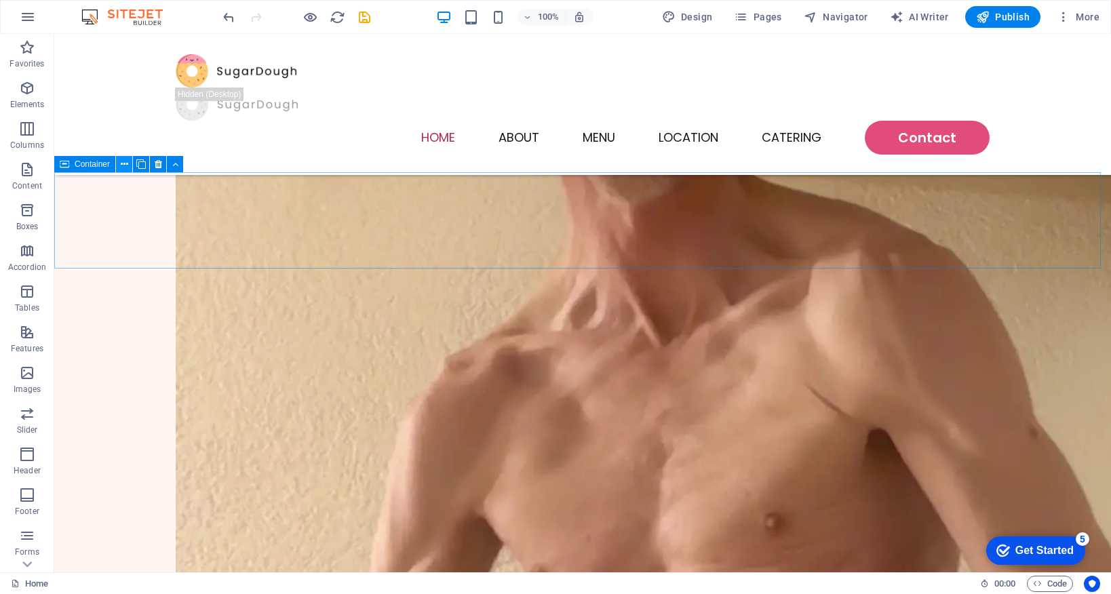
click at [125, 166] on icon at bounding box center [124, 164] width 7 height 14
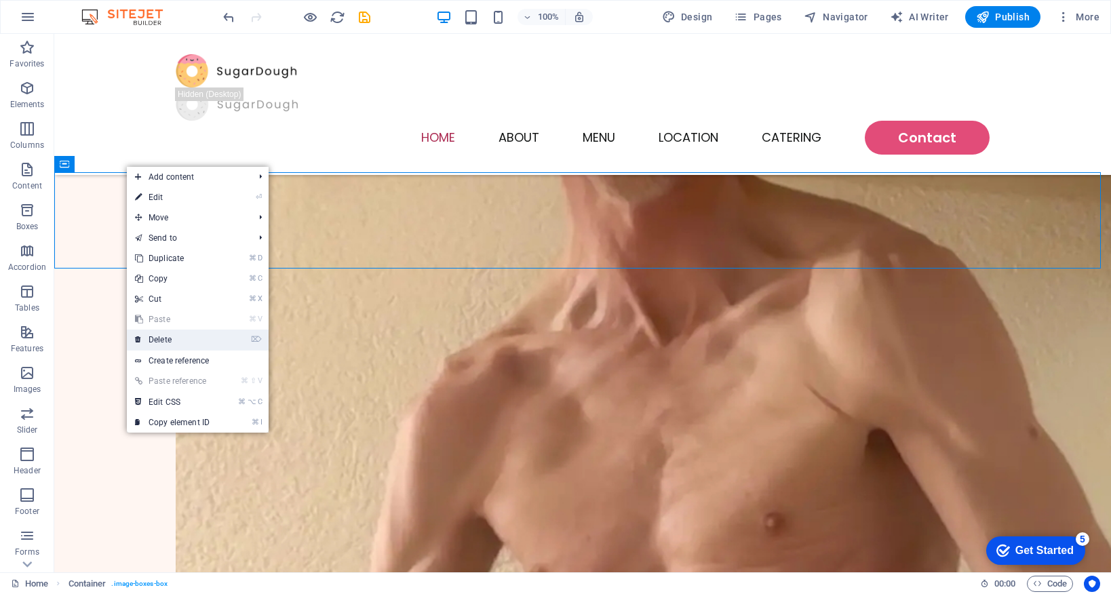
click at [218, 337] on link "⌦ Delete" at bounding box center [172, 340] width 91 height 20
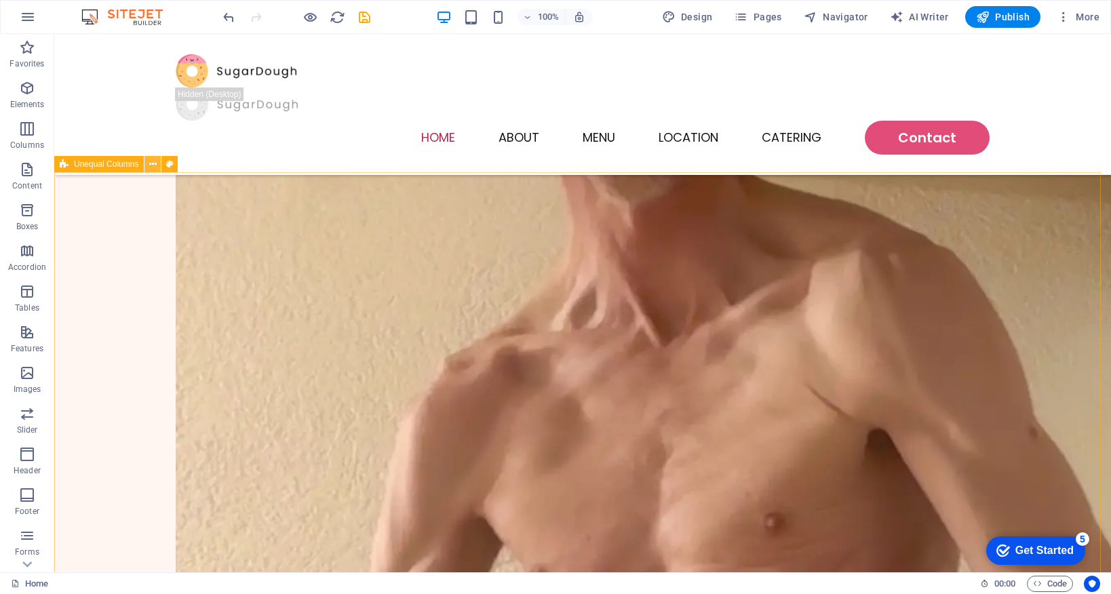
click at [152, 165] on icon at bounding box center [152, 164] width 7 height 14
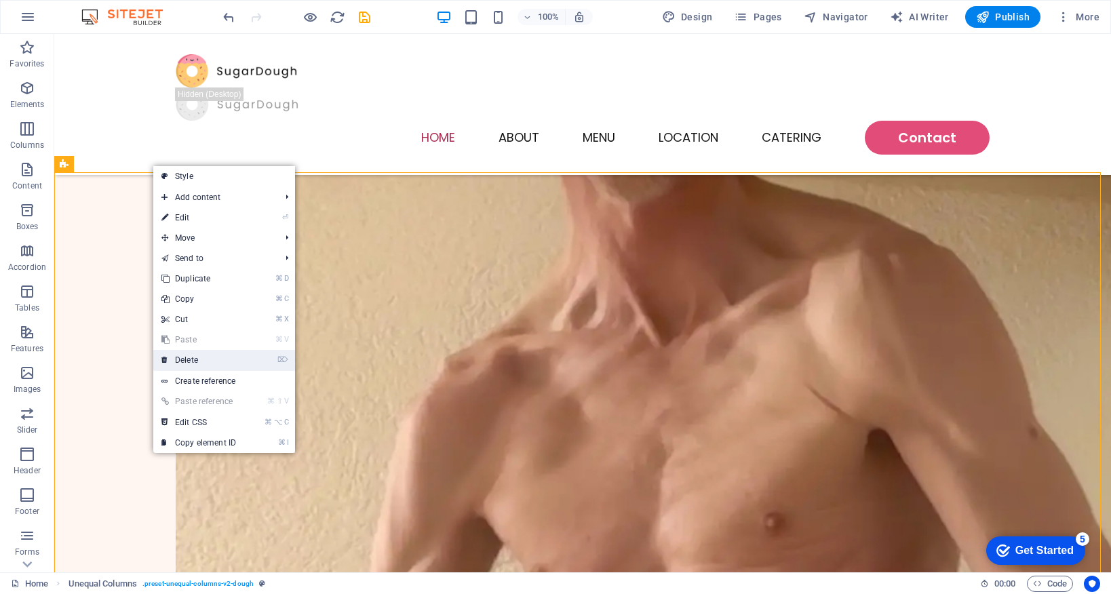
click at [225, 360] on link "⌦ Delete" at bounding box center [198, 360] width 91 height 20
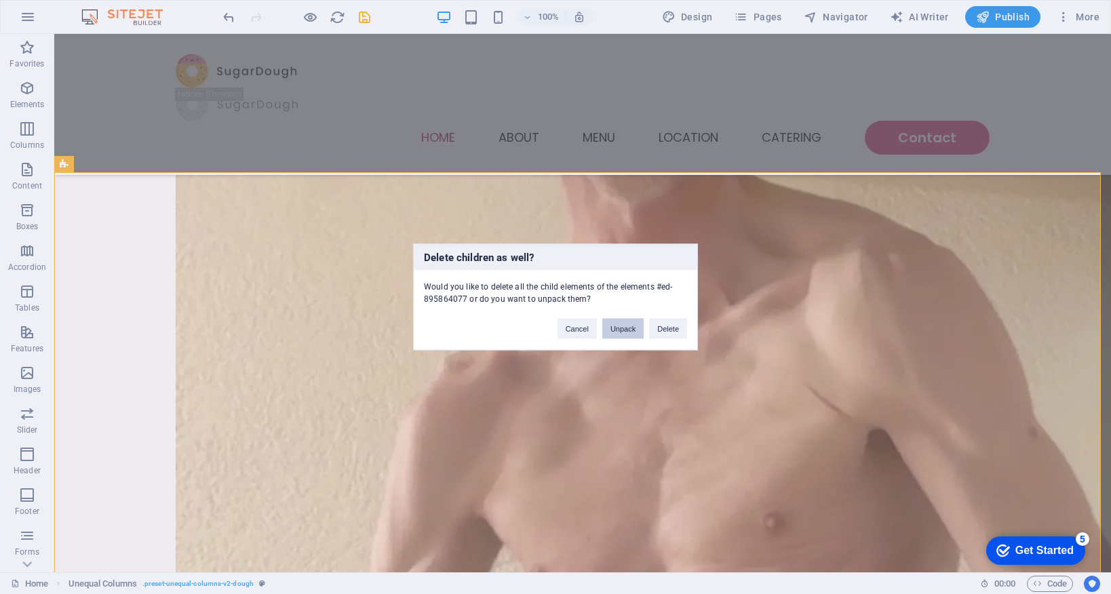
click at [609, 334] on button "Unpack" at bounding box center [622, 329] width 41 height 20
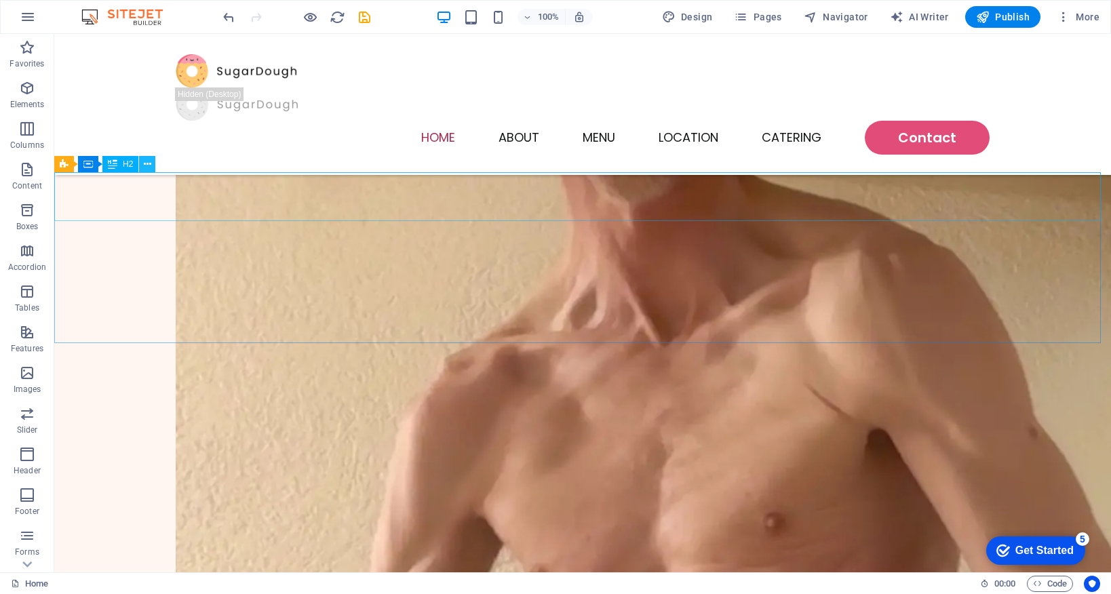
click at [147, 163] on icon at bounding box center [147, 164] width 7 height 14
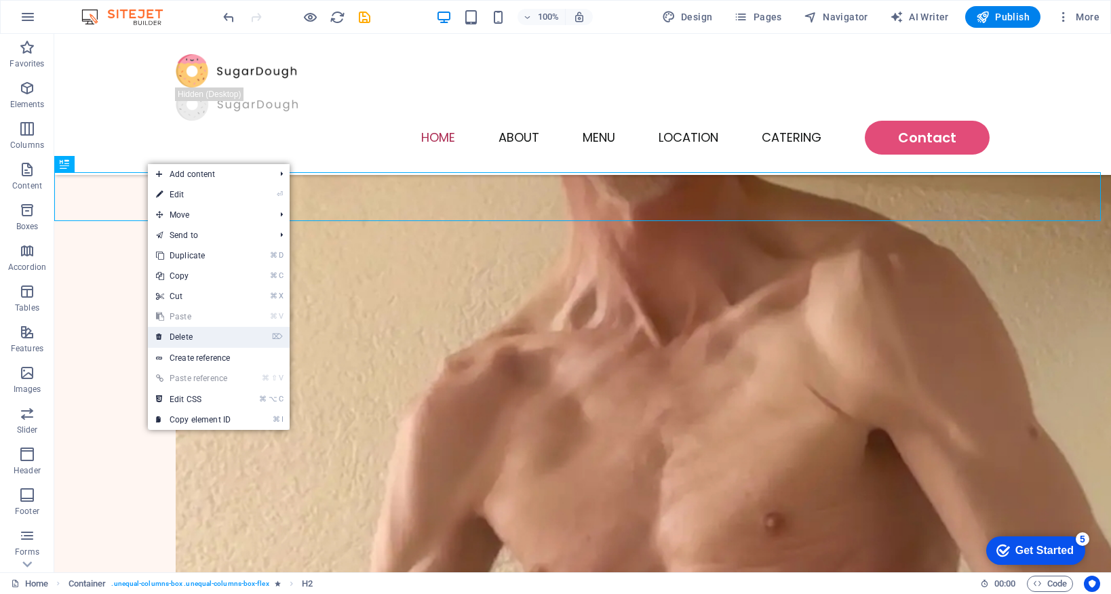
click at [227, 338] on link "⌦ Delete" at bounding box center [193, 337] width 91 height 20
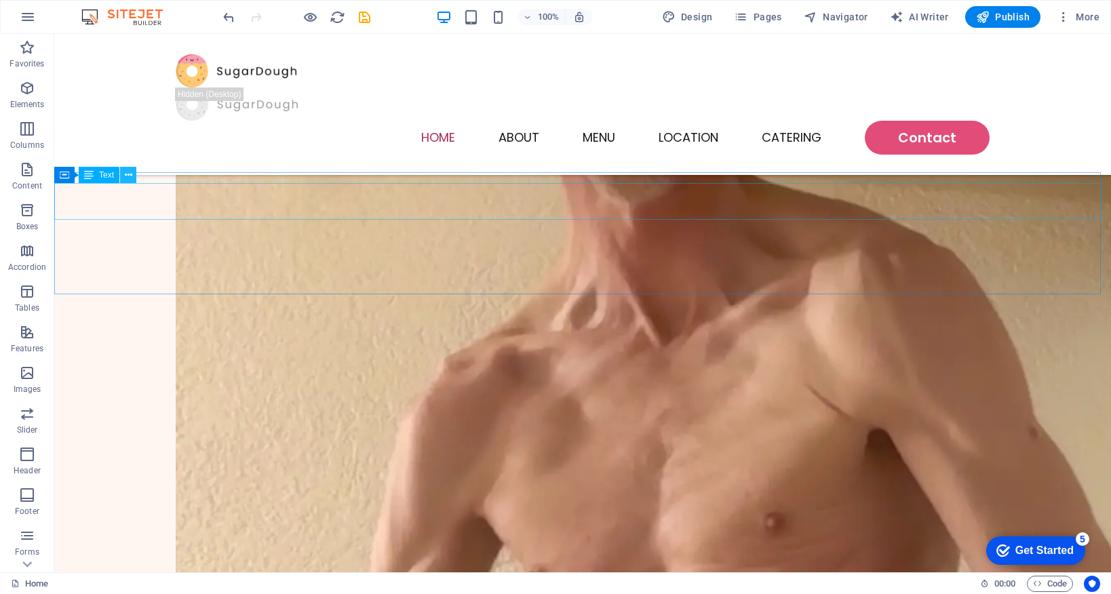
click at [128, 172] on icon at bounding box center [128, 175] width 7 height 14
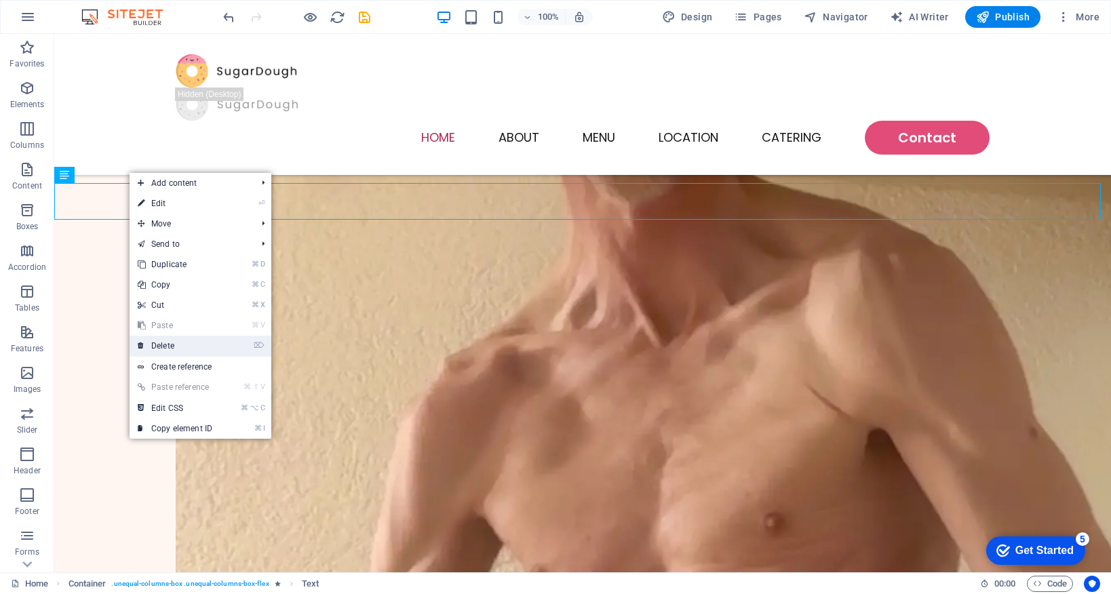
click at [197, 344] on link "⌦ Delete" at bounding box center [175, 346] width 91 height 20
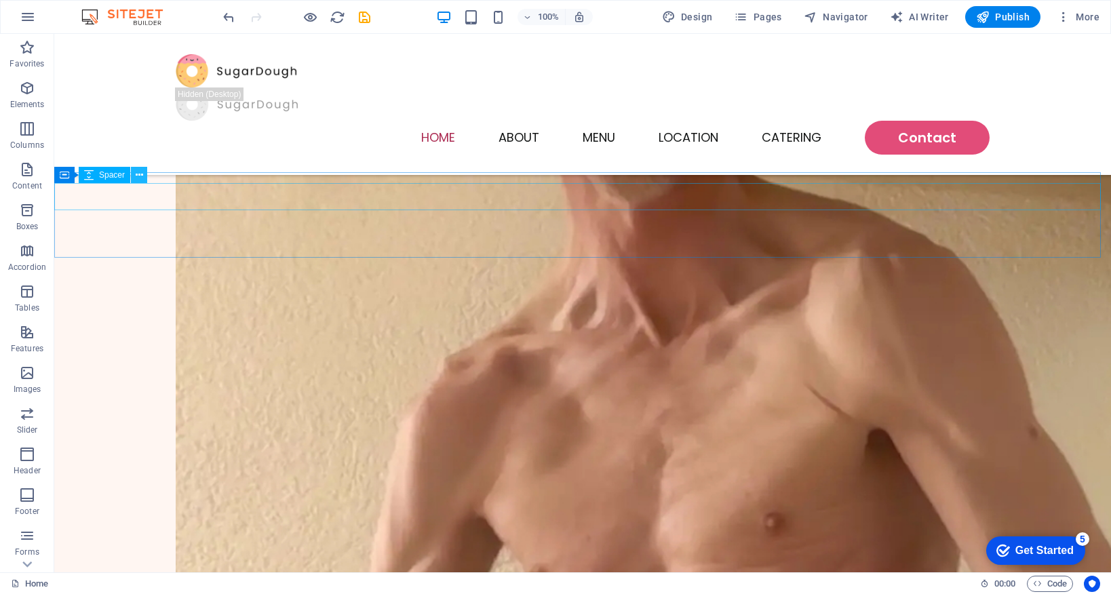
click at [140, 173] on icon at bounding box center [139, 175] width 7 height 14
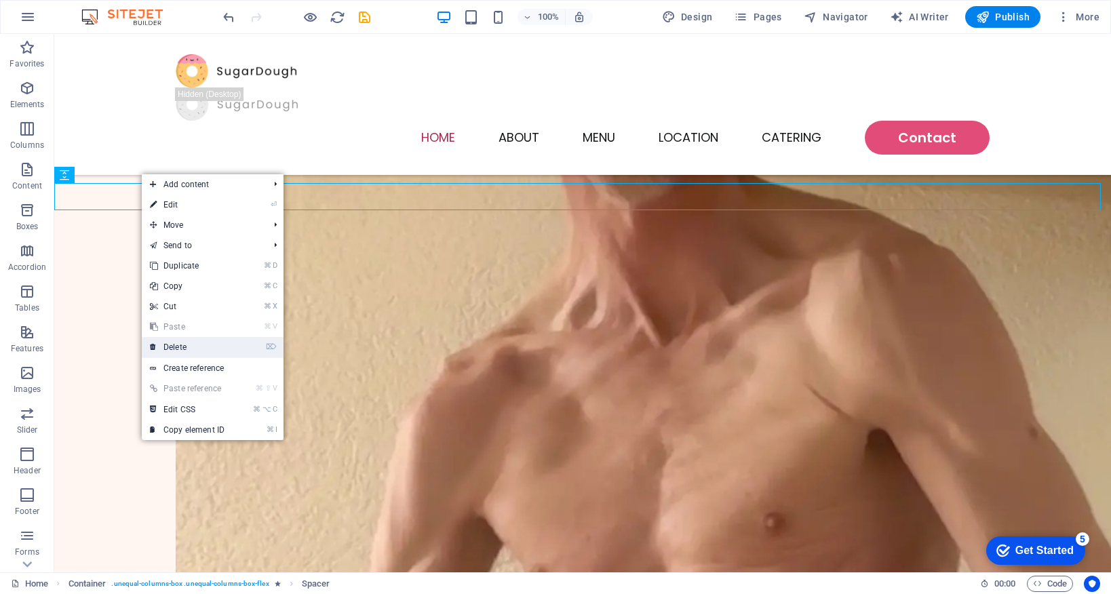
click at [225, 355] on link "⌦ Delete" at bounding box center [187, 347] width 91 height 20
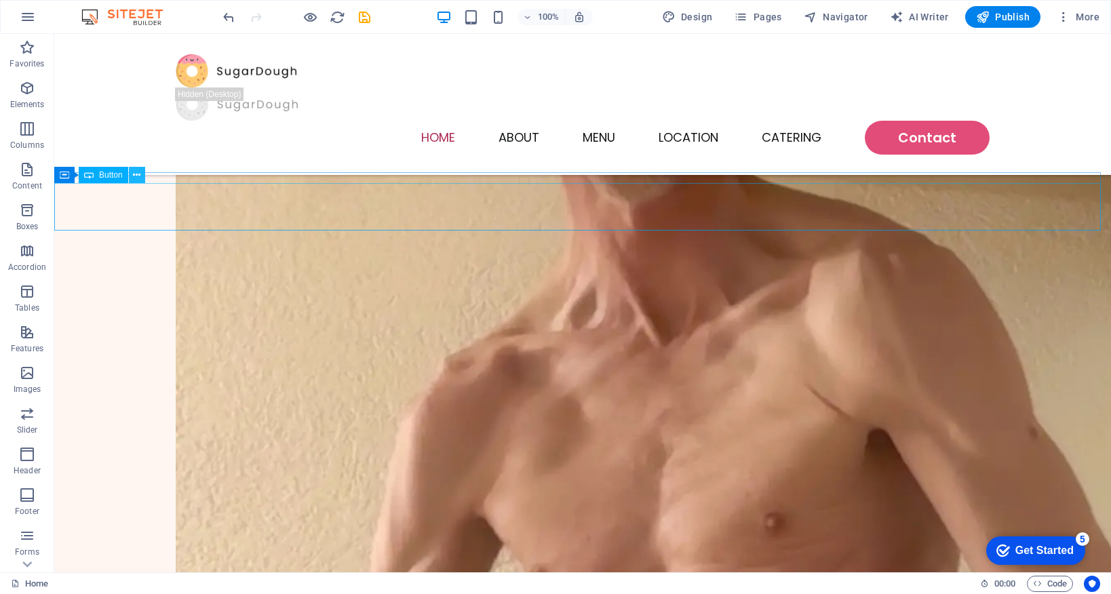
click at [139, 175] on icon at bounding box center [136, 175] width 7 height 14
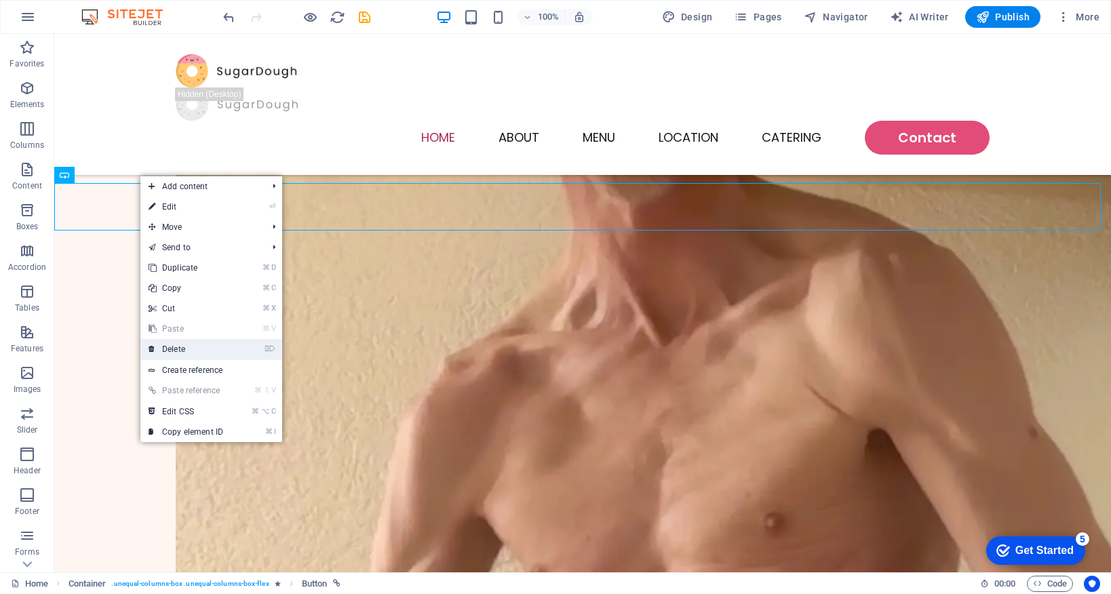
click at [225, 348] on link "⌦ Delete" at bounding box center [185, 349] width 91 height 20
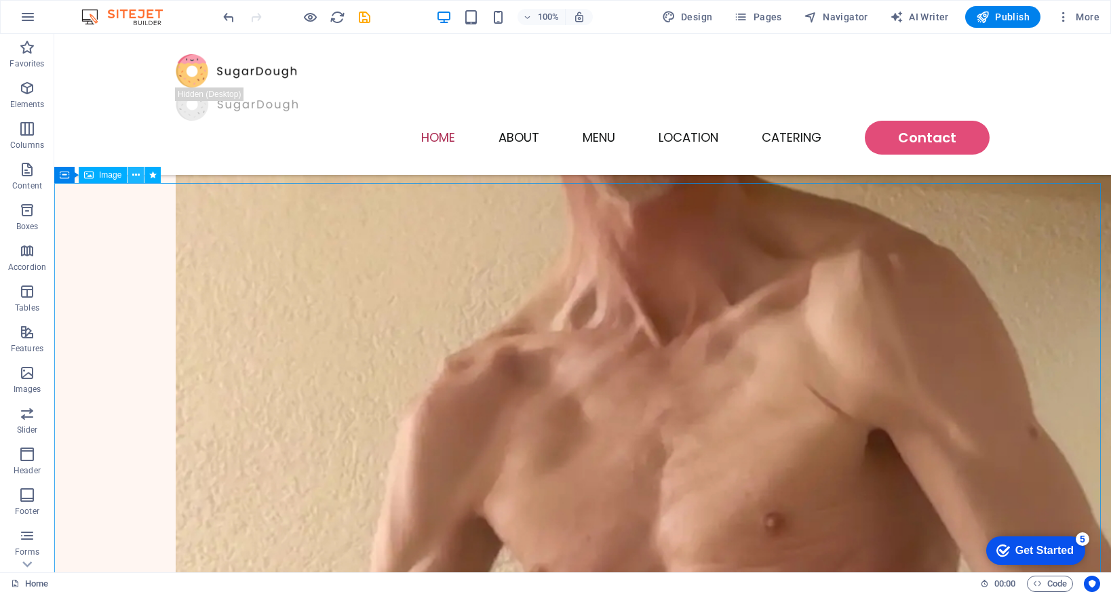
click at [135, 174] on icon at bounding box center [135, 175] width 7 height 14
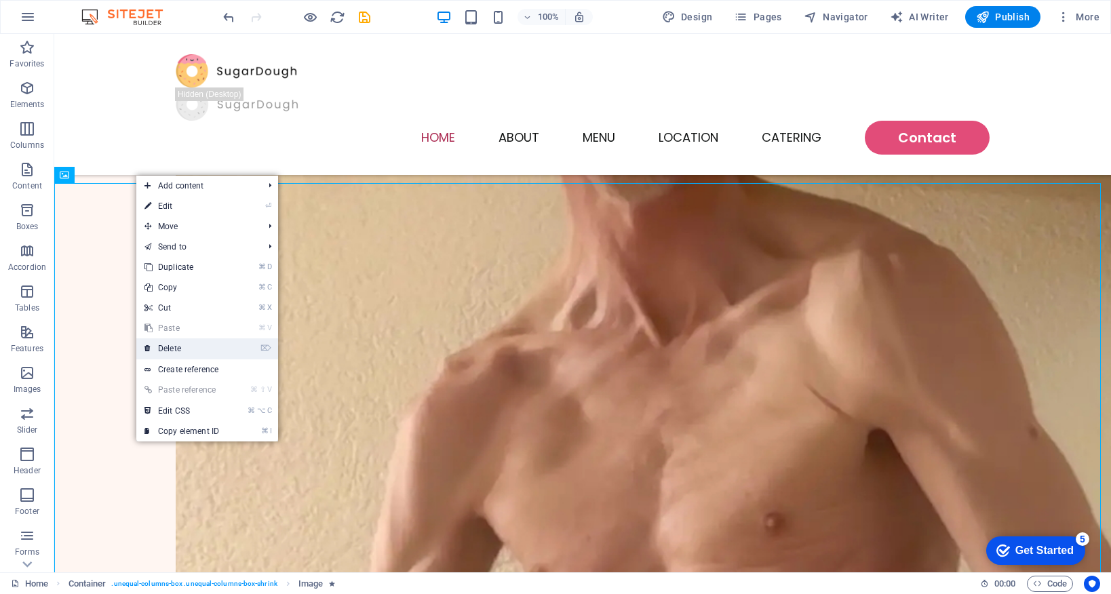
click at [212, 352] on link "⌦ Delete" at bounding box center [181, 348] width 91 height 20
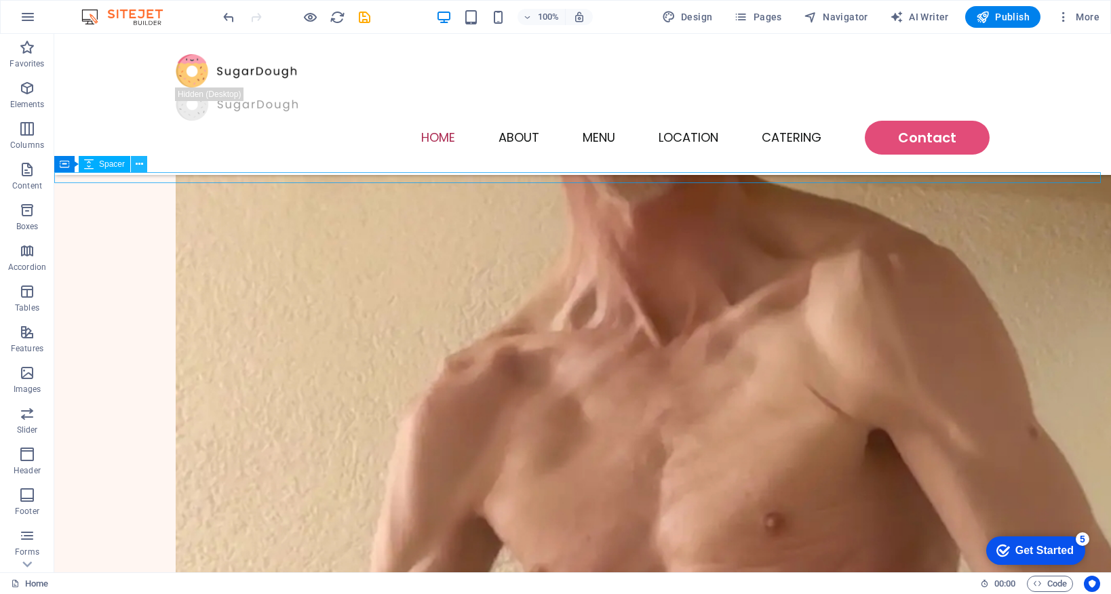
click at [136, 166] on icon at bounding box center [139, 164] width 7 height 14
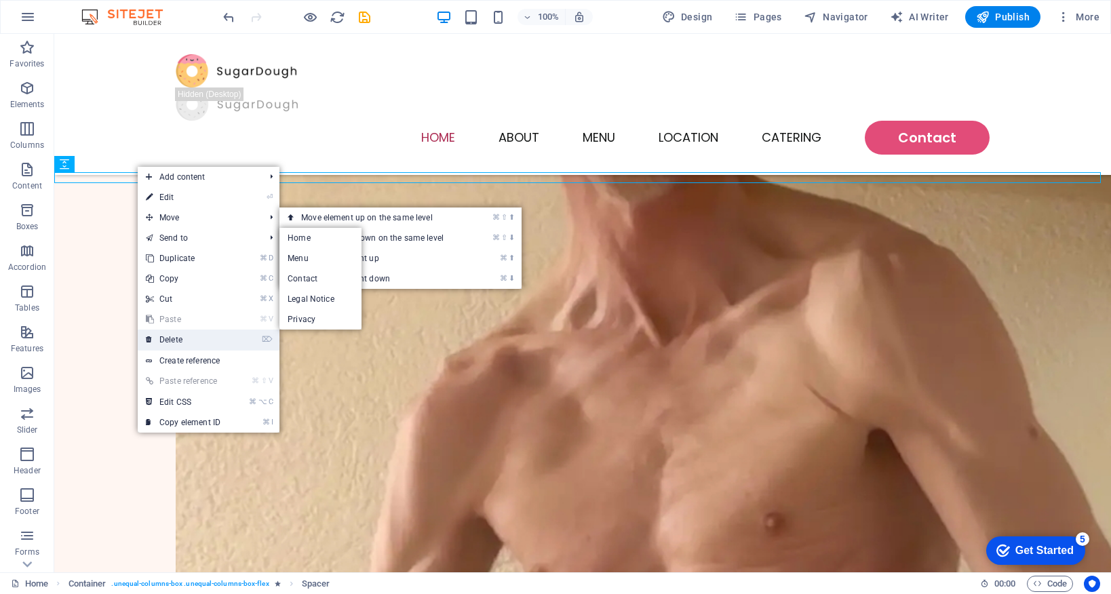
click at [207, 343] on link "⌦ Delete" at bounding box center [183, 340] width 91 height 20
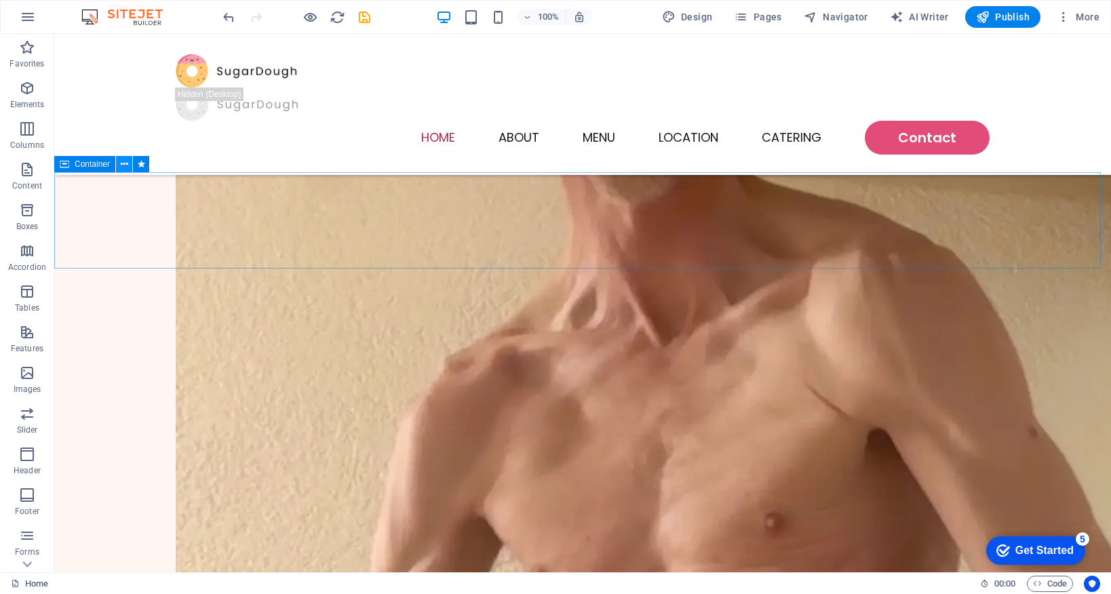
click at [125, 163] on icon at bounding box center [124, 164] width 7 height 14
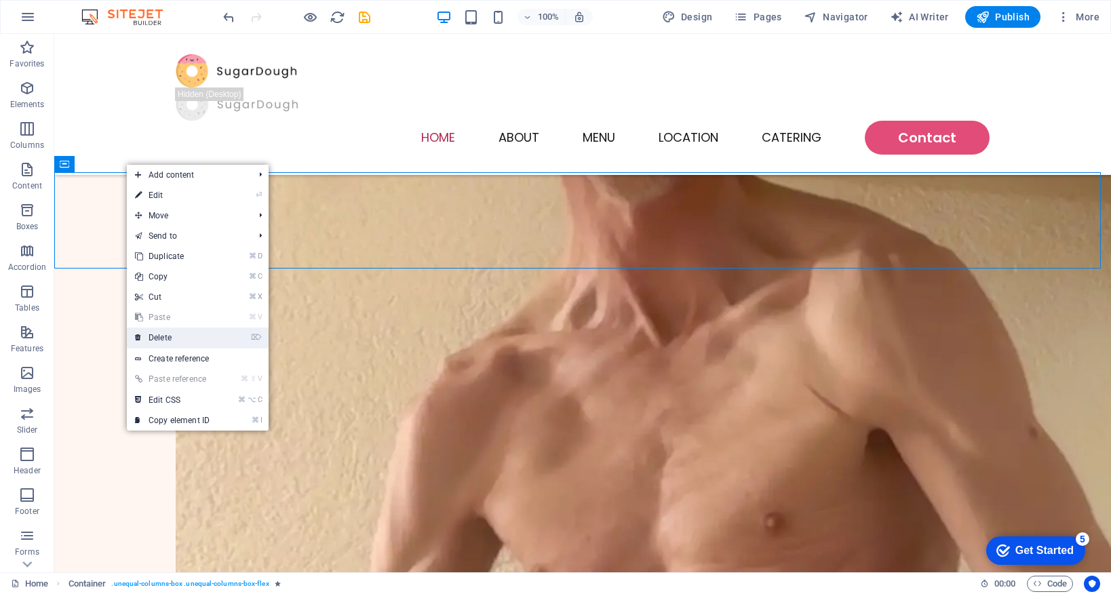
click at [190, 333] on link "⌦ Delete" at bounding box center [172, 338] width 91 height 20
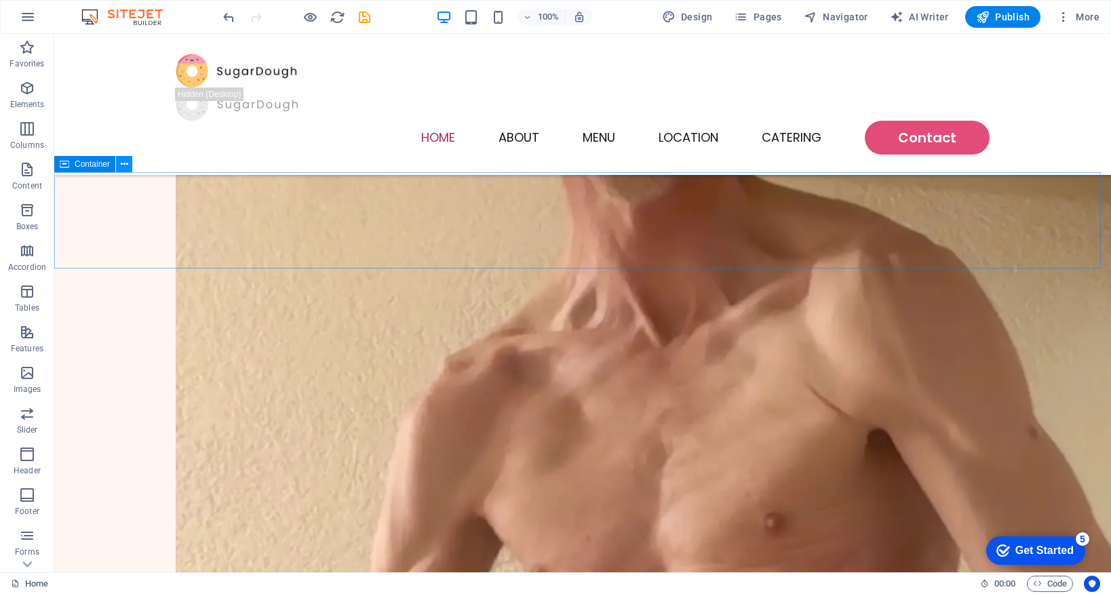
click at [125, 161] on icon at bounding box center [124, 164] width 7 height 14
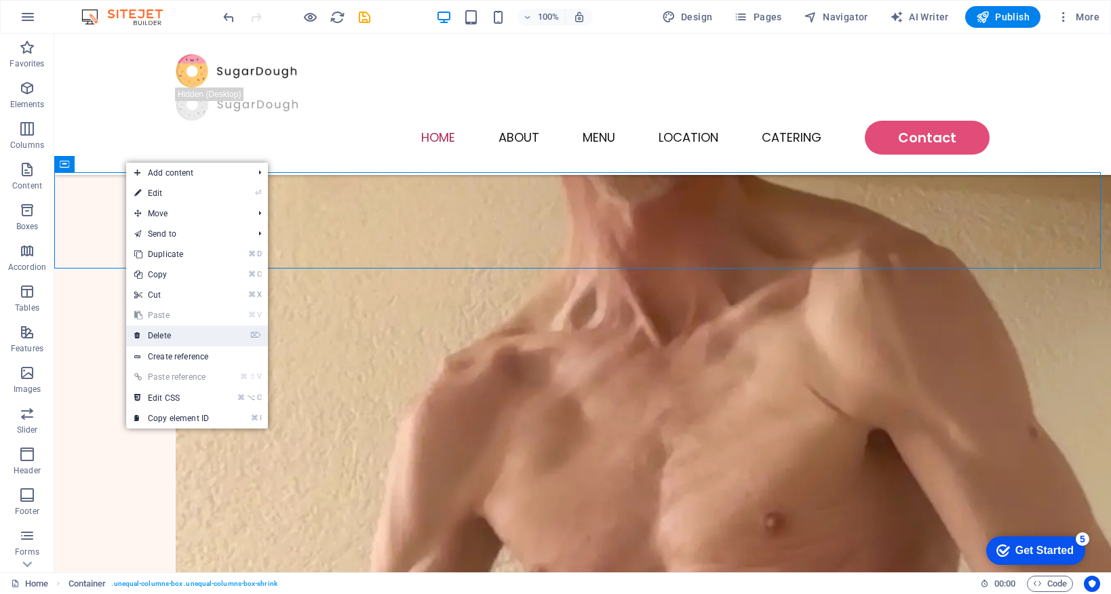
click at [201, 331] on link "⌦ Delete" at bounding box center [171, 336] width 91 height 20
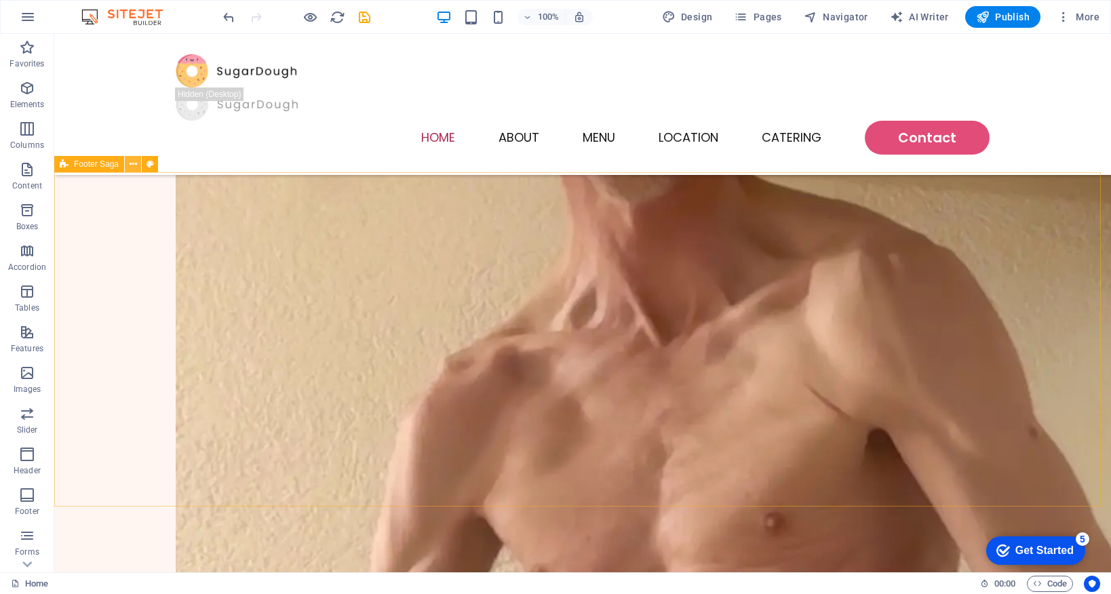
click at [132, 166] on icon at bounding box center [133, 164] width 7 height 14
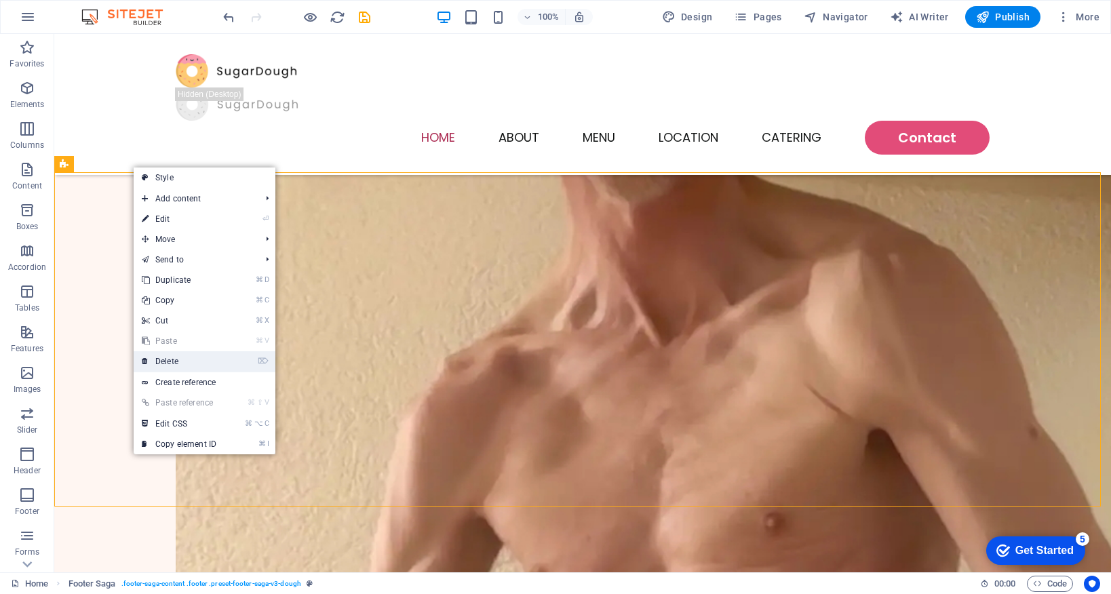
click at [203, 359] on link "⌦ Delete" at bounding box center [179, 361] width 91 height 20
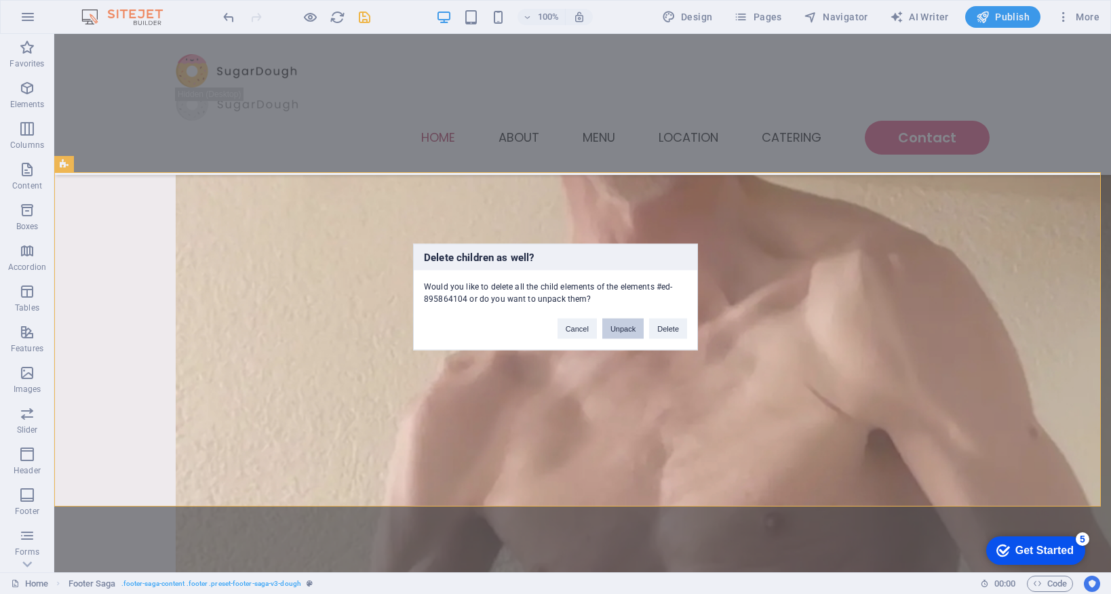
click at [607, 336] on button "Unpack" at bounding box center [622, 329] width 41 height 20
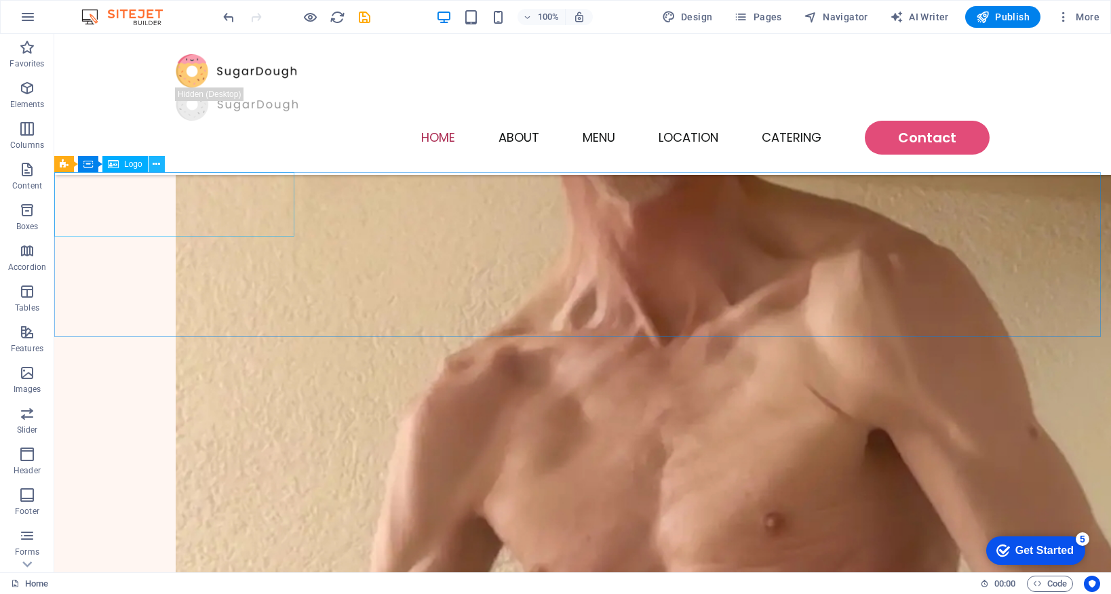
click at [153, 168] on icon at bounding box center [156, 164] width 7 height 14
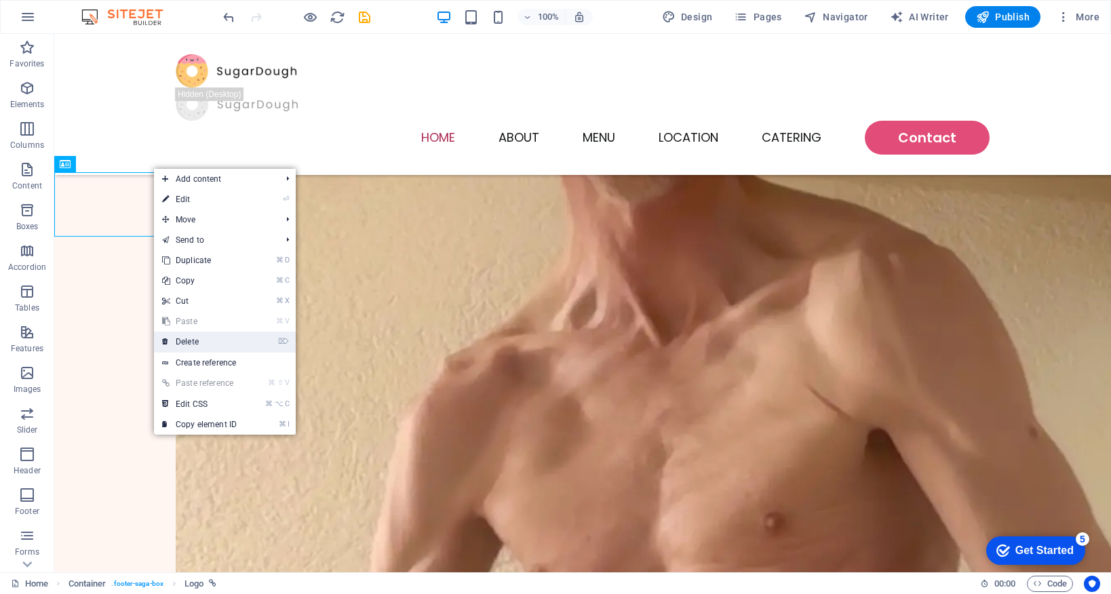
click at [206, 338] on link "⌦ Delete" at bounding box center [199, 342] width 91 height 20
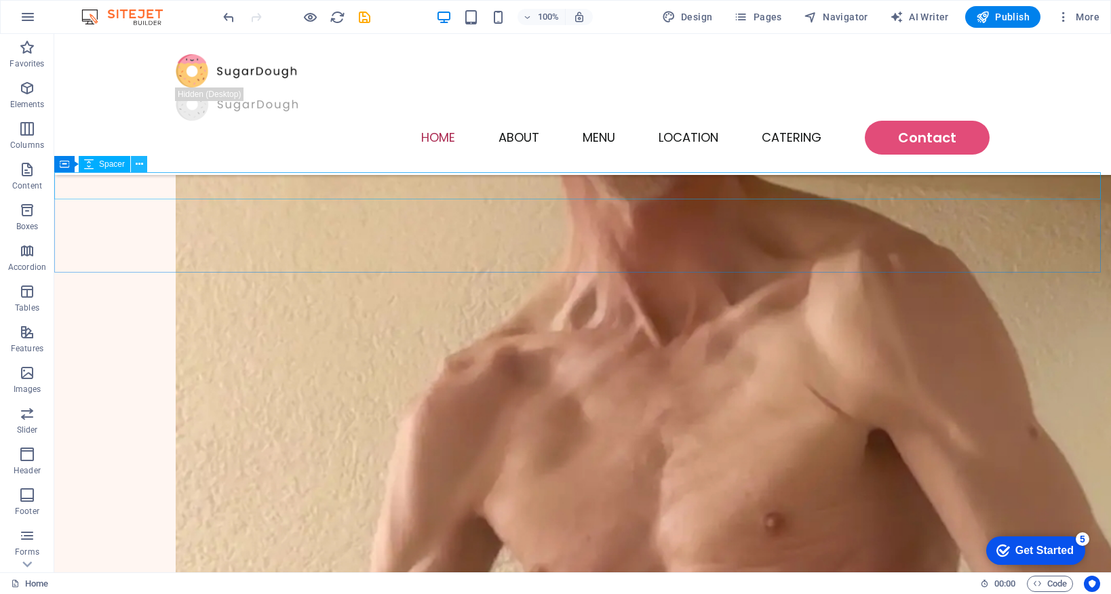
click at [138, 166] on icon at bounding box center [139, 164] width 7 height 14
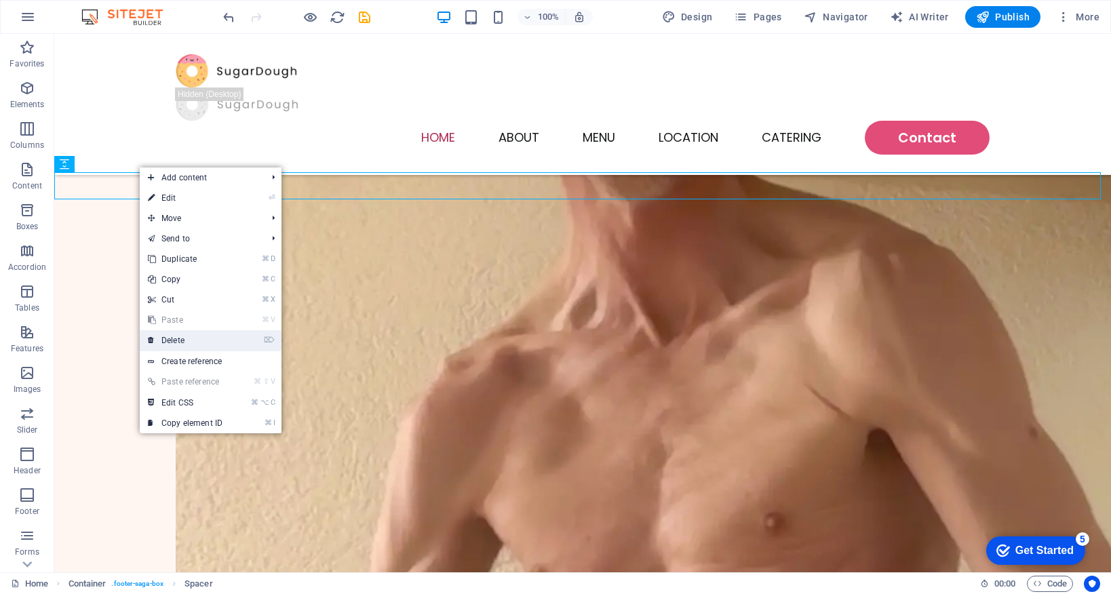
click at [206, 338] on link "⌦ Delete" at bounding box center [185, 340] width 91 height 20
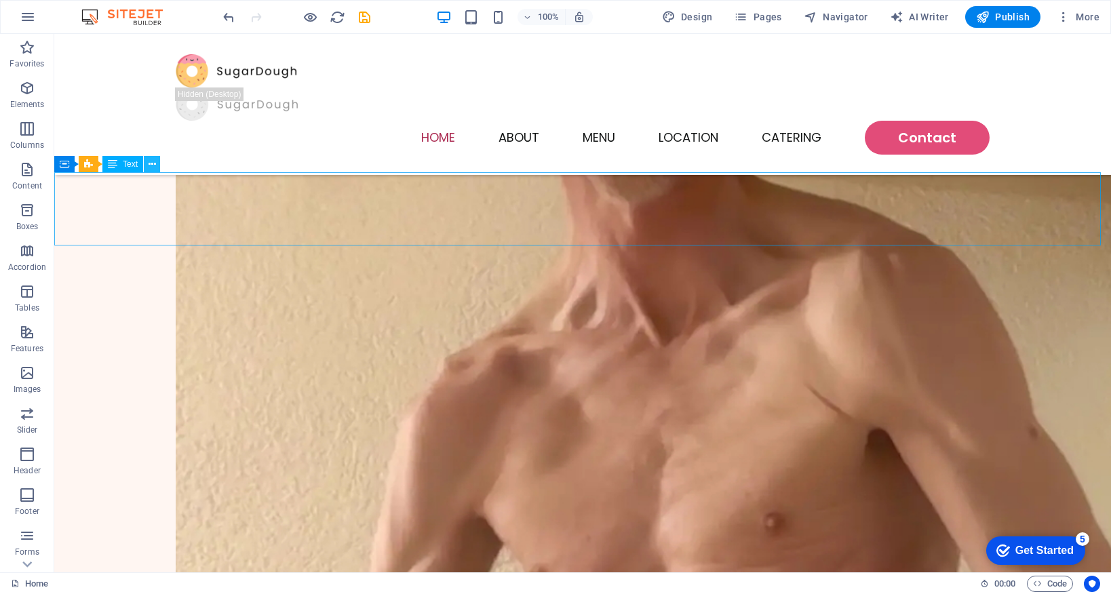
click at [151, 164] on icon at bounding box center [152, 164] width 7 height 14
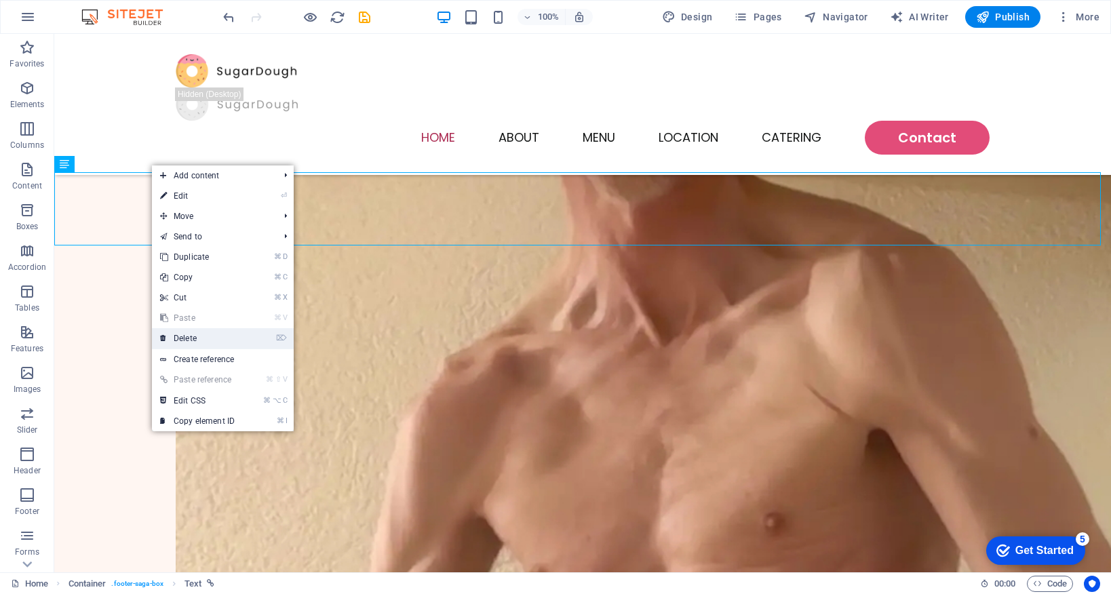
click at [225, 338] on link "⌦ Delete" at bounding box center [197, 338] width 91 height 20
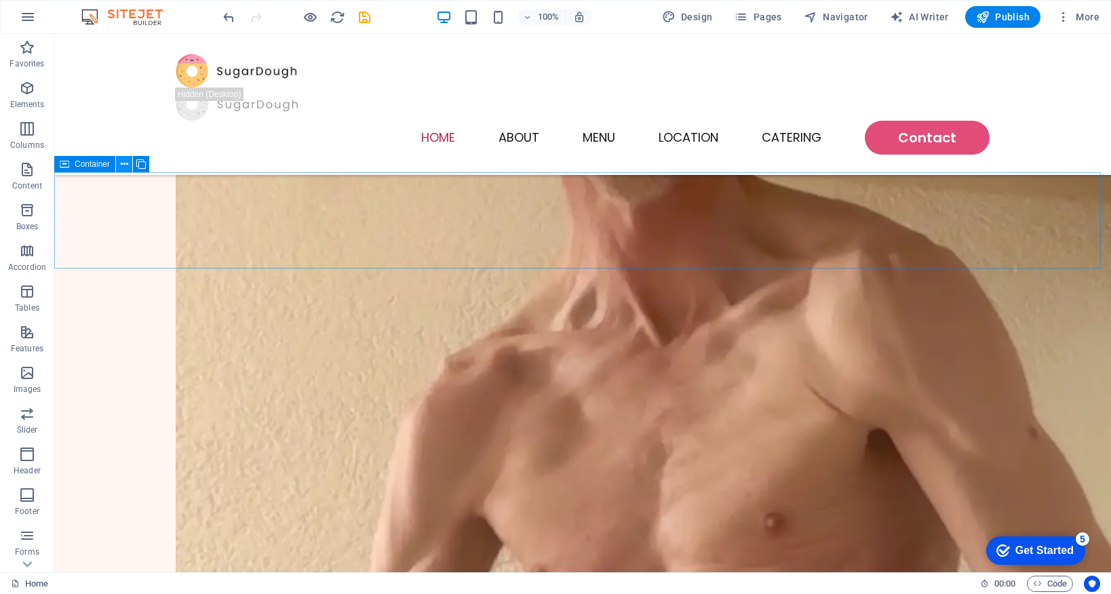
click at [126, 165] on icon at bounding box center [124, 164] width 7 height 14
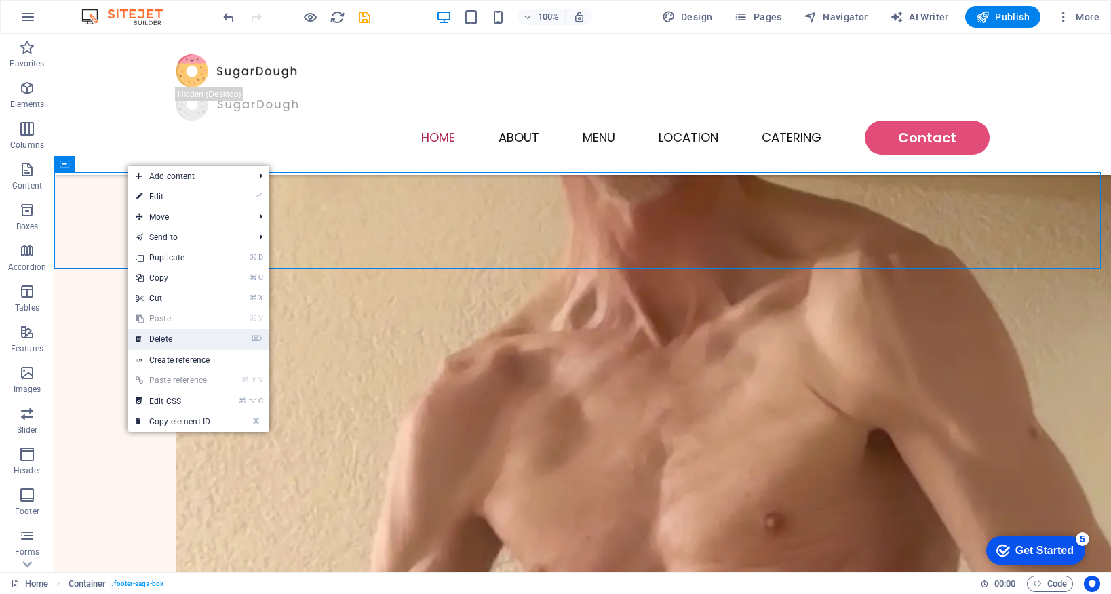
click at [212, 336] on link "⌦ Delete" at bounding box center [173, 339] width 91 height 20
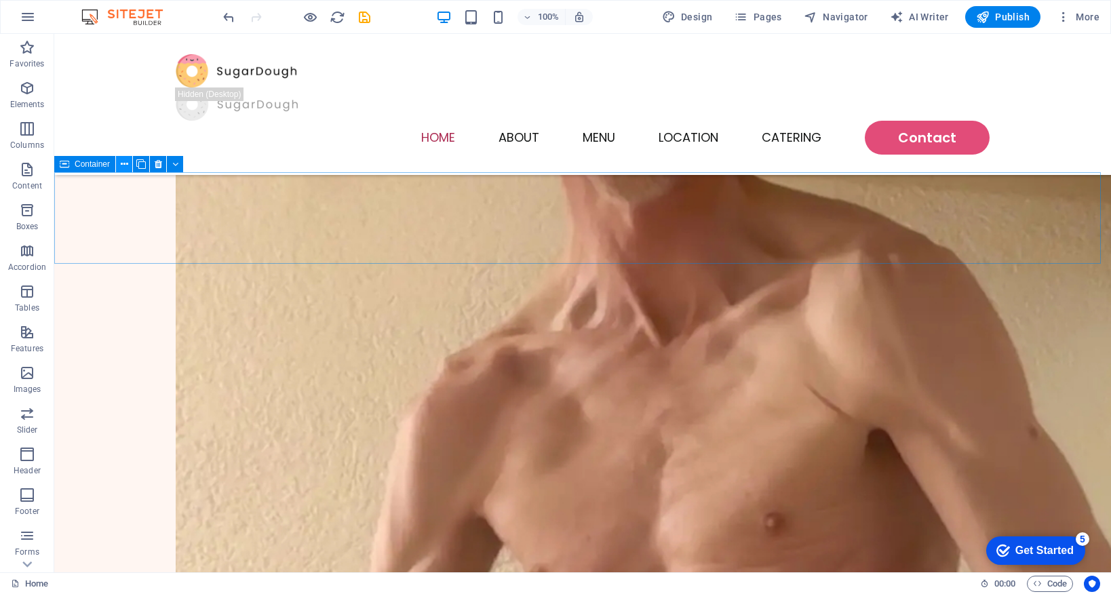
click at [124, 164] on icon at bounding box center [124, 164] width 7 height 14
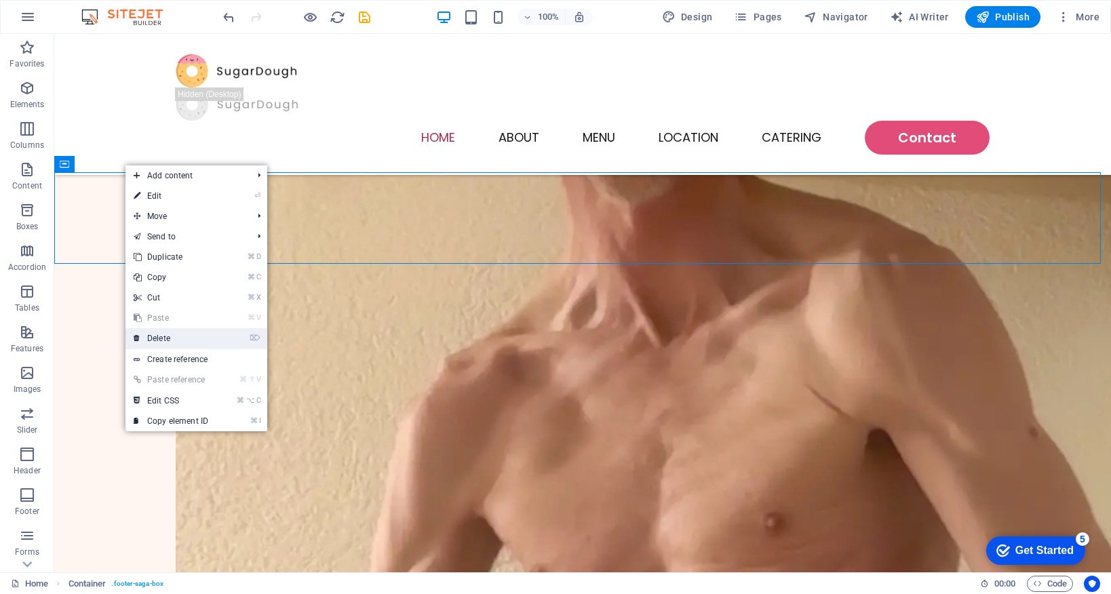
click at [203, 334] on link "⌦ Delete" at bounding box center [170, 338] width 91 height 20
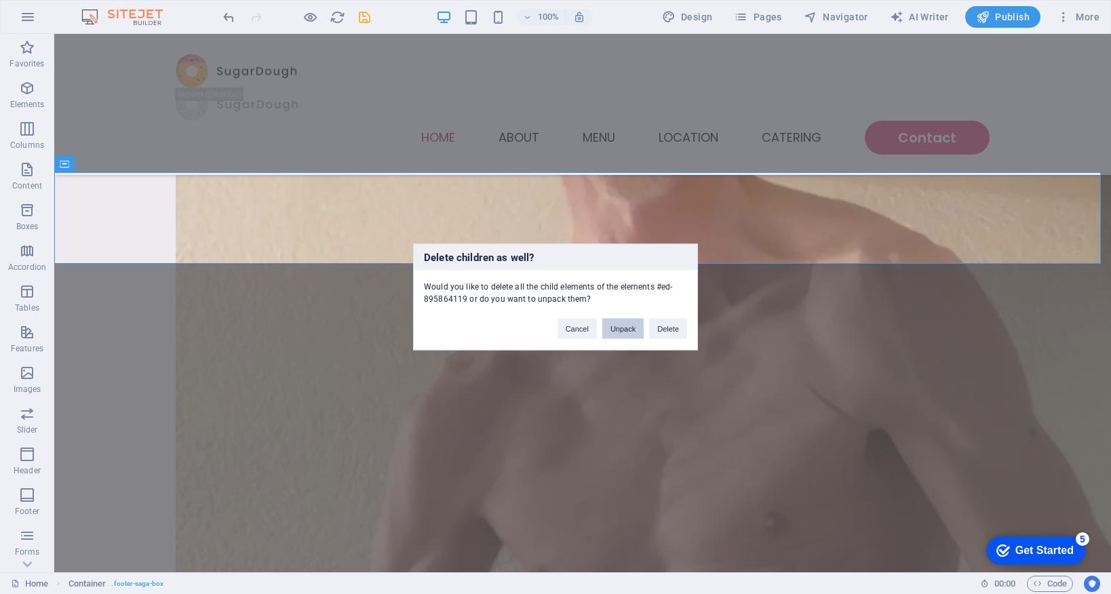
click at [619, 327] on button "Unpack" at bounding box center [622, 329] width 41 height 20
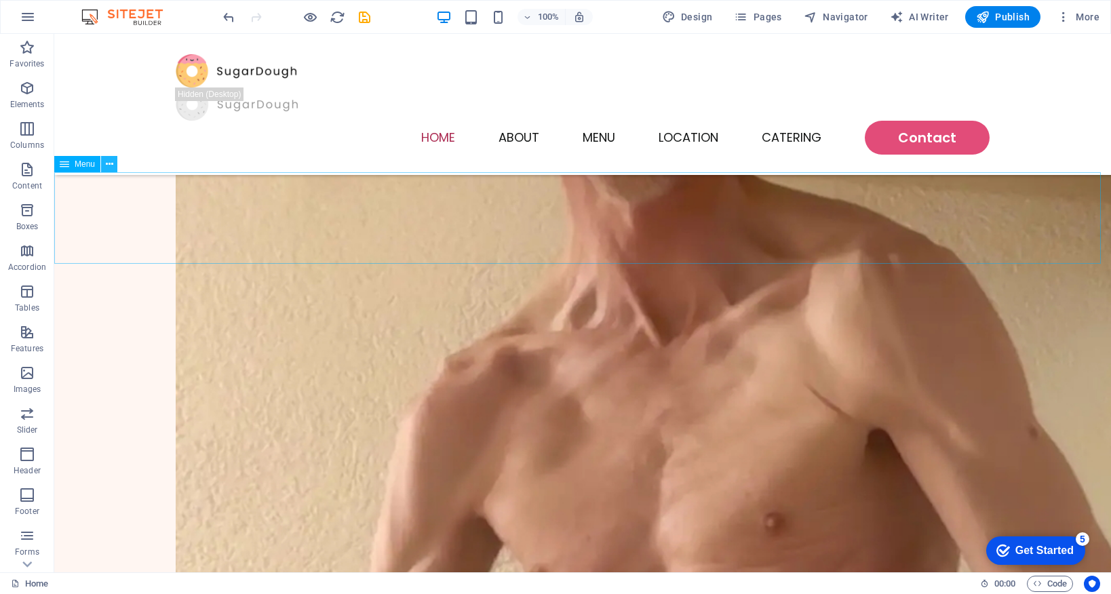
click at [108, 163] on icon at bounding box center [109, 164] width 7 height 14
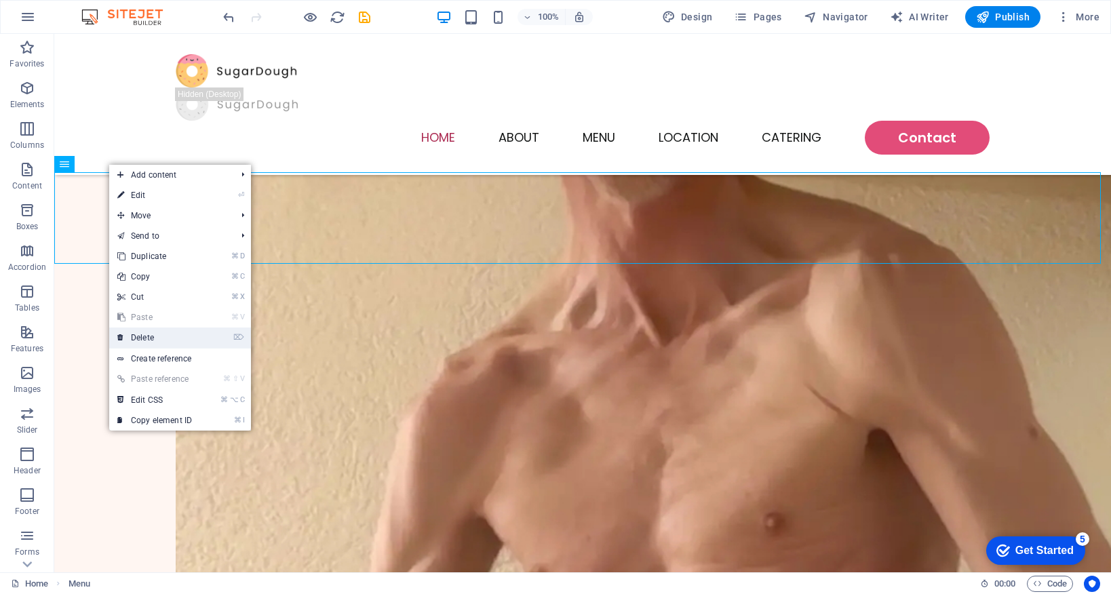
click at [195, 340] on link "⌦ Delete" at bounding box center [154, 338] width 91 height 20
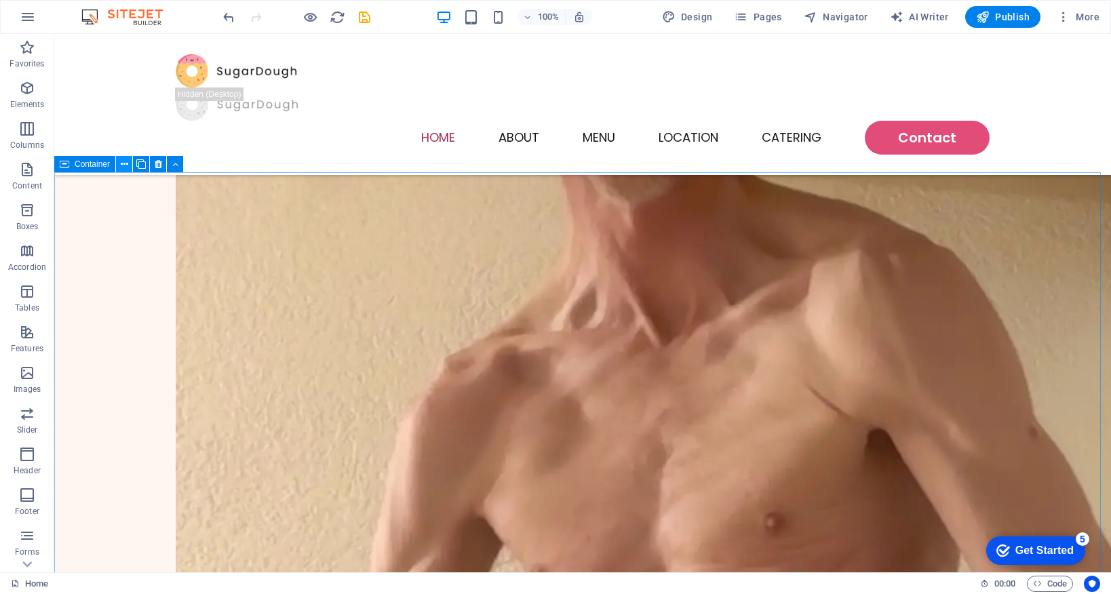
click at [121, 167] on icon at bounding box center [124, 164] width 7 height 14
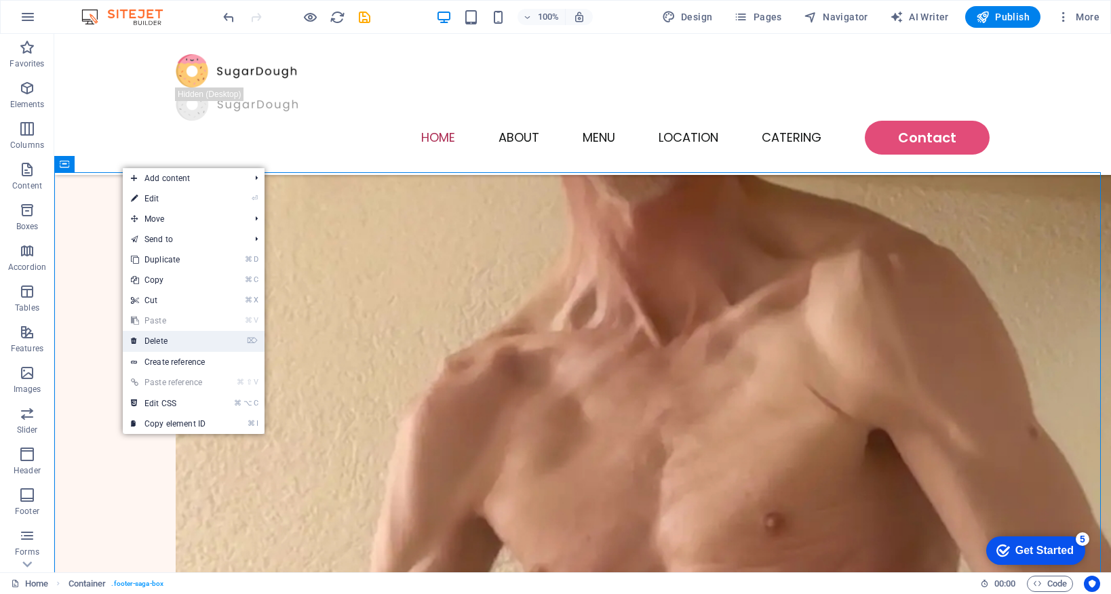
click at [214, 339] on link "⌦ Delete" at bounding box center [168, 341] width 91 height 20
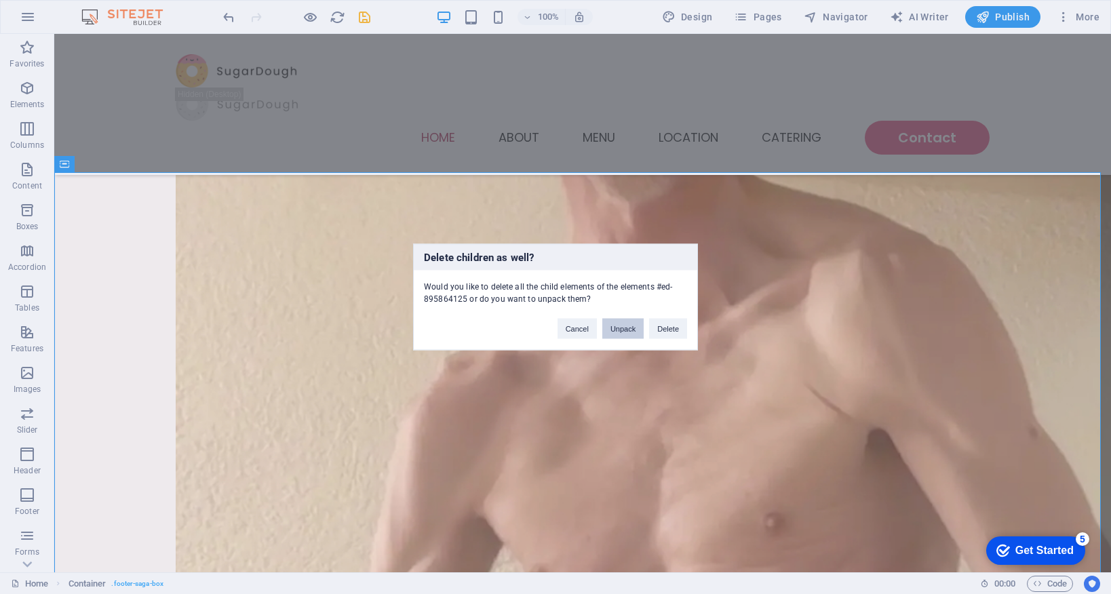
click at [616, 330] on button "Unpack" at bounding box center [622, 329] width 41 height 20
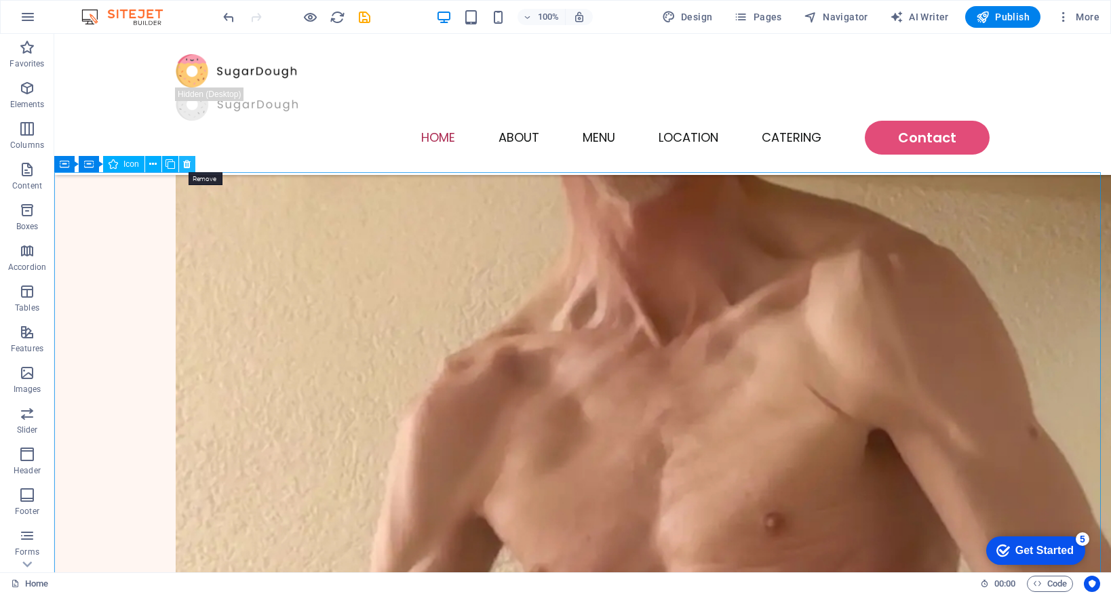
click at [189, 164] on icon at bounding box center [186, 164] width 7 height 14
click at [125, 164] on icon at bounding box center [128, 164] width 7 height 14
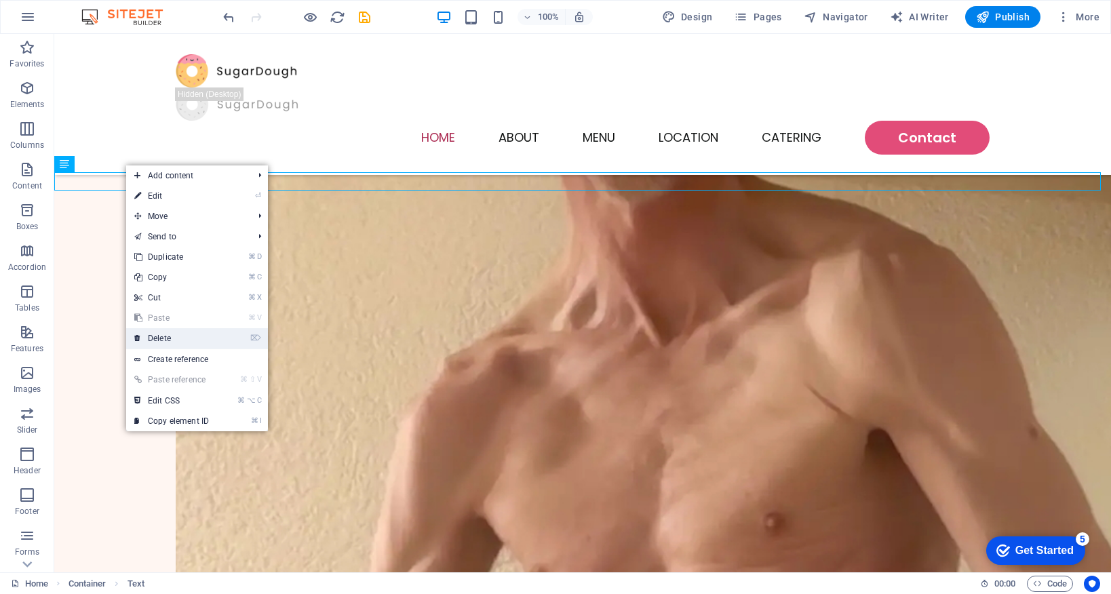
click at [203, 338] on link "⌦ Delete" at bounding box center [171, 338] width 91 height 20
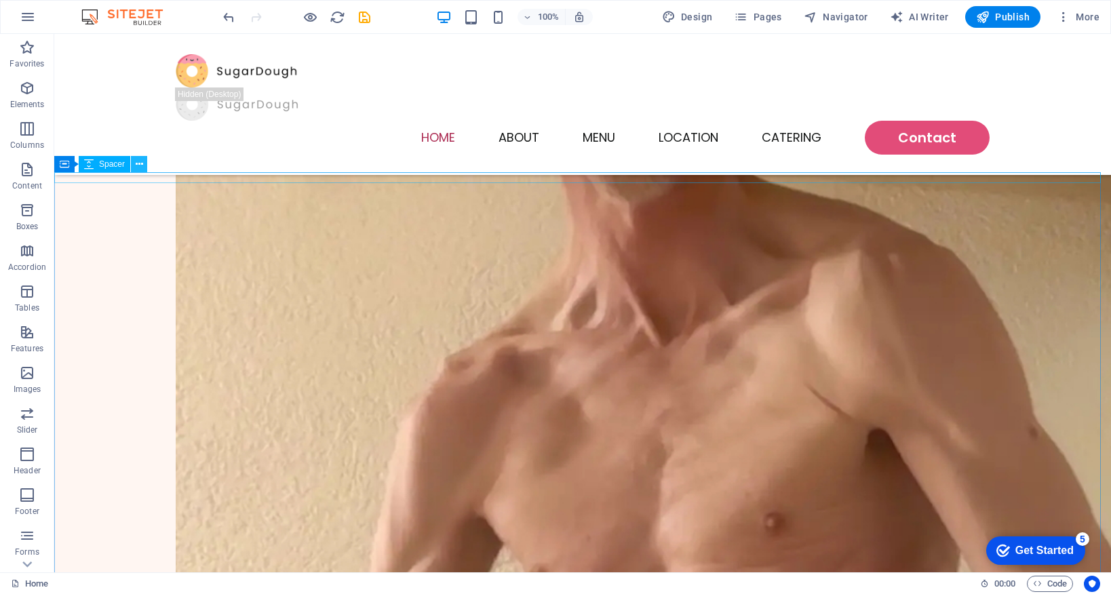
click at [142, 163] on icon at bounding box center [139, 164] width 7 height 14
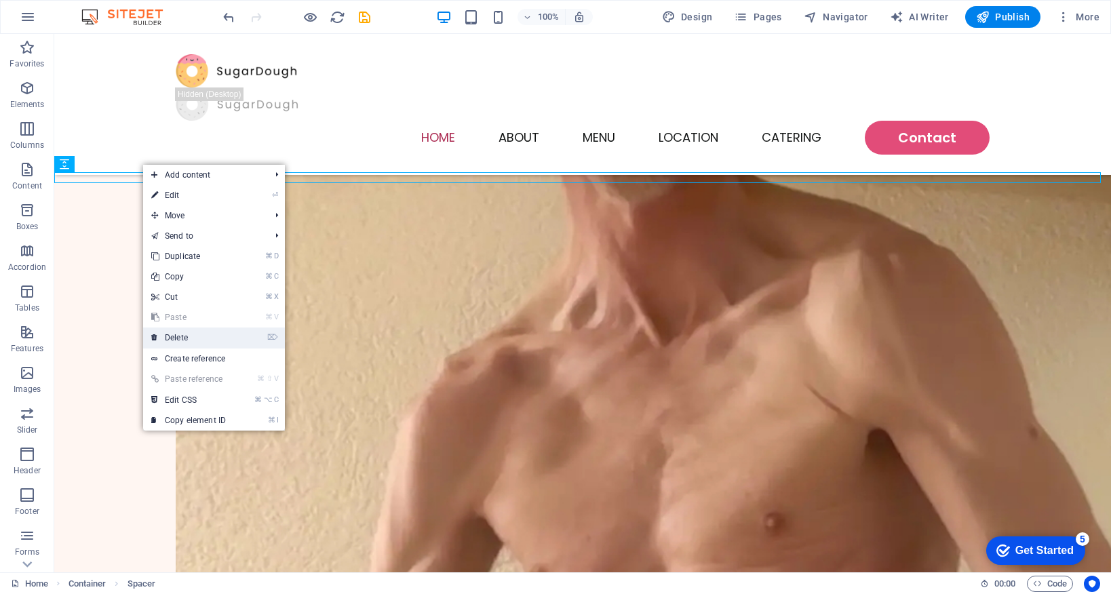
click at [210, 336] on link "⌦ Delete" at bounding box center [188, 338] width 91 height 20
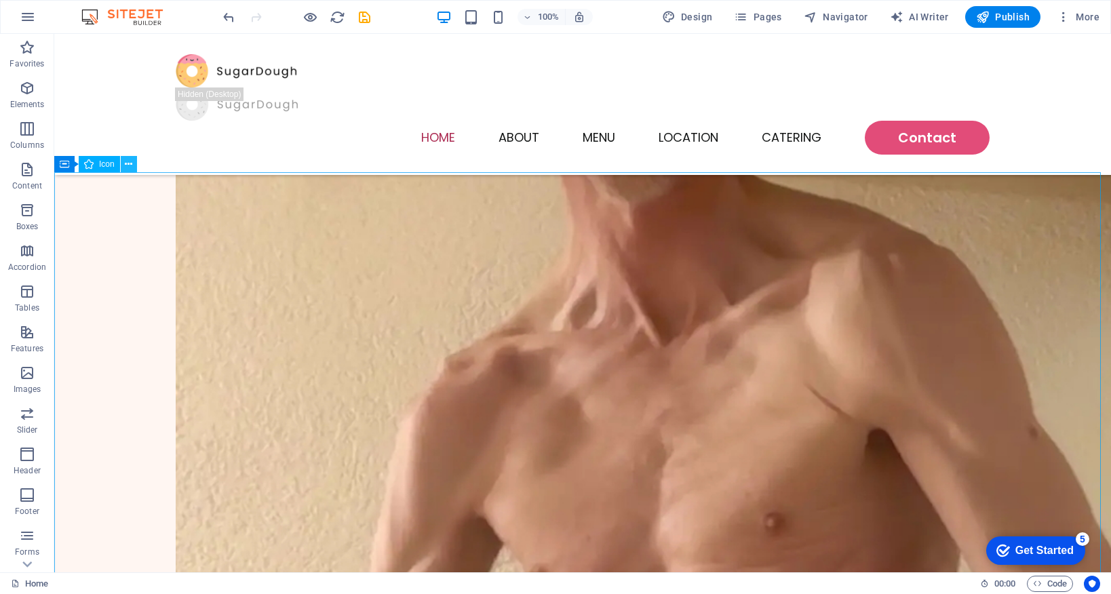
click at [129, 166] on icon at bounding box center [128, 164] width 7 height 14
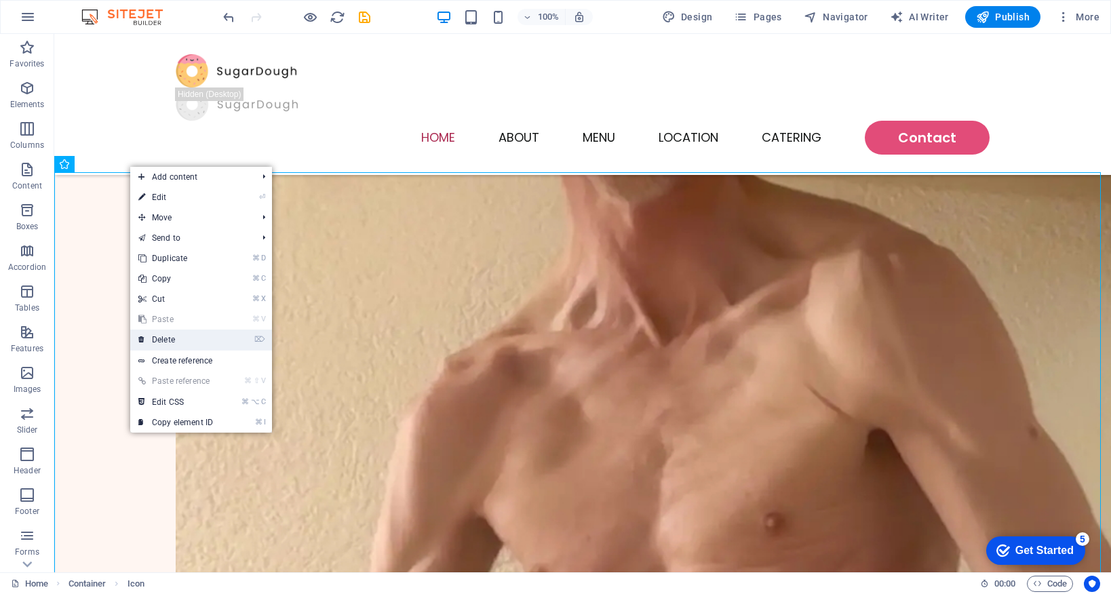
click at [213, 343] on link "⌦ Delete" at bounding box center [175, 340] width 91 height 20
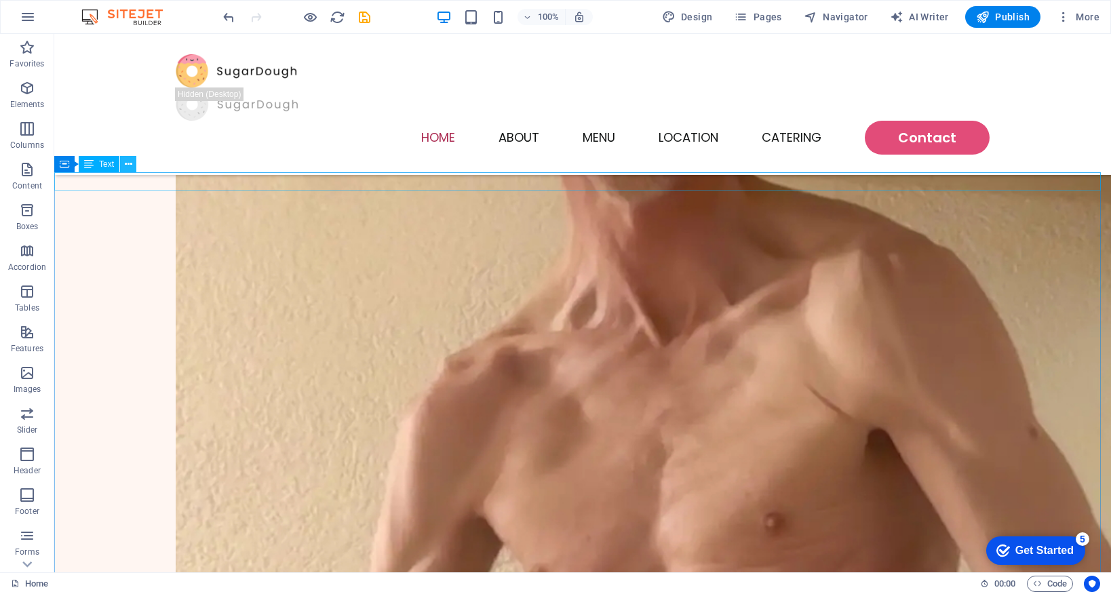
click at [125, 163] on icon at bounding box center [128, 164] width 7 height 14
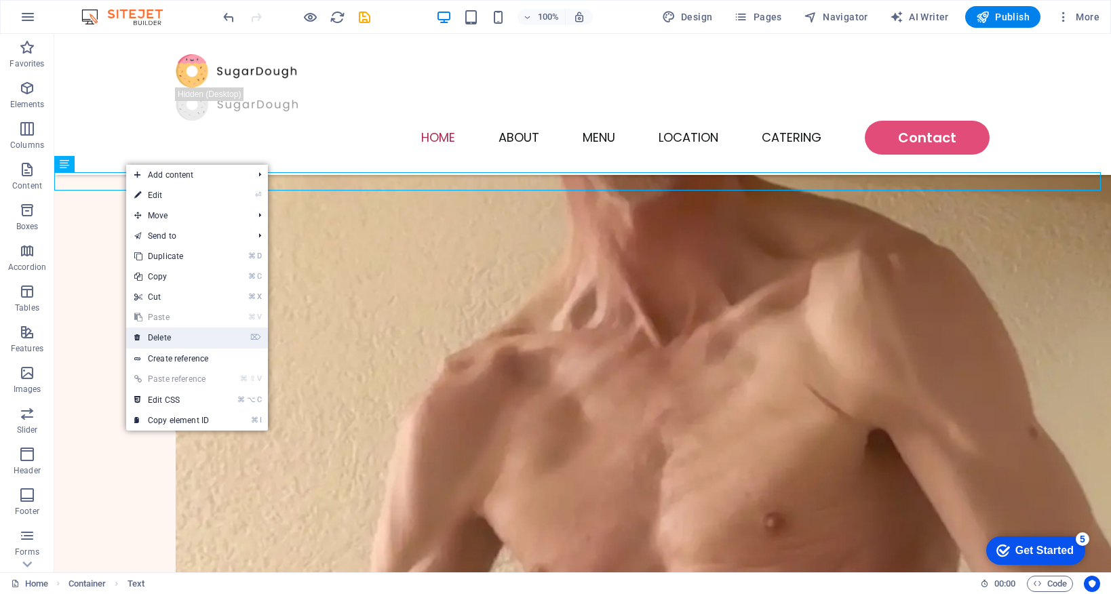
click at [200, 341] on link "⌦ Delete" at bounding box center [171, 338] width 91 height 20
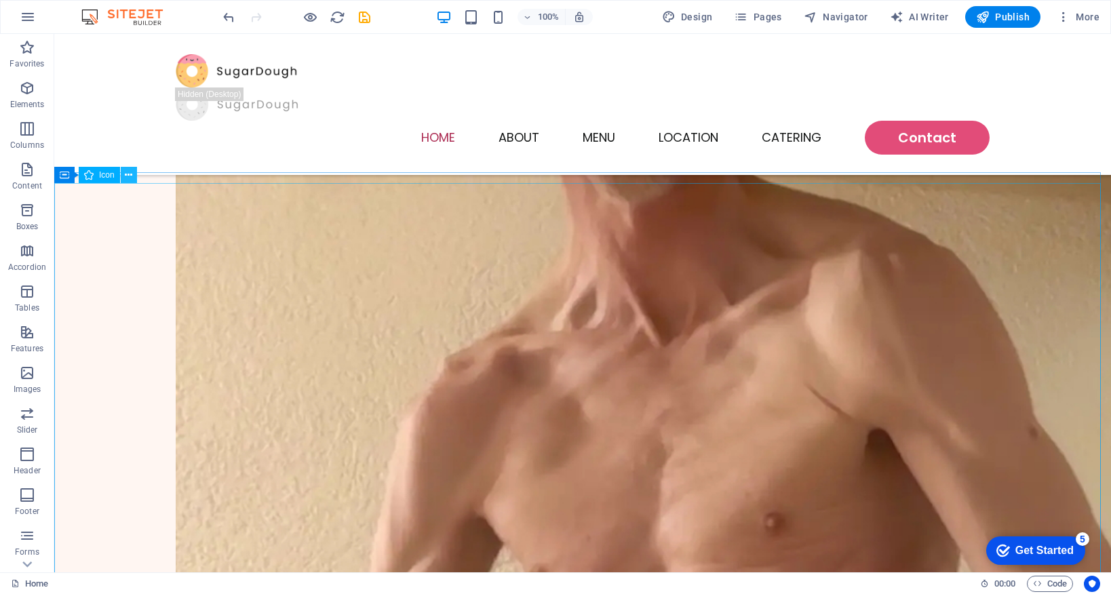
click at [130, 180] on icon at bounding box center [128, 175] width 7 height 14
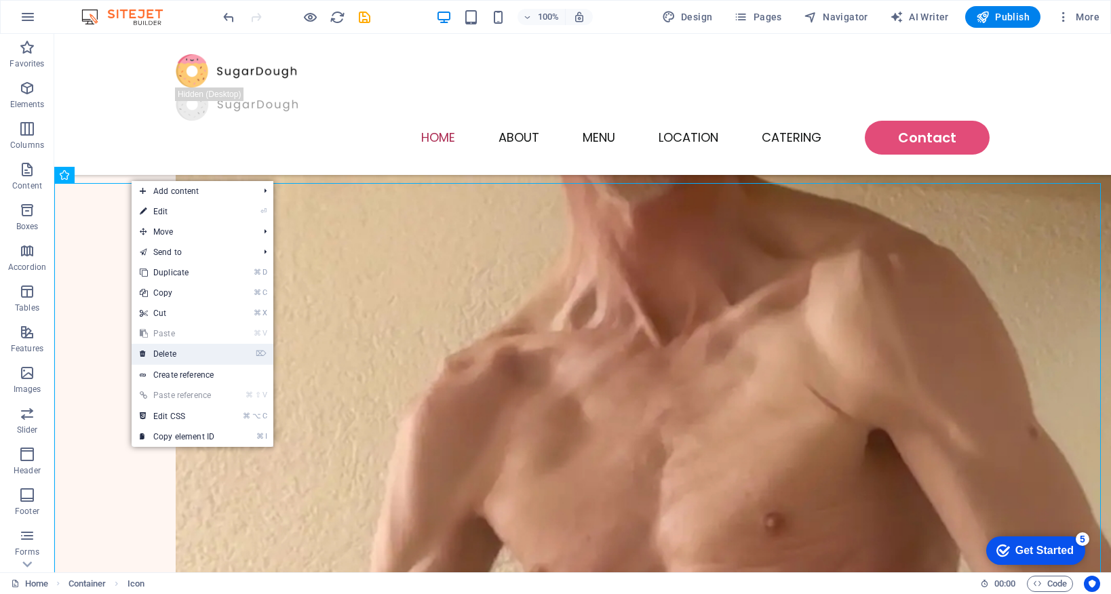
click at [206, 353] on link "⌦ Delete" at bounding box center [177, 354] width 91 height 20
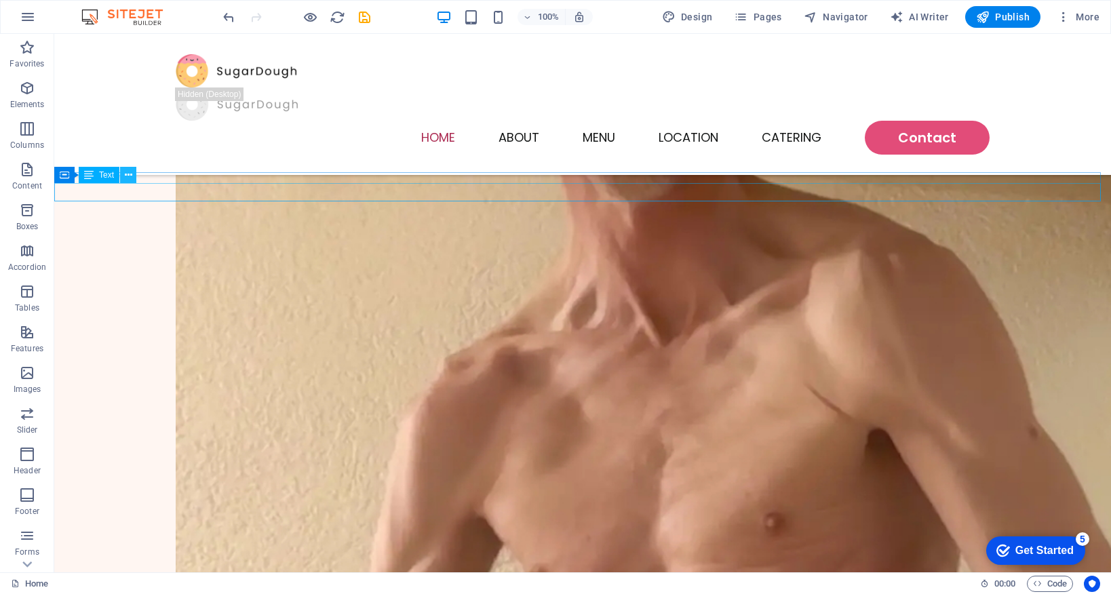
click at [131, 173] on icon at bounding box center [128, 175] width 7 height 14
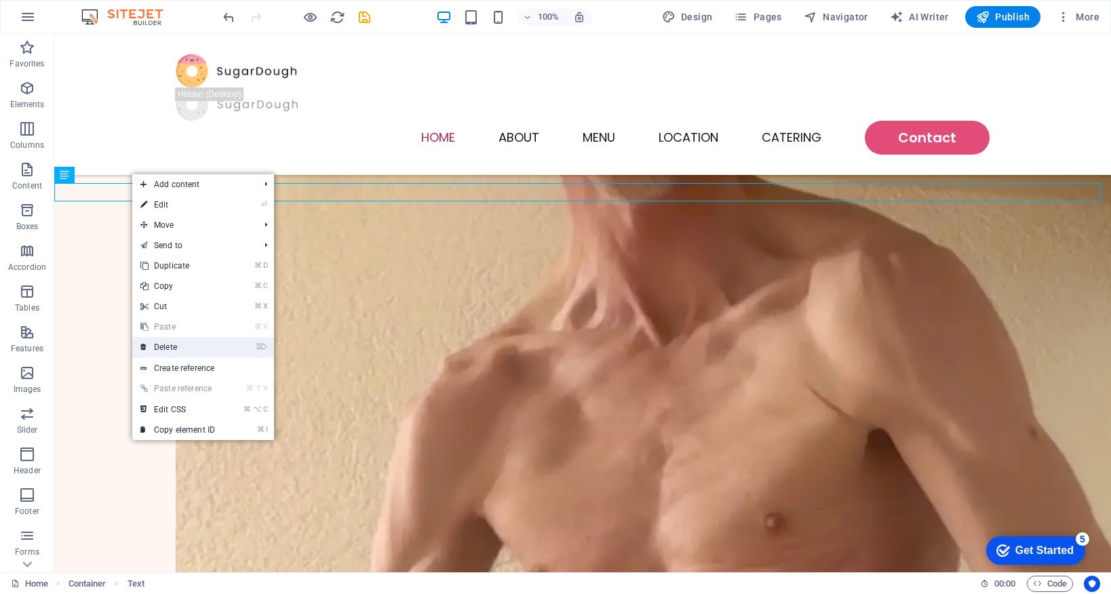
click at [193, 346] on link "⌦ Delete" at bounding box center [177, 347] width 91 height 20
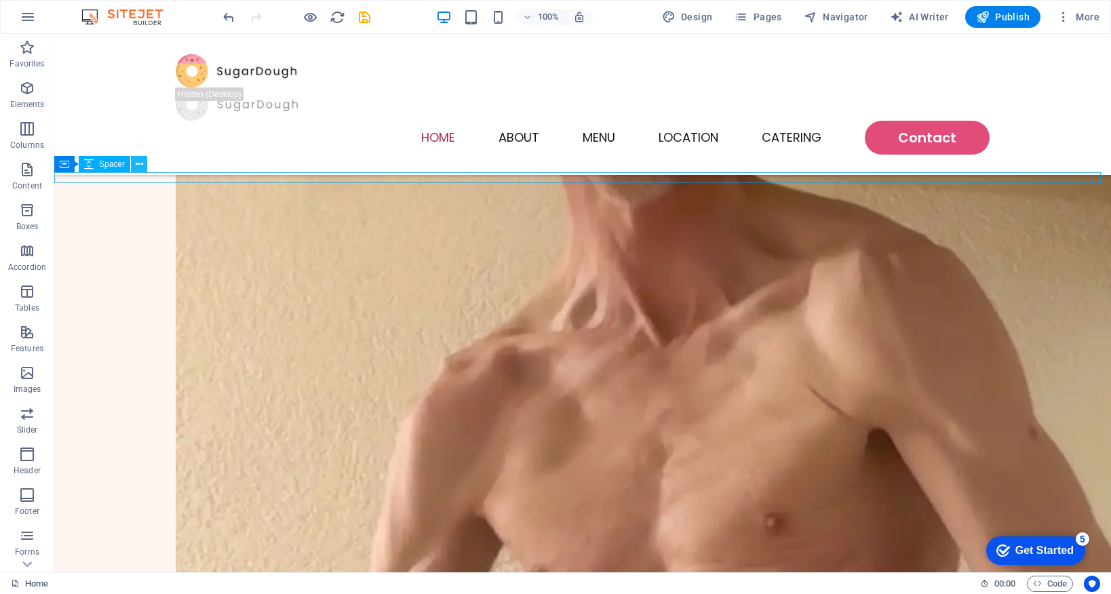
click at [136, 166] on icon at bounding box center [139, 164] width 7 height 14
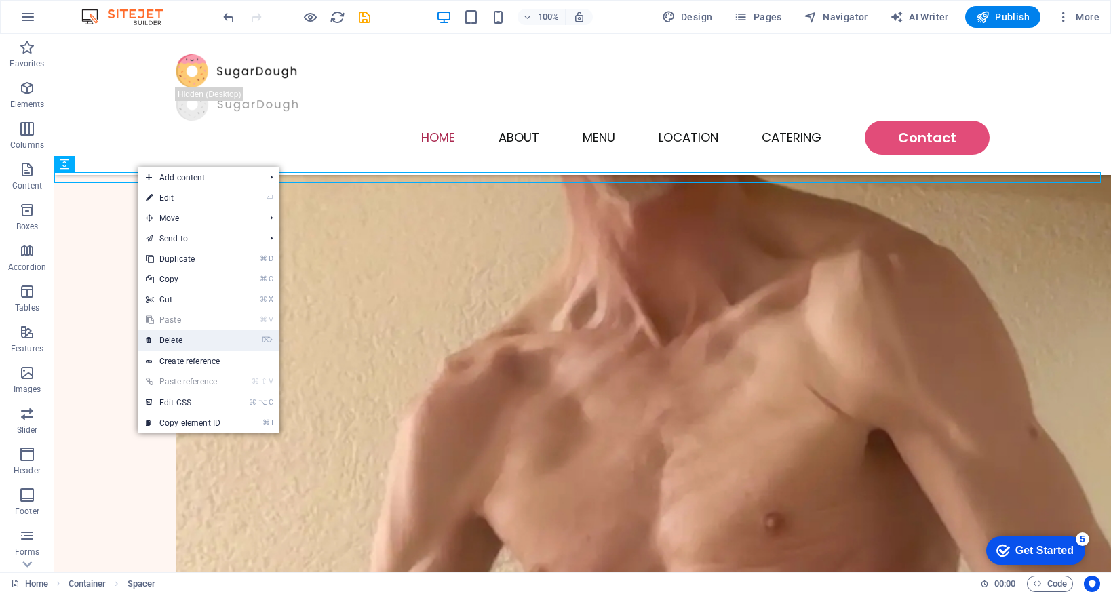
click at [195, 342] on link "⌦ Delete" at bounding box center [183, 340] width 91 height 20
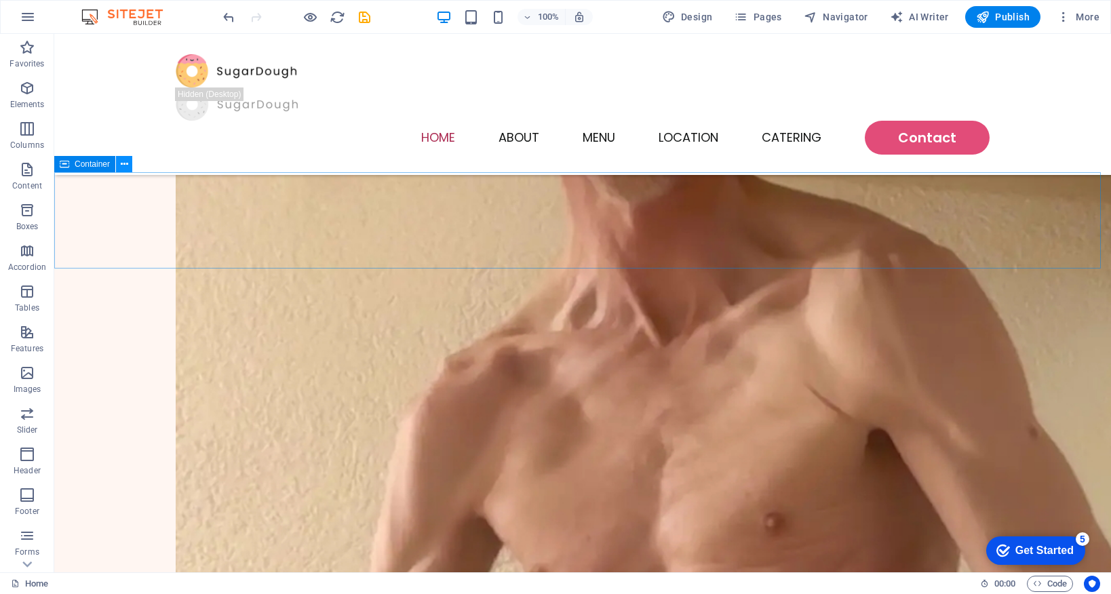
click at [119, 157] on button at bounding box center [124, 164] width 16 height 16
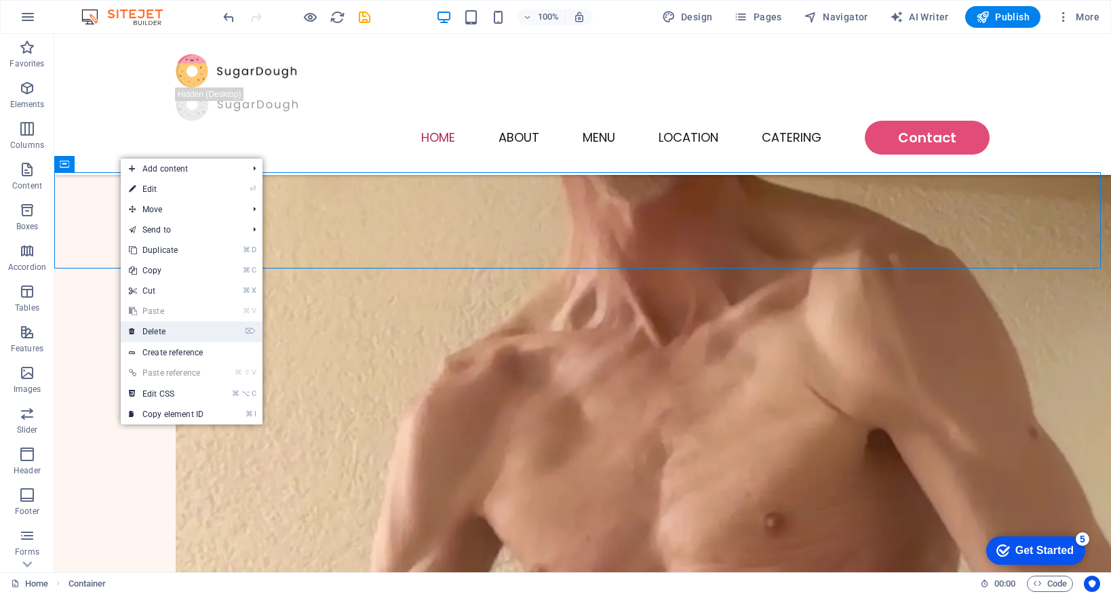
click at [191, 335] on link "⌦ Delete" at bounding box center [166, 332] width 91 height 20
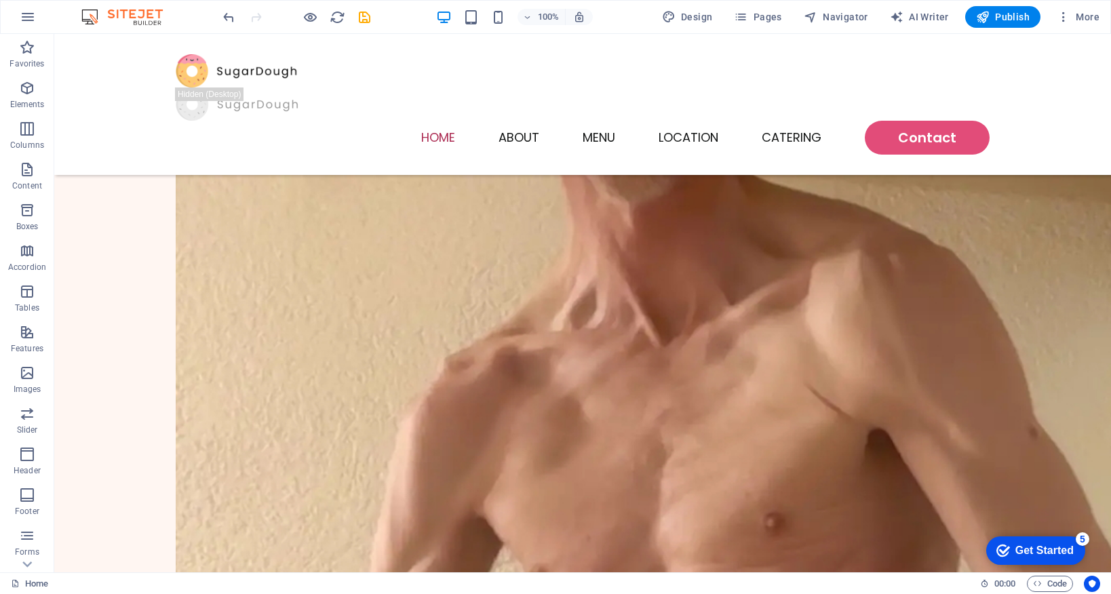
click at [142, 181] on div "Home About Menu Location Catering Contact Welcome To Your Noble Arts Image Down…" at bounding box center [582, 408] width 1057 height 1829
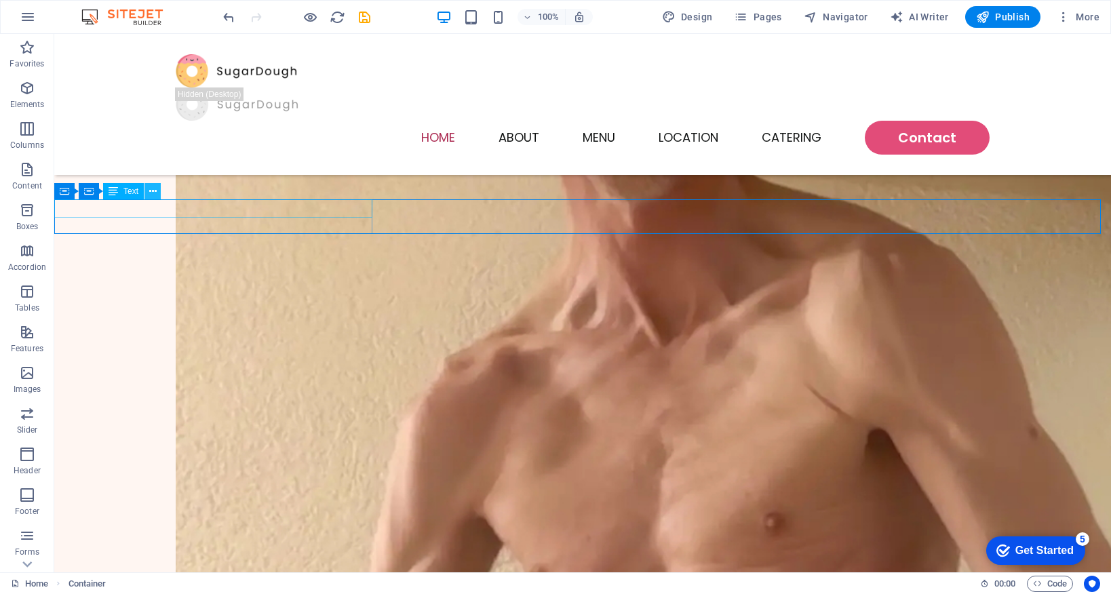
click at [148, 192] on button at bounding box center [152, 191] width 16 height 16
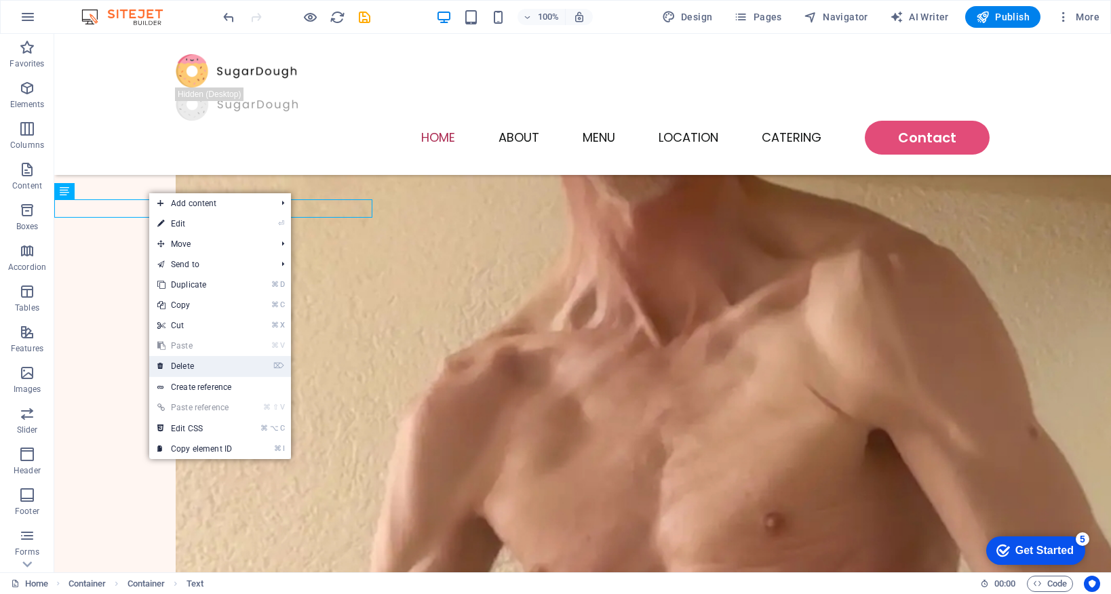
click at [227, 360] on link "⌦ Delete" at bounding box center [194, 366] width 91 height 20
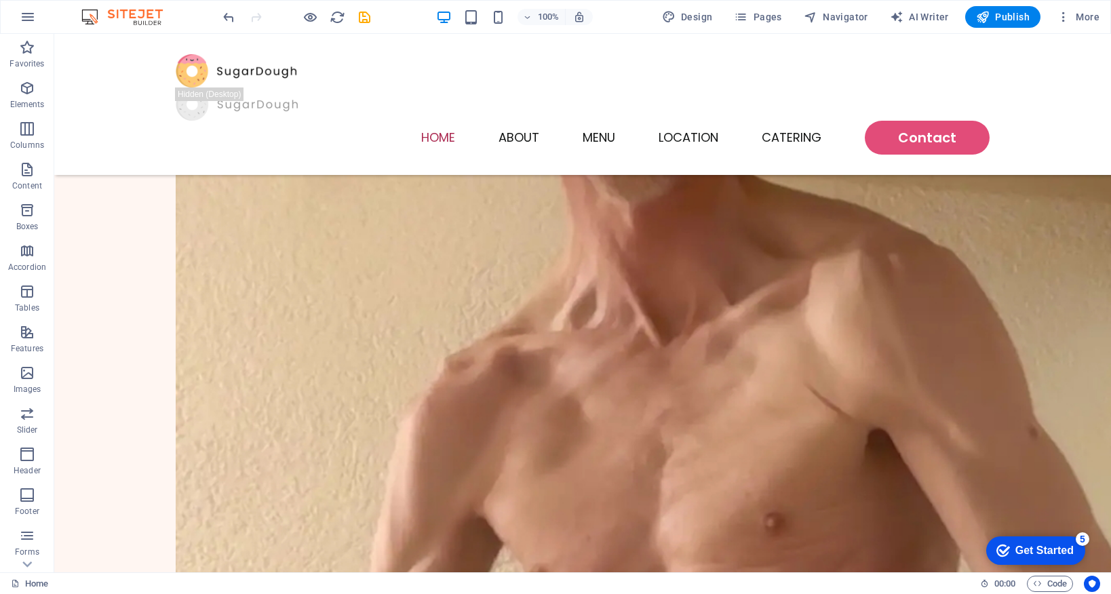
click at [144, 185] on div "Home About Menu Location Catering Contact Welcome To Your Noble Arts Image Down…" at bounding box center [582, 399] width 1057 height 1811
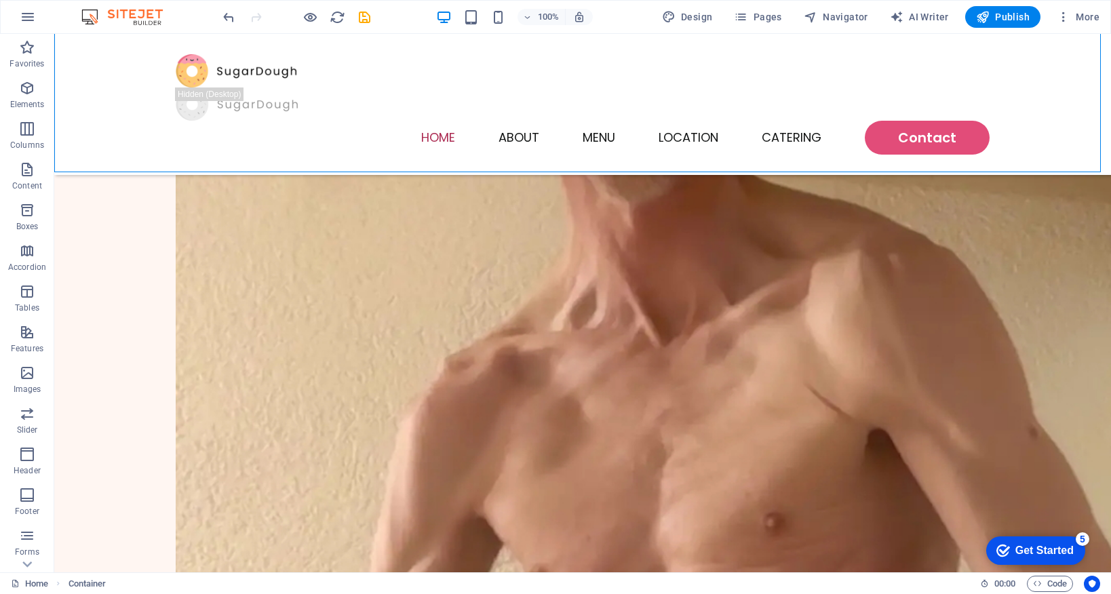
click at [135, 195] on div "Home About Menu Location Catering Contact Welcome To Your Noble Arts Image Down…" at bounding box center [582, 399] width 1057 height 1811
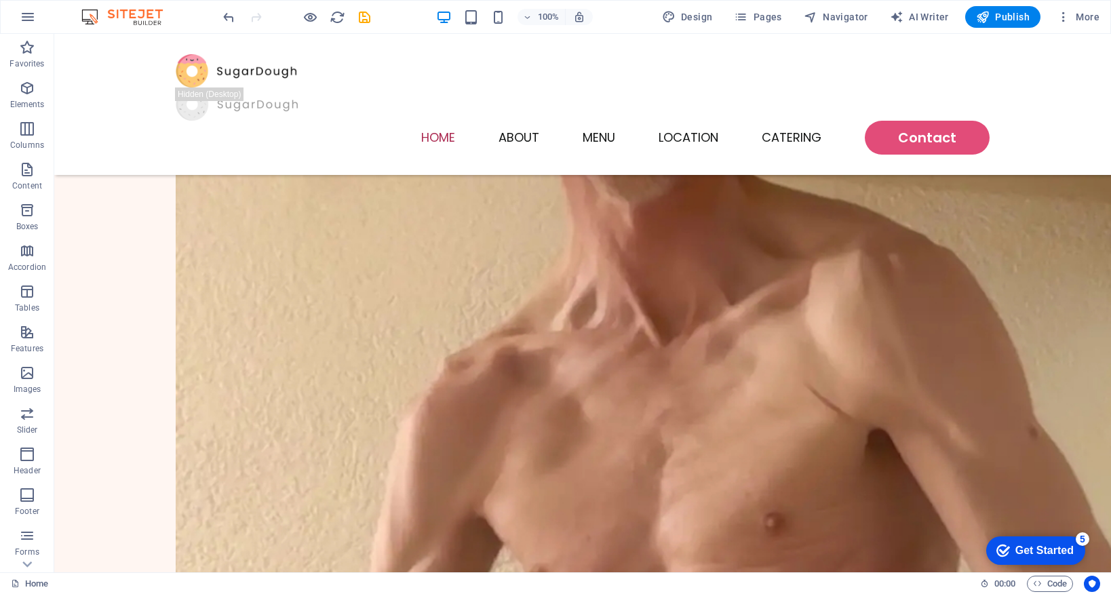
click at [147, 233] on html "Skip to main content Home About Menu Location Catering Contact Welcome To Your …" at bounding box center [582, 399] width 1057 height 1811
click at [111, 195] on div "Container" at bounding box center [84, 191] width 61 height 16
click at [126, 191] on icon at bounding box center [124, 192] width 7 height 14
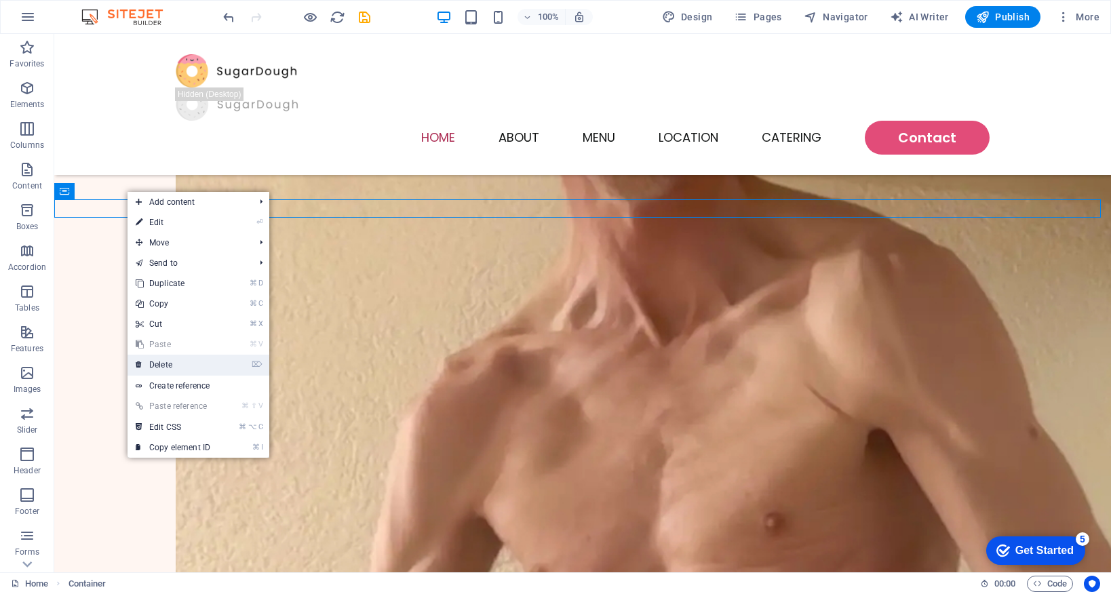
click at [206, 360] on link "⌦ Delete" at bounding box center [173, 365] width 91 height 20
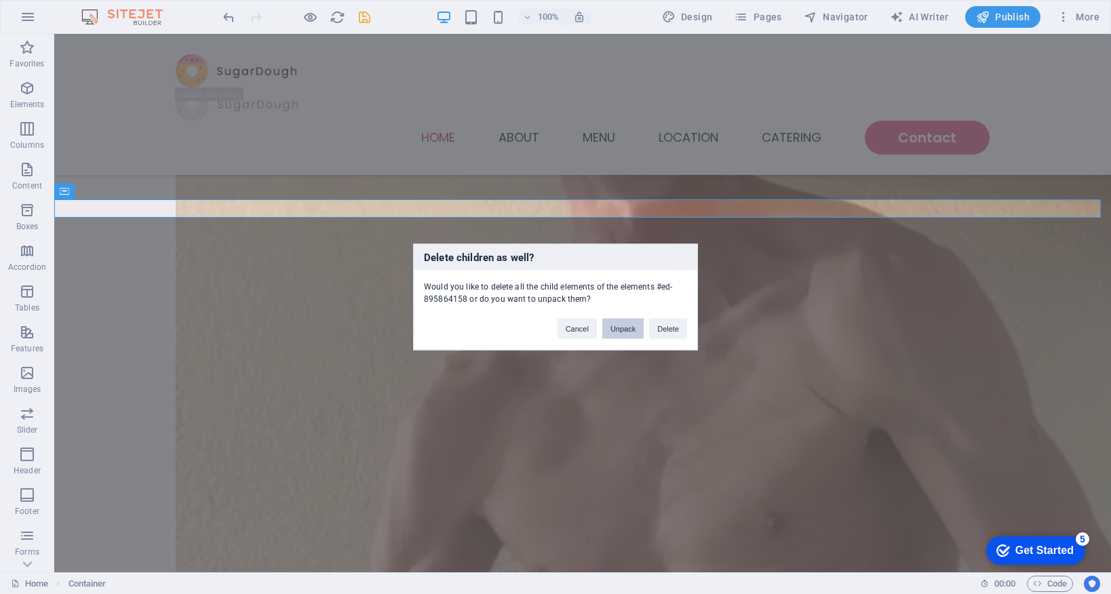
click at [607, 332] on button "Unpack" at bounding box center [622, 329] width 41 height 20
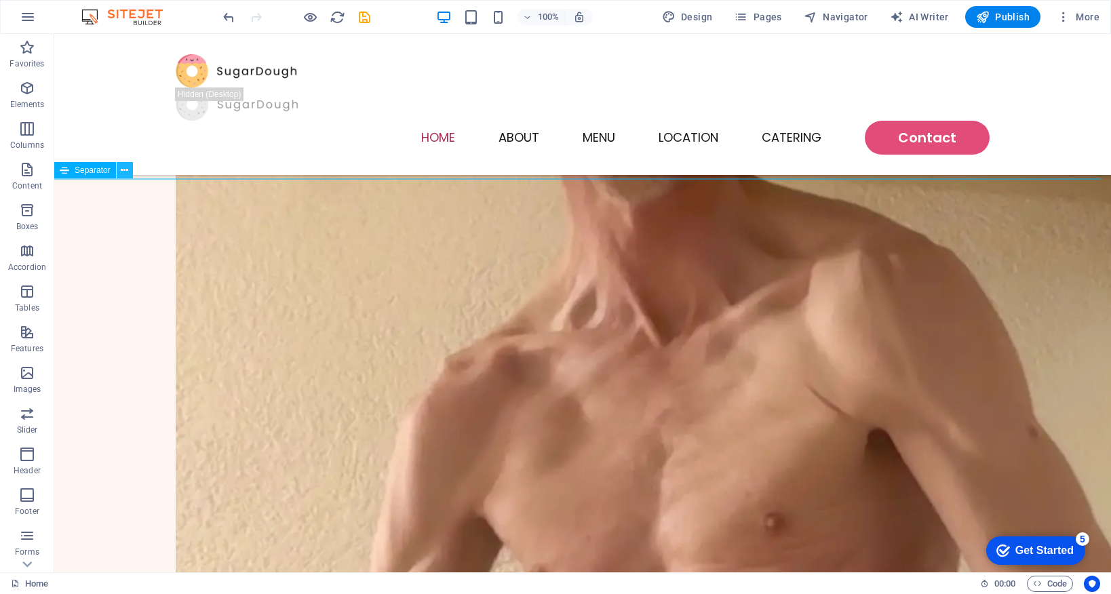
click at [122, 171] on icon at bounding box center [124, 170] width 7 height 14
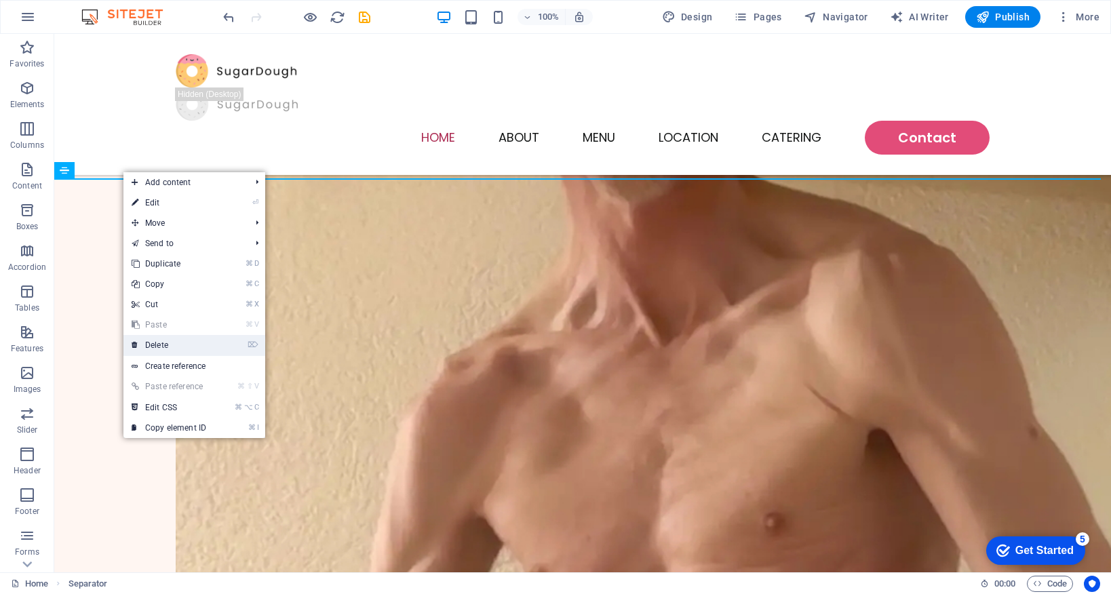
click at [205, 341] on link "⌦ Delete" at bounding box center [168, 345] width 91 height 20
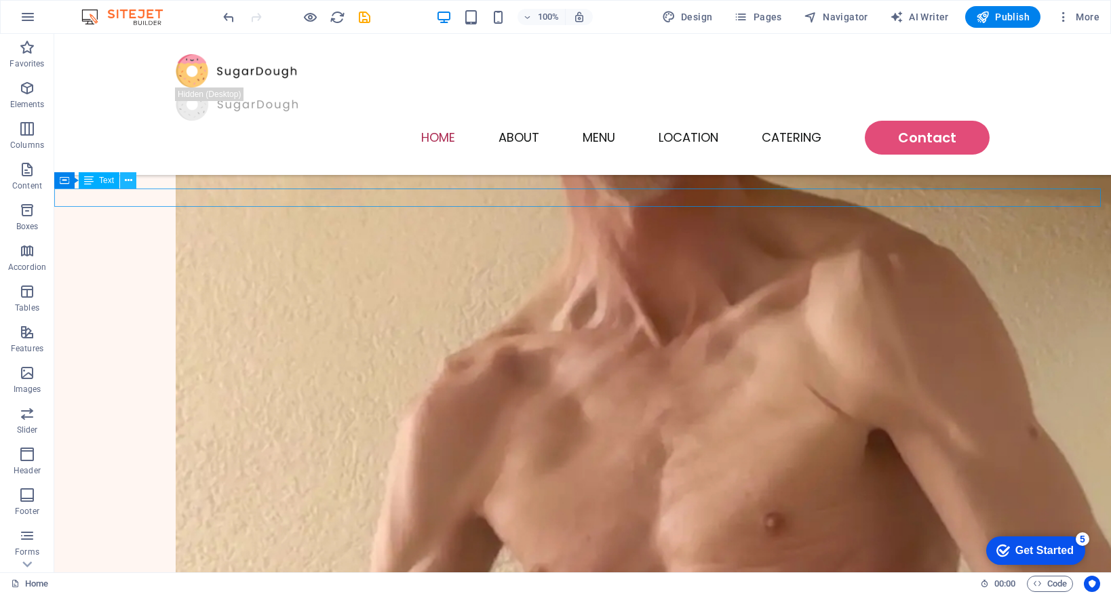
click at [130, 180] on icon at bounding box center [128, 181] width 7 height 14
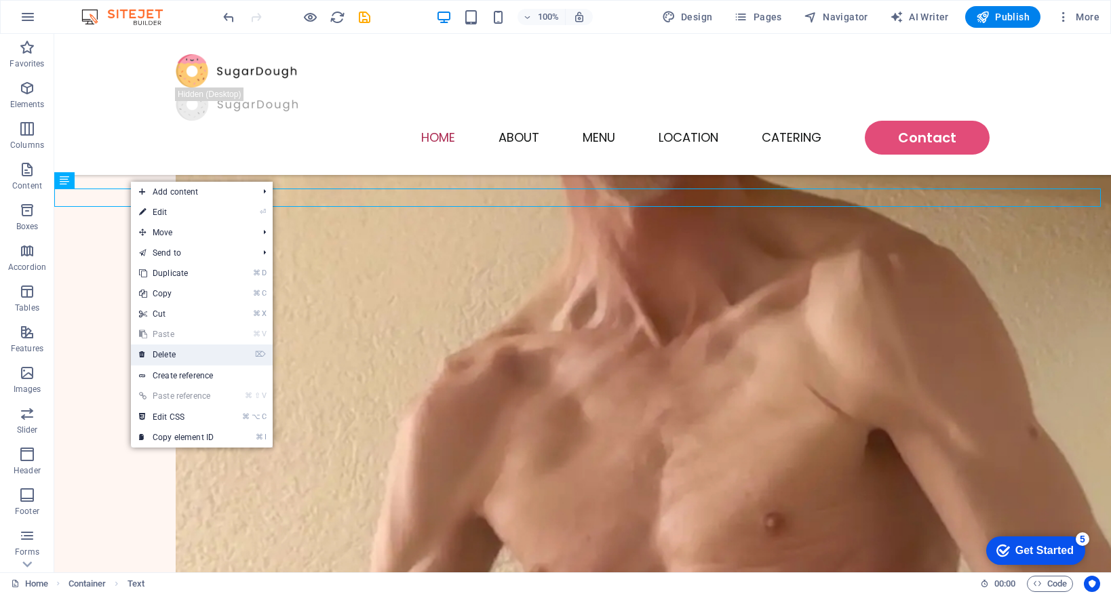
click at [196, 355] on link "⌦ Delete" at bounding box center [176, 355] width 91 height 20
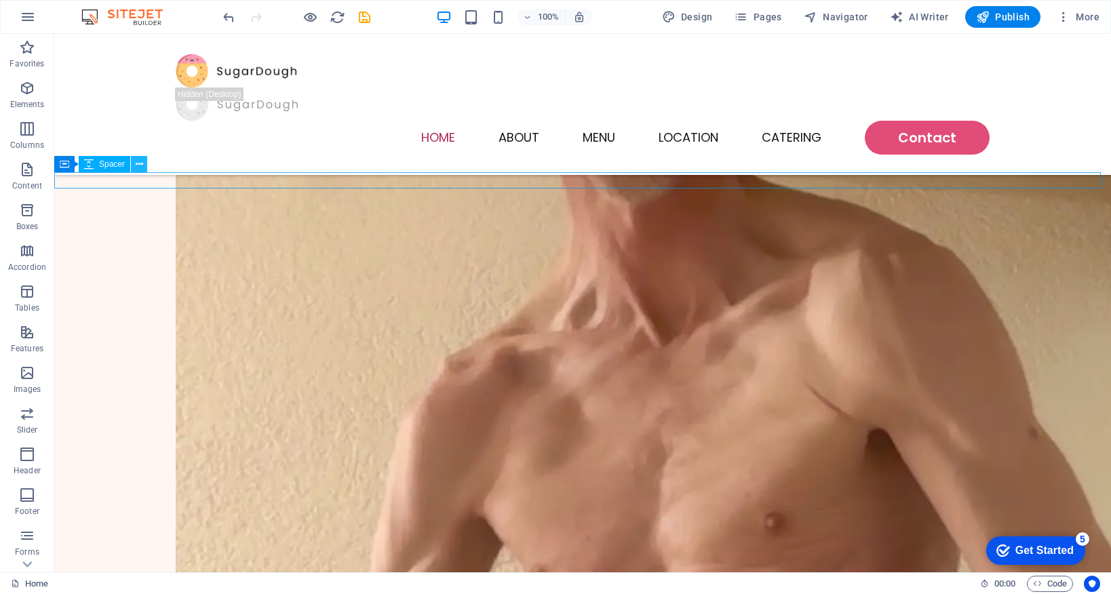
click at [138, 166] on icon at bounding box center [139, 164] width 7 height 14
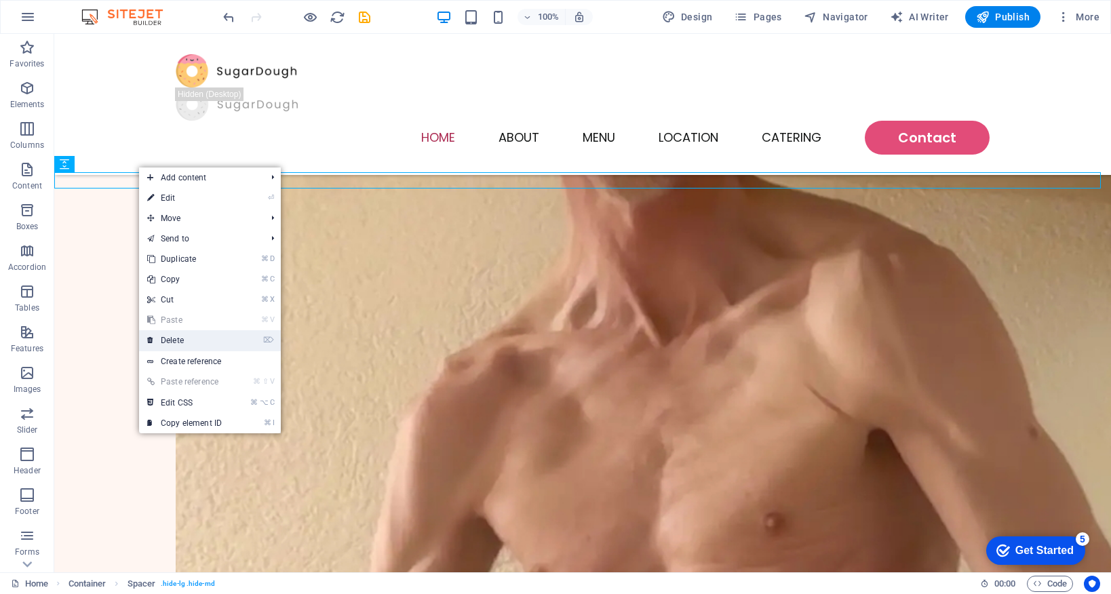
click at [207, 343] on link "⌦ Delete" at bounding box center [184, 340] width 91 height 20
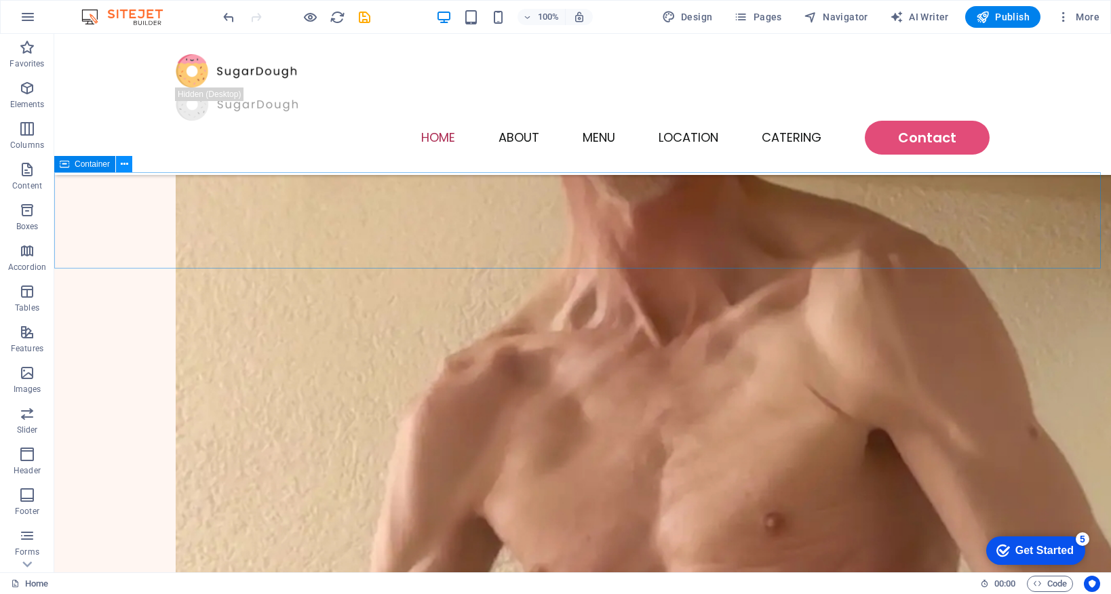
click at [125, 163] on icon at bounding box center [124, 164] width 7 height 14
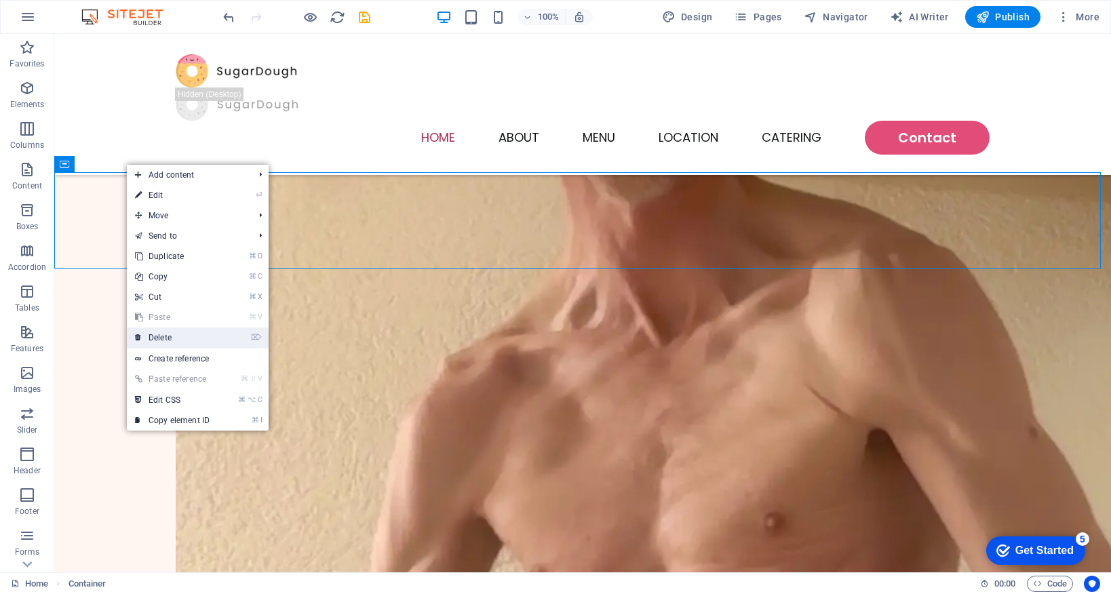
click at [206, 338] on link "⌦ Delete" at bounding box center [172, 338] width 91 height 20
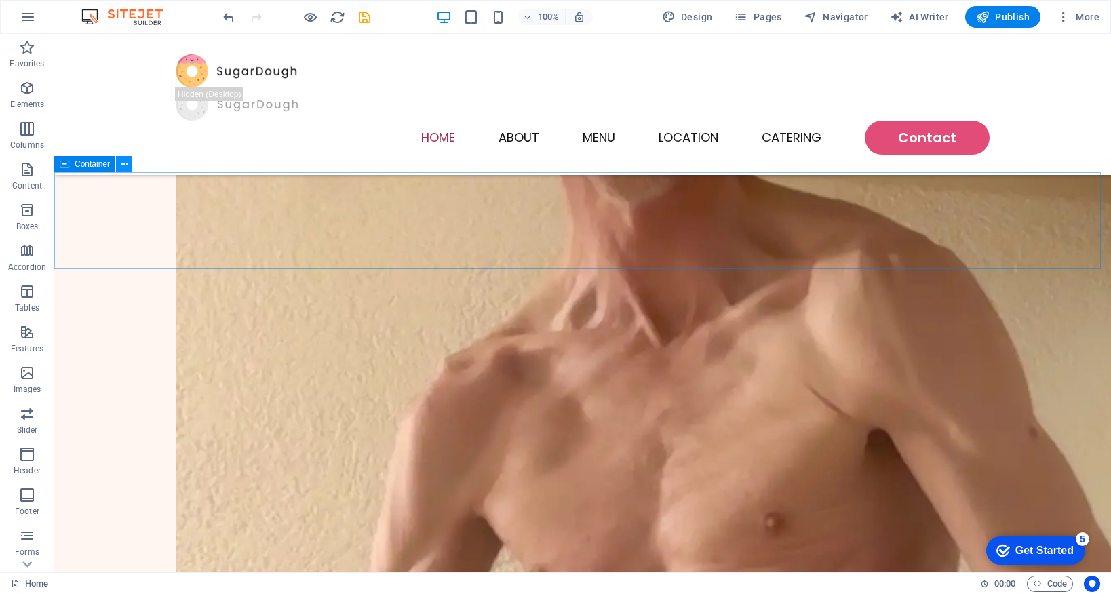
click at [121, 157] on icon at bounding box center [124, 164] width 7 height 14
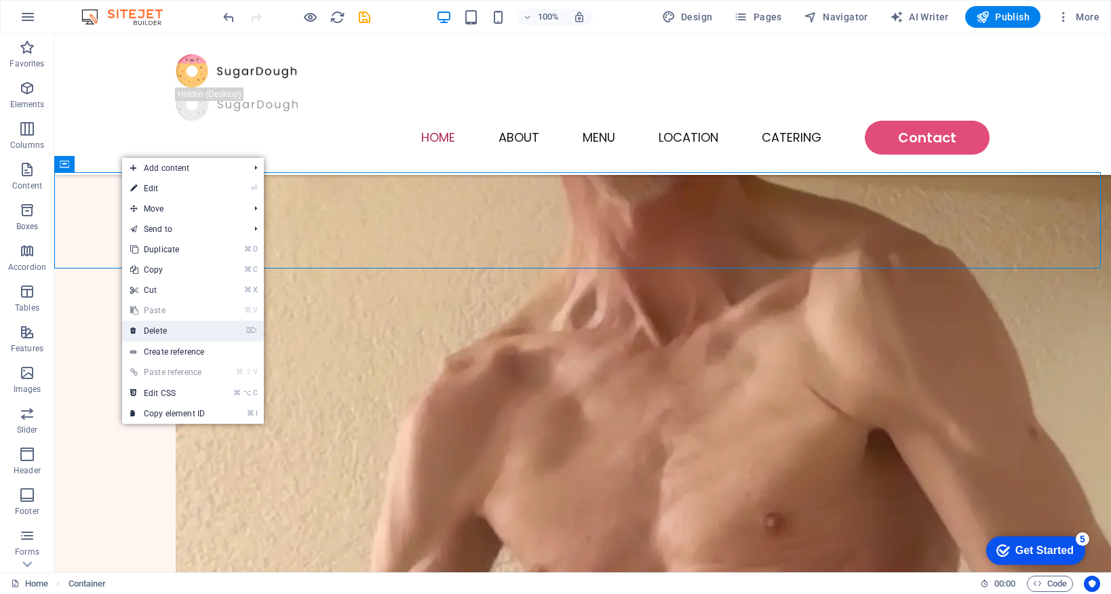
click at [200, 334] on link "⌦ Delete" at bounding box center [167, 331] width 91 height 20
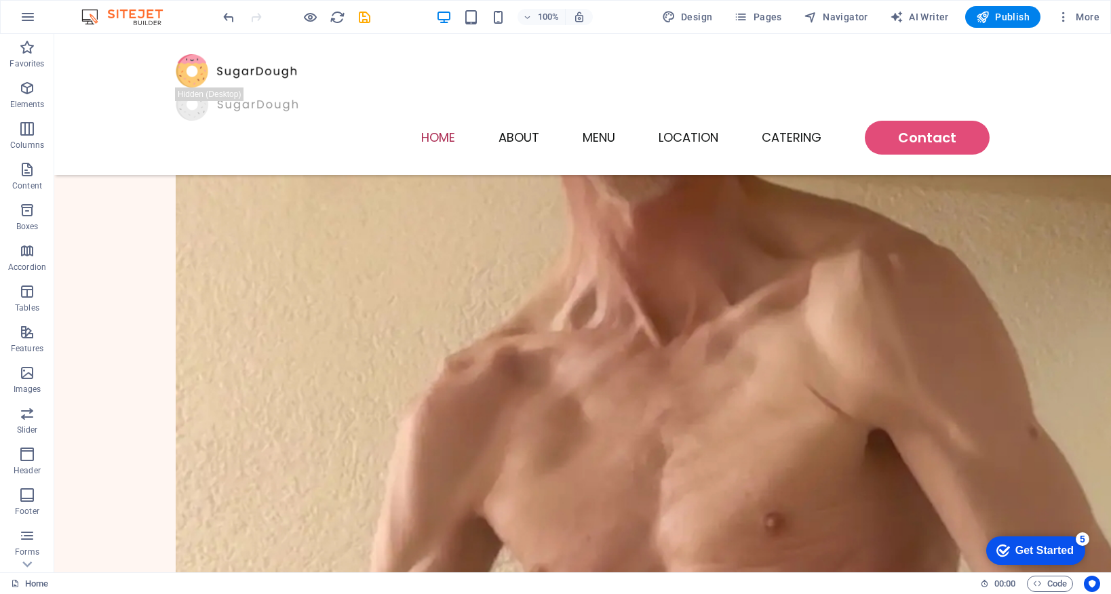
click at [138, 202] on html "Skip to main content Home About Menu Location Catering Contact Welcome To Your …" at bounding box center [582, 368] width 1057 height 1749
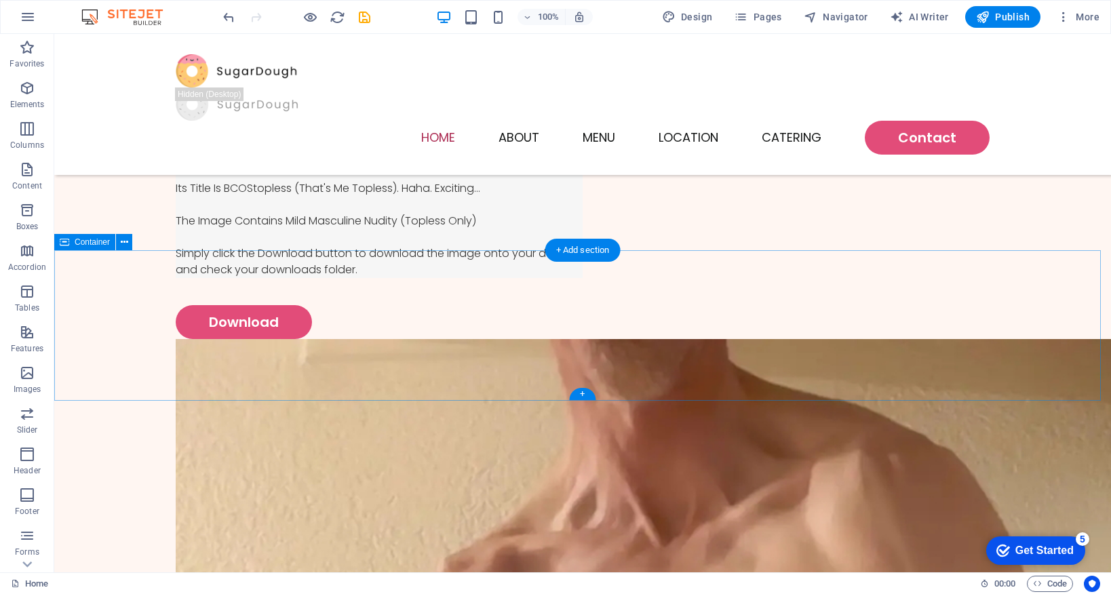
scroll to position [345, 0]
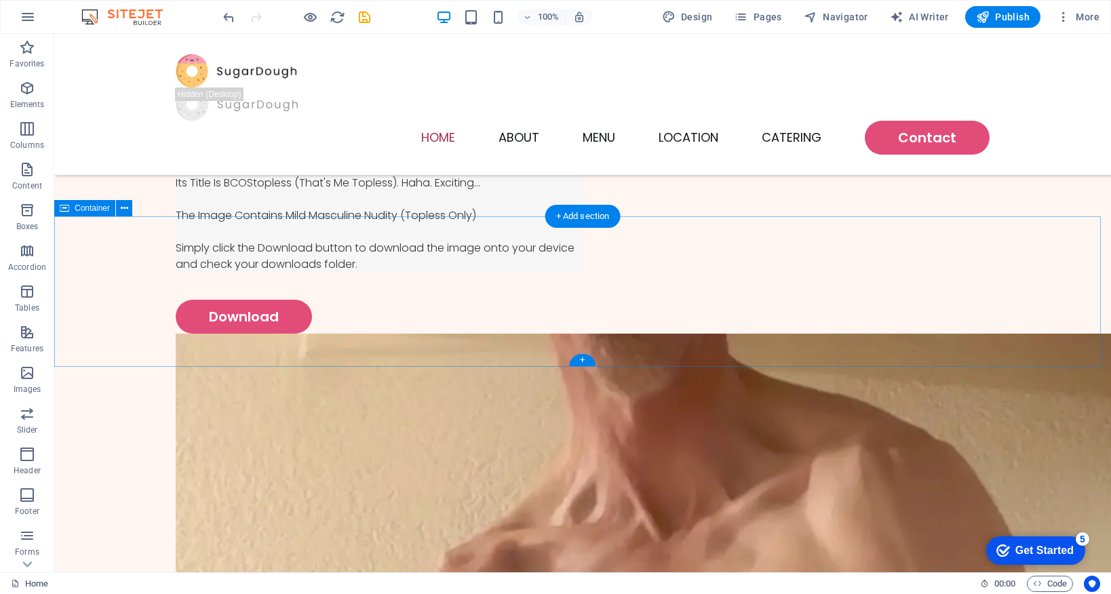
click at [123, 209] on icon at bounding box center [124, 208] width 7 height 14
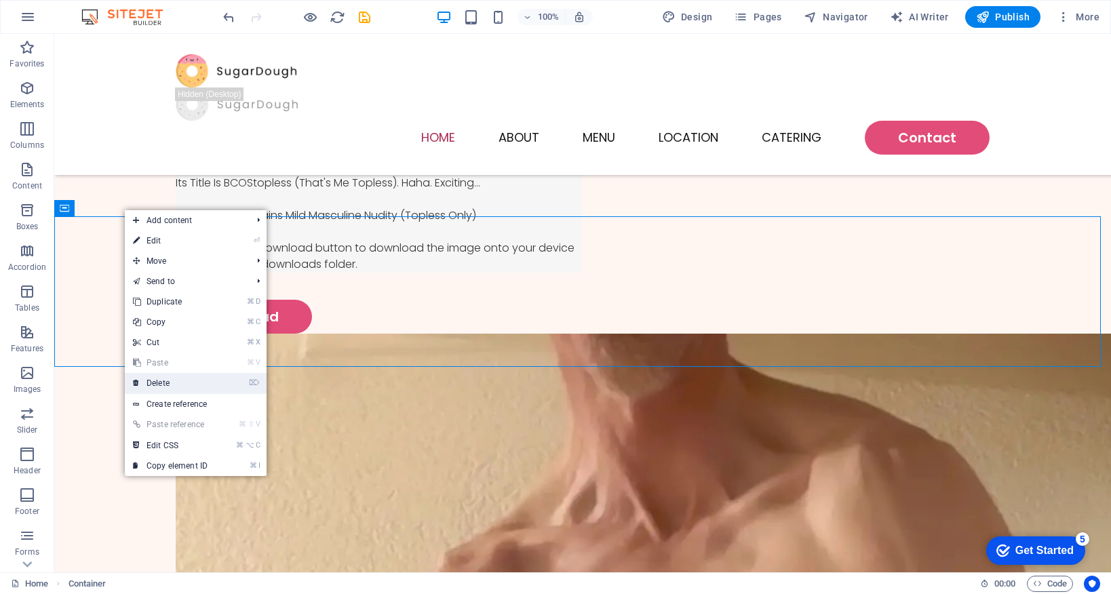
click at [183, 386] on link "⌦ Delete" at bounding box center [170, 383] width 91 height 20
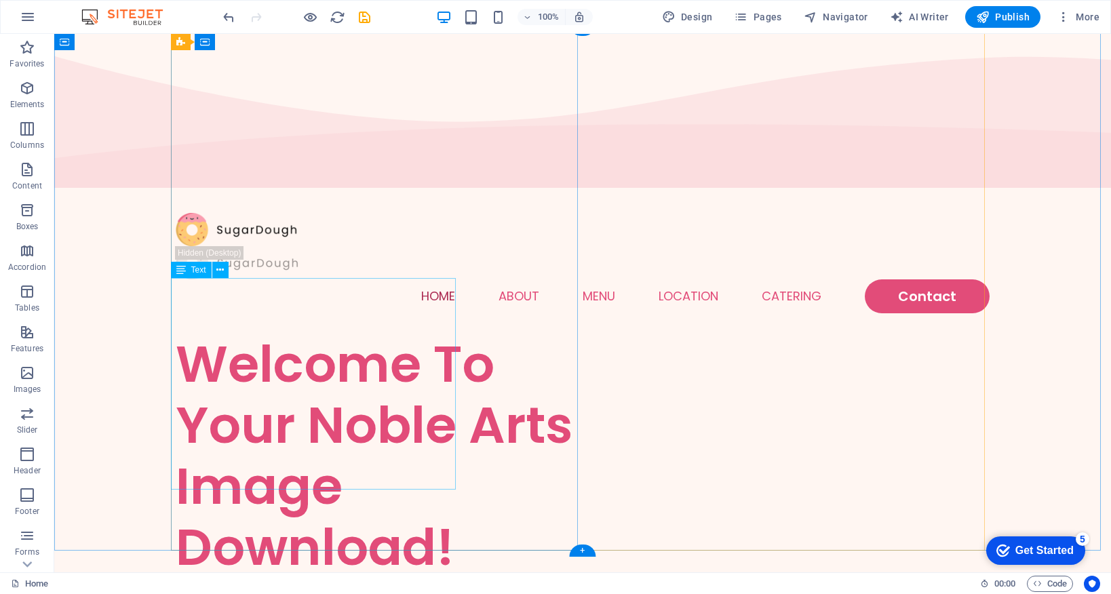
scroll to position [0, 0]
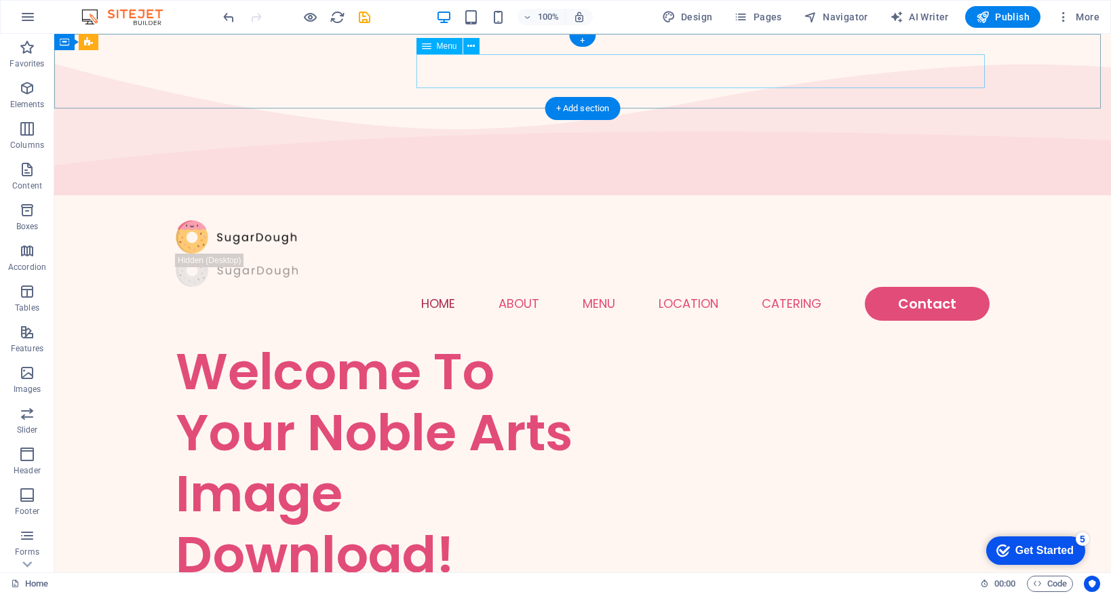
click at [835, 287] on nav "Home About Menu Location Catering Contact" at bounding box center [583, 304] width 814 height 34
click at [473, 48] on icon at bounding box center [470, 46] width 7 height 14
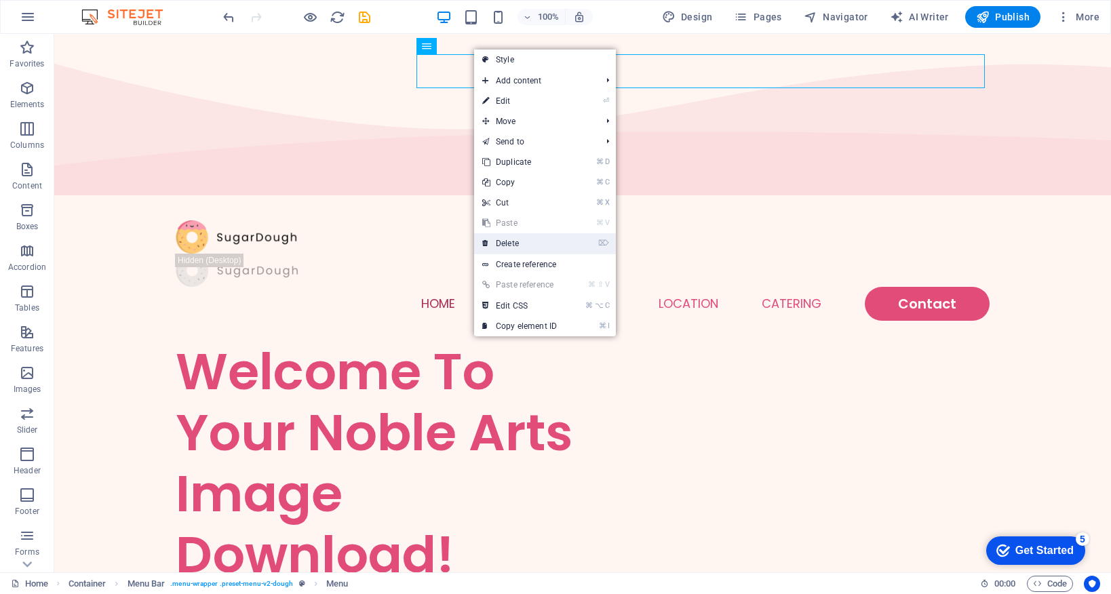
click at [554, 244] on link "⌦ Delete" at bounding box center [519, 243] width 91 height 20
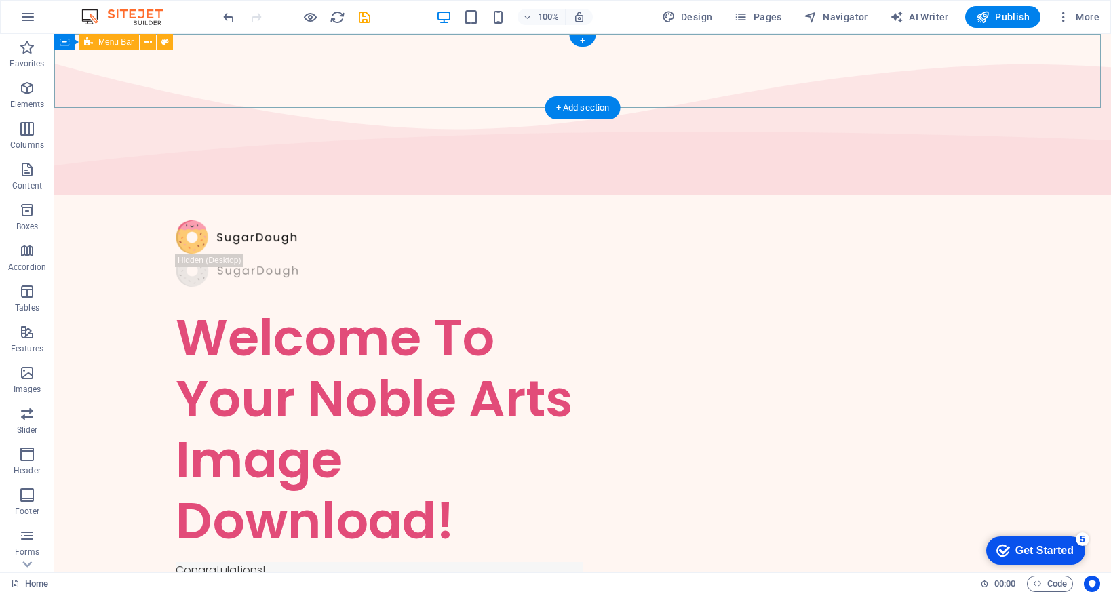
click at [299, 200] on div at bounding box center [582, 253] width 1057 height 107
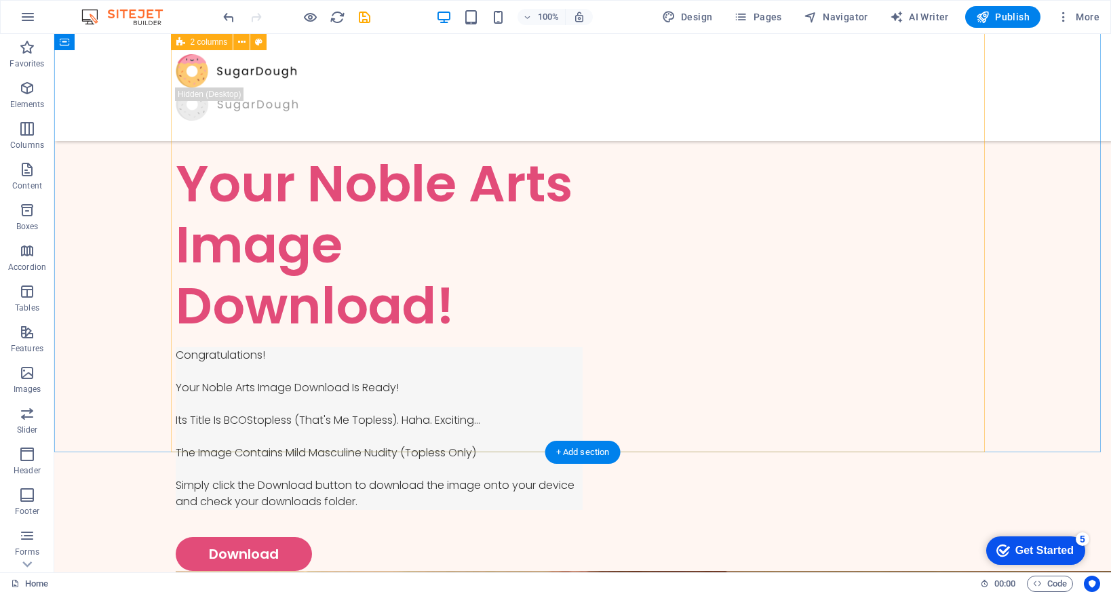
scroll to position [109, 0]
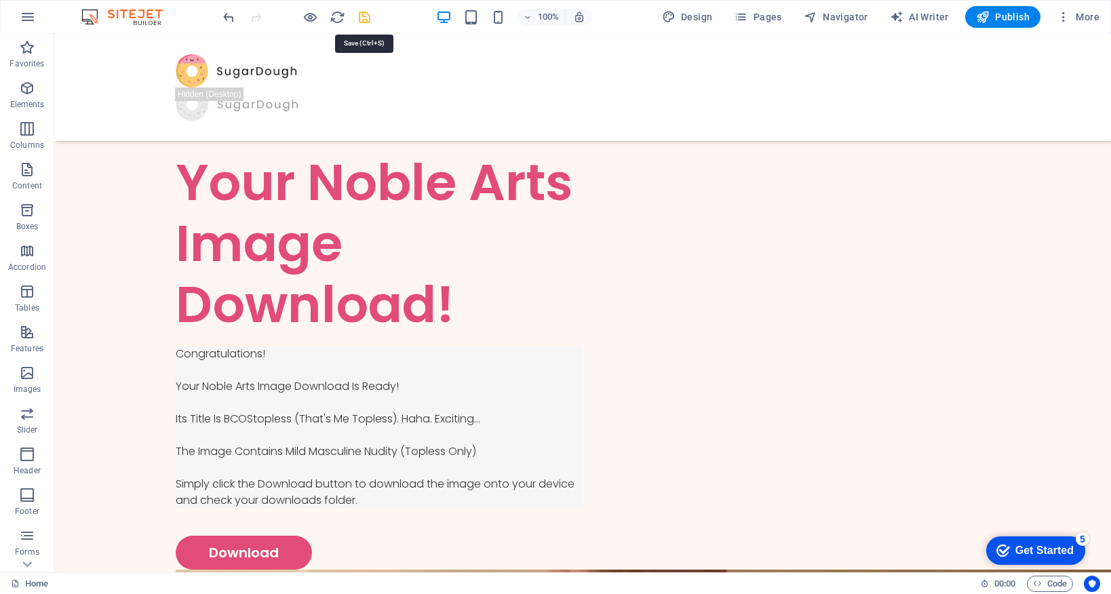
click at [362, 16] on icon "save" at bounding box center [365, 17] width 16 height 16
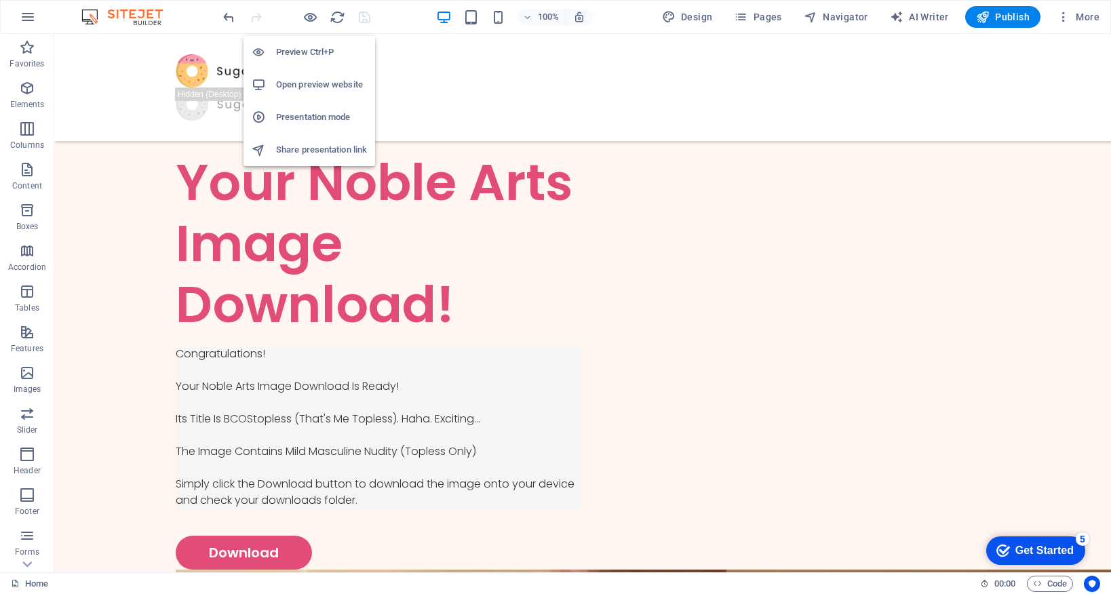
click at [311, 50] on h6 "Preview Ctrl+P" at bounding box center [321, 52] width 91 height 16
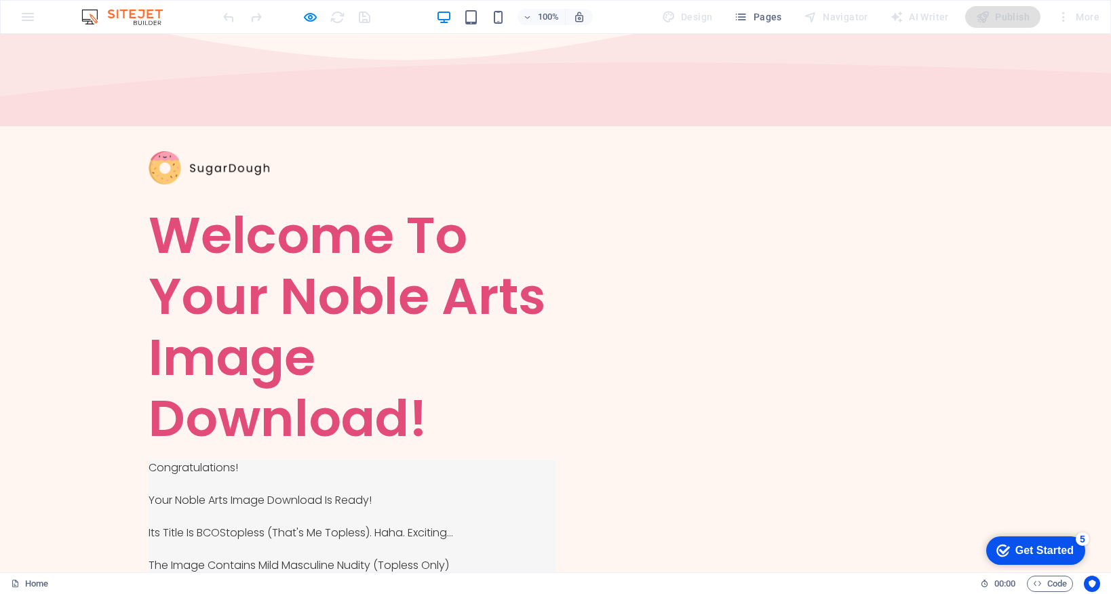
scroll to position [82, 0]
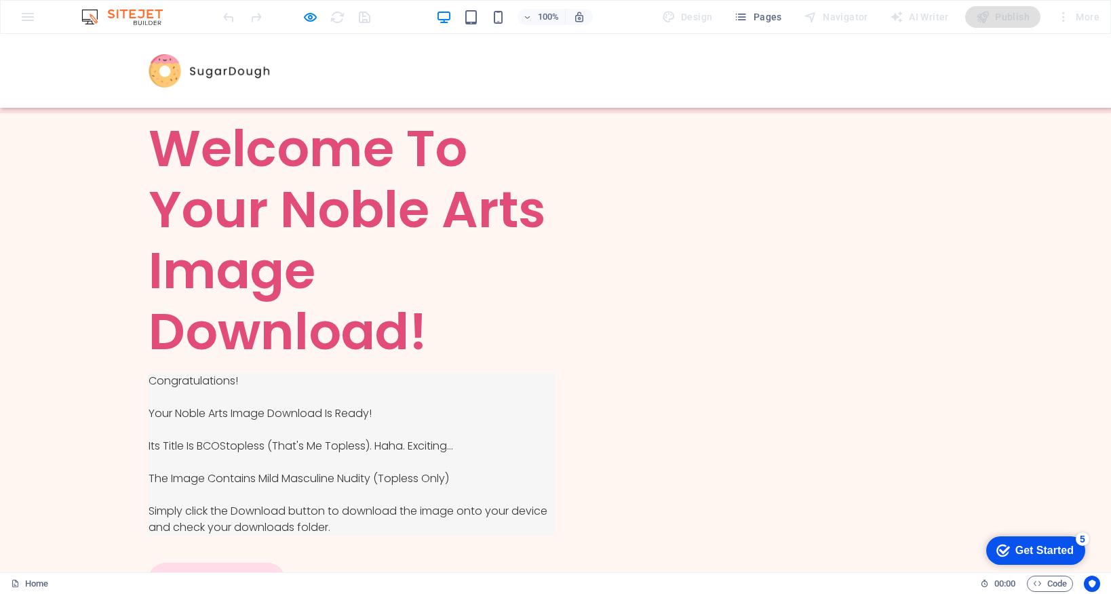
click at [210, 563] on link "Download" at bounding box center [217, 580] width 136 height 34
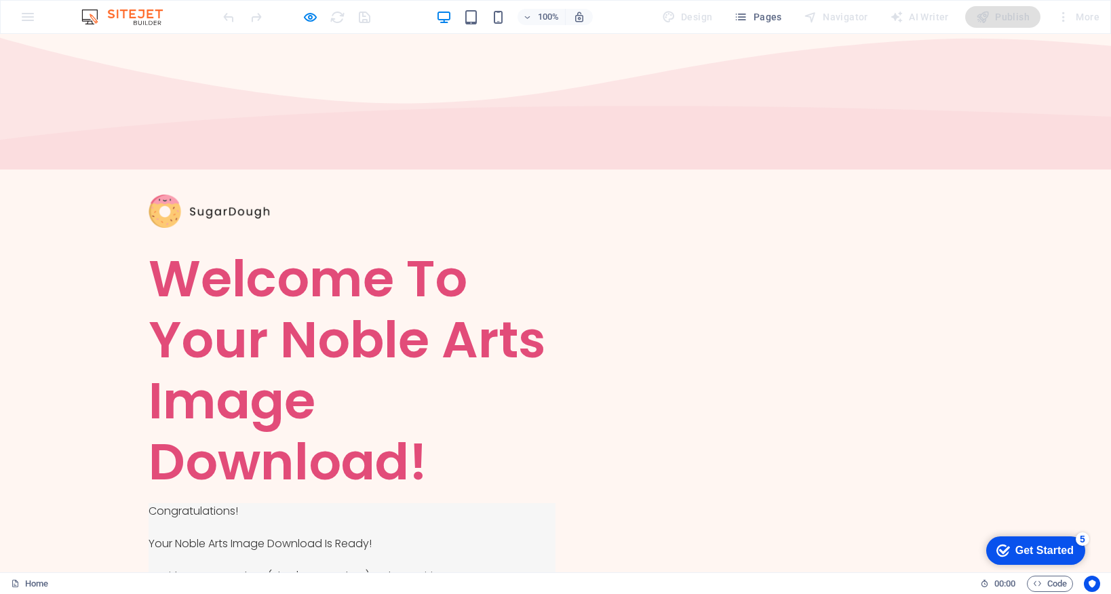
scroll to position [26, 0]
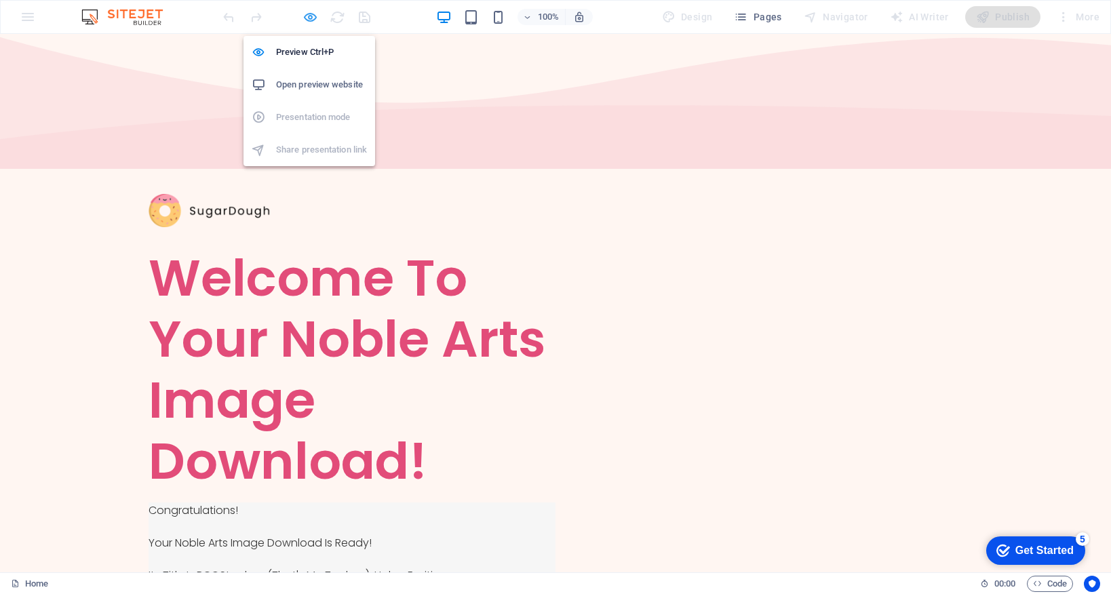
click at [311, 16] on icon "button" at bounding box center [311, 17] width 16 height 16
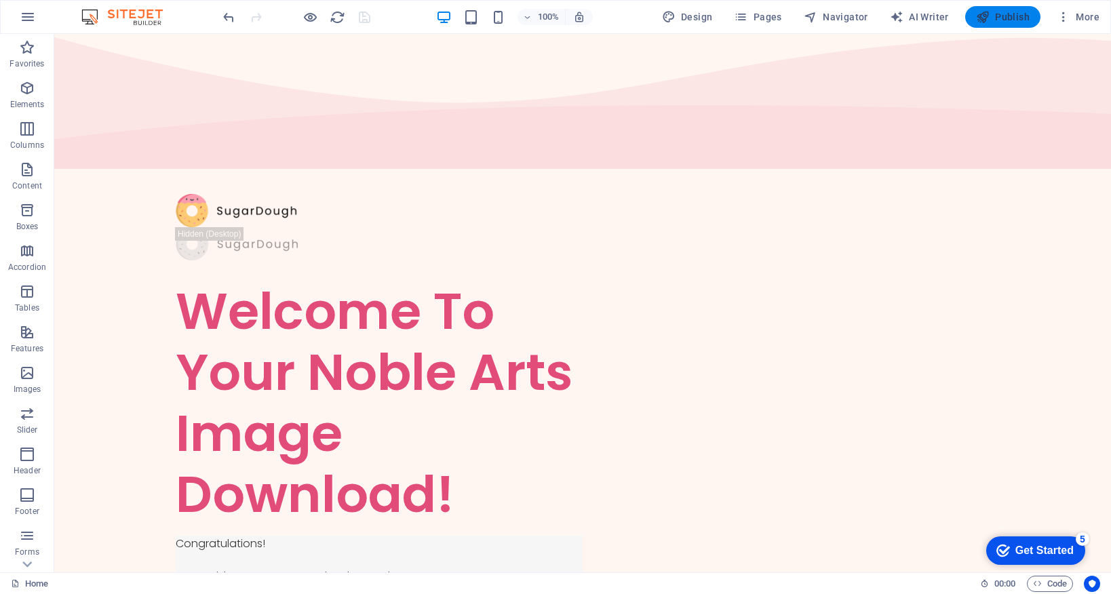
click at [986, 19] on icon "button" at bounding box center [983, 17] width 14 height 14
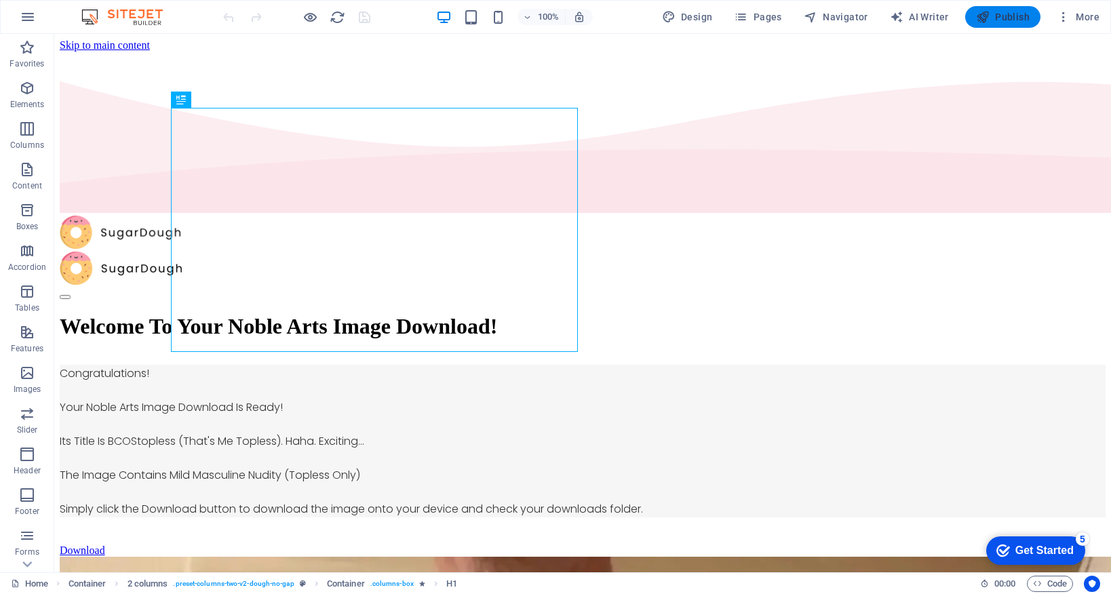
click at [988, 16] on icon "button" at bounding box center [983, 17] width 14 height 14
